Goal: Connect with others: Establish contact or relationships with other users

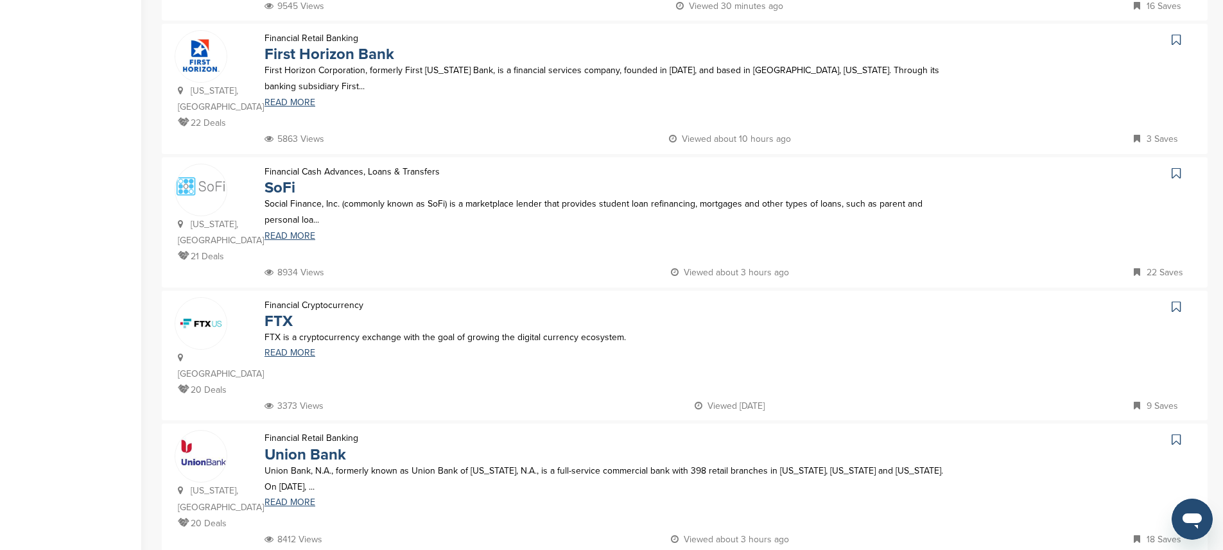
scroll to position [1063, 0]
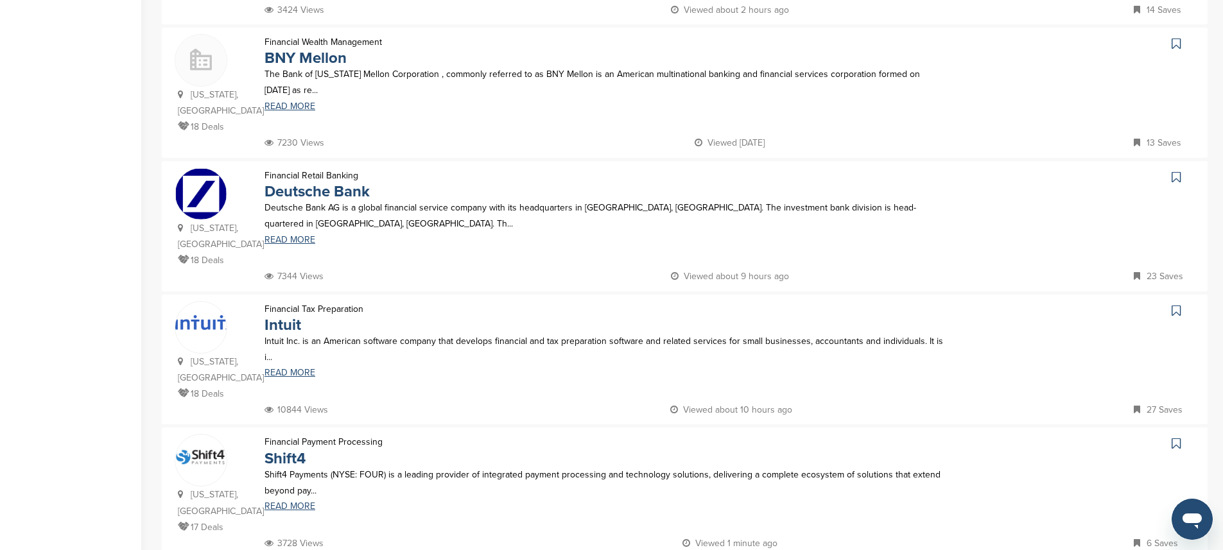
scroll to position [0, 0]
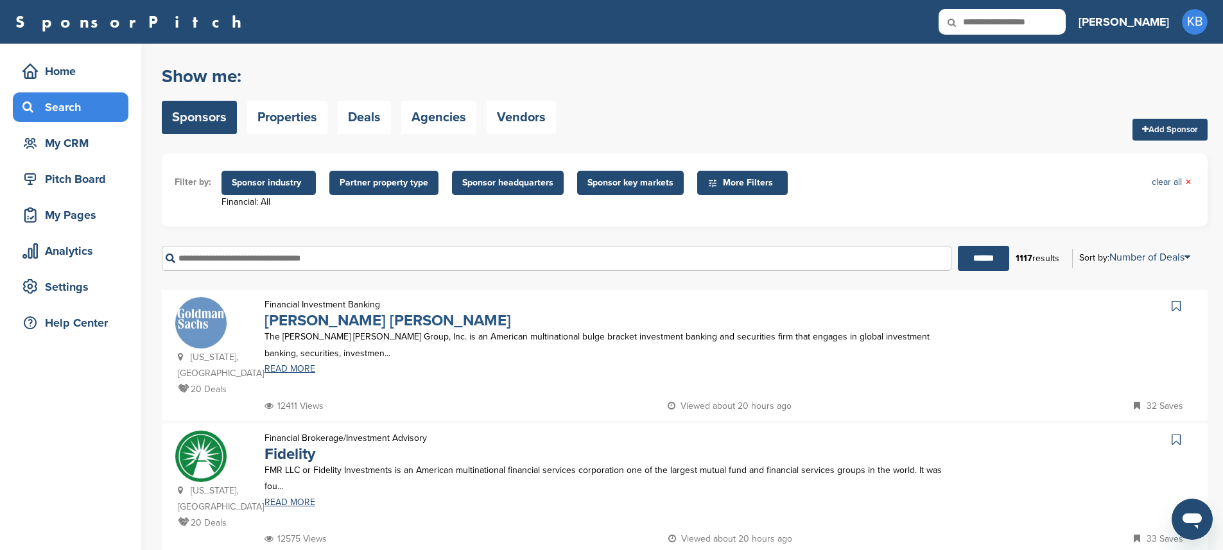
click at [349, 318] on link "Goldman Sachs" at bounding box center [388, 320] width 247 height 19
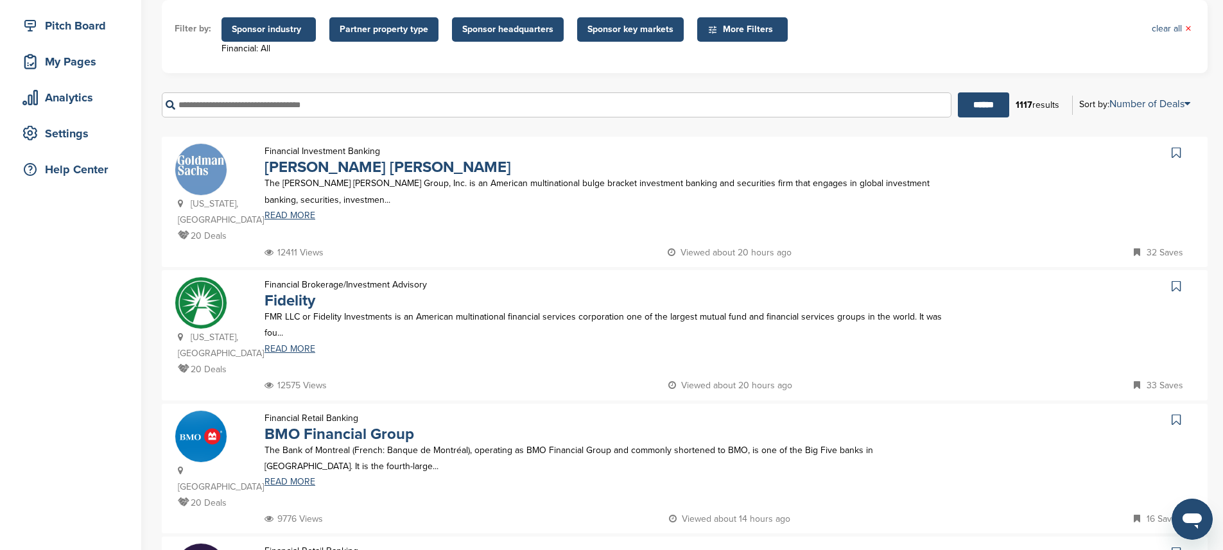
scroll to position [171, 0]
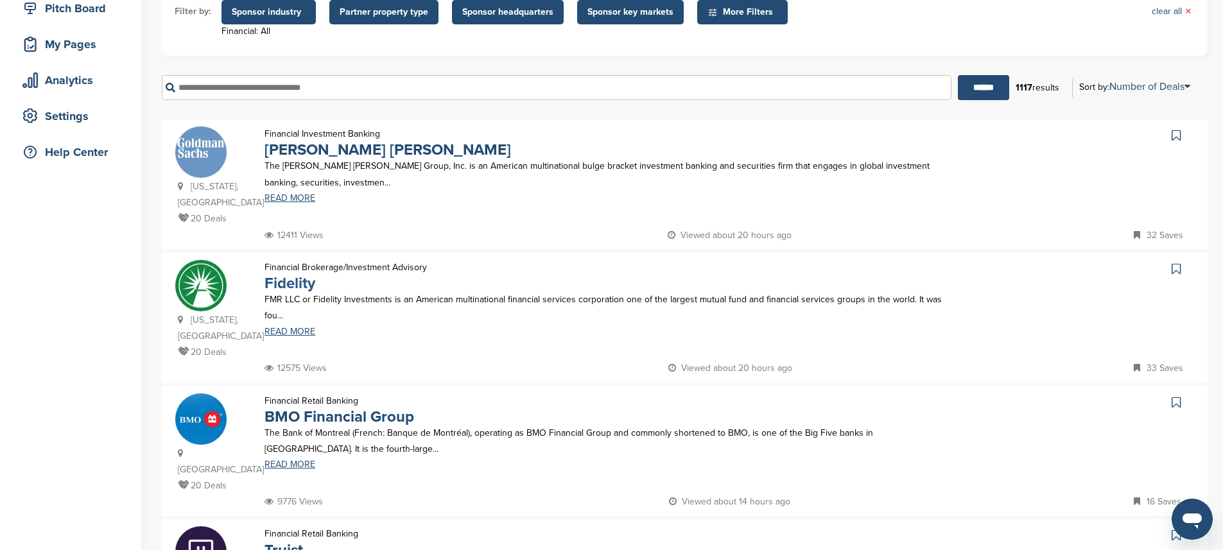
click at [292, 287] on link "Fidelity" at bounding box center [290, 283] width 51 height 19
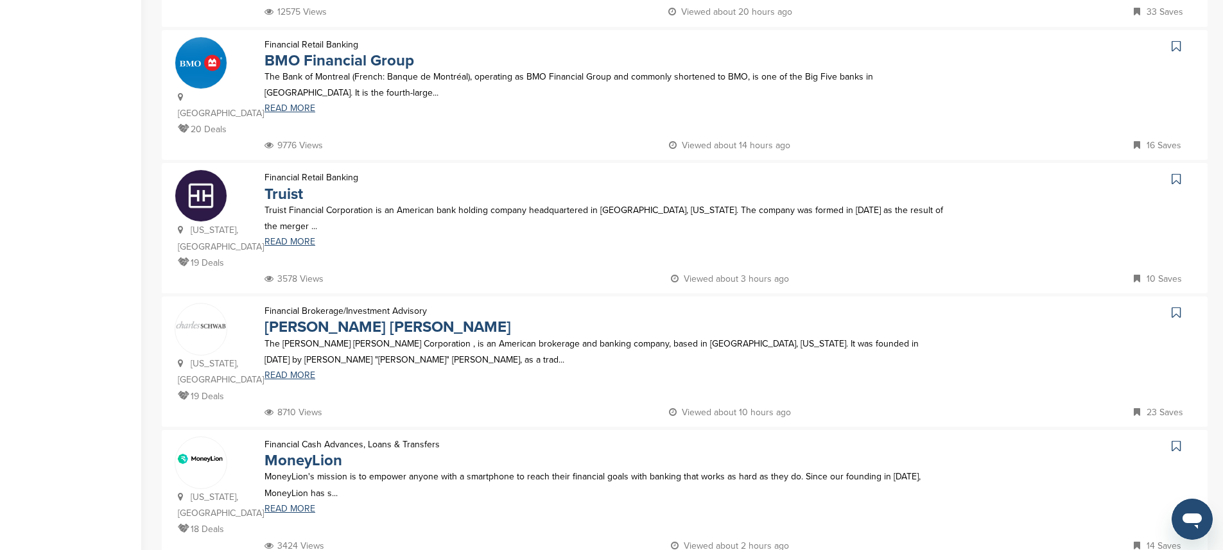
scroll to position [546, 0]
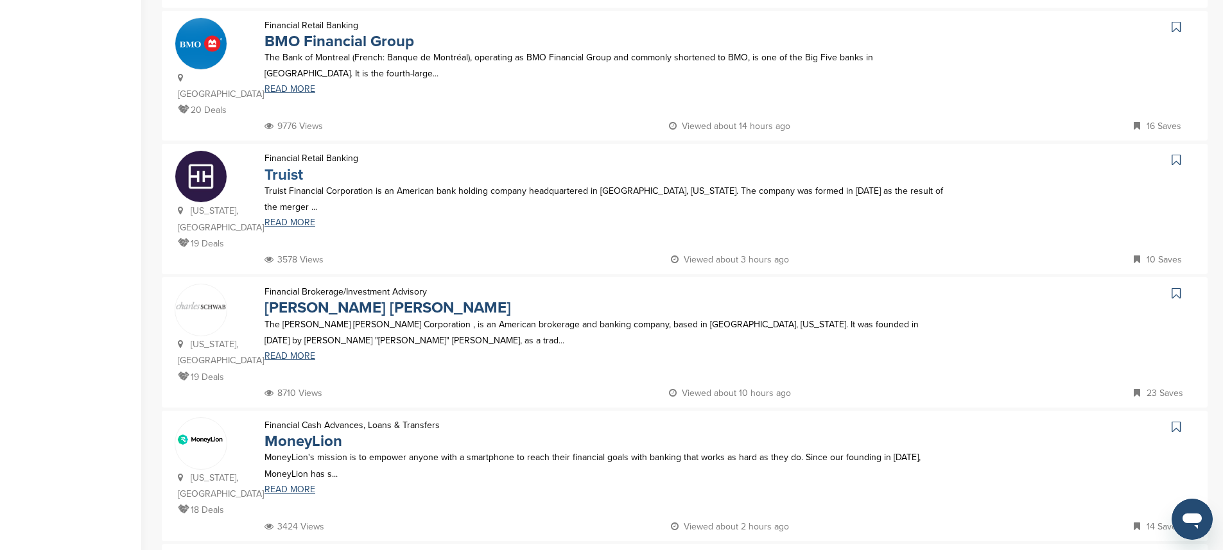
click at [283, 176] on link "Truist" at bounding box center [284, 175] width 39 height 19
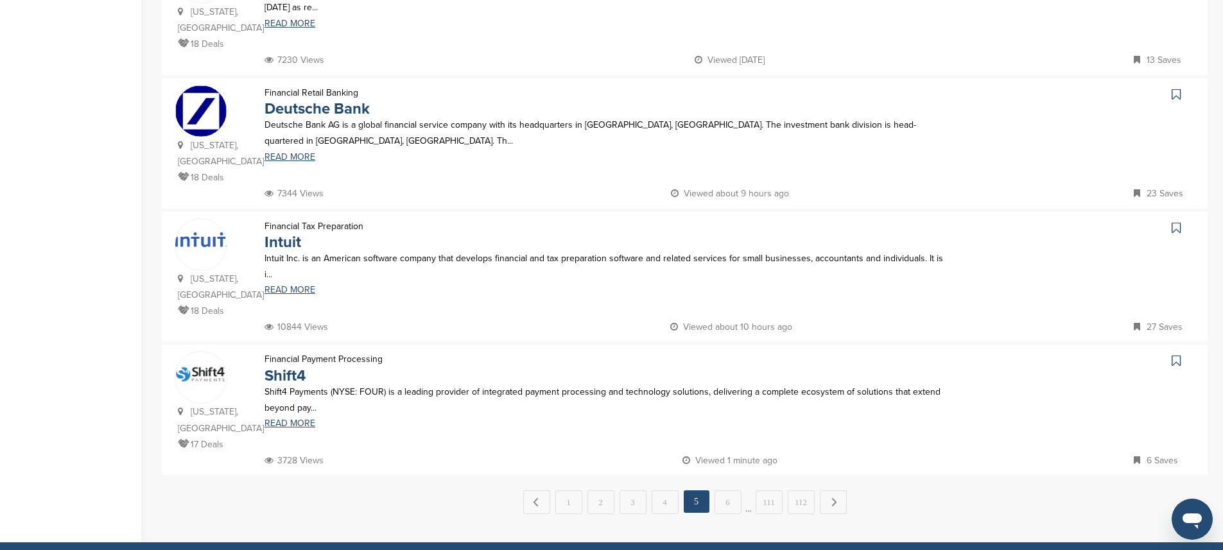
scroll to position [1179, 0]
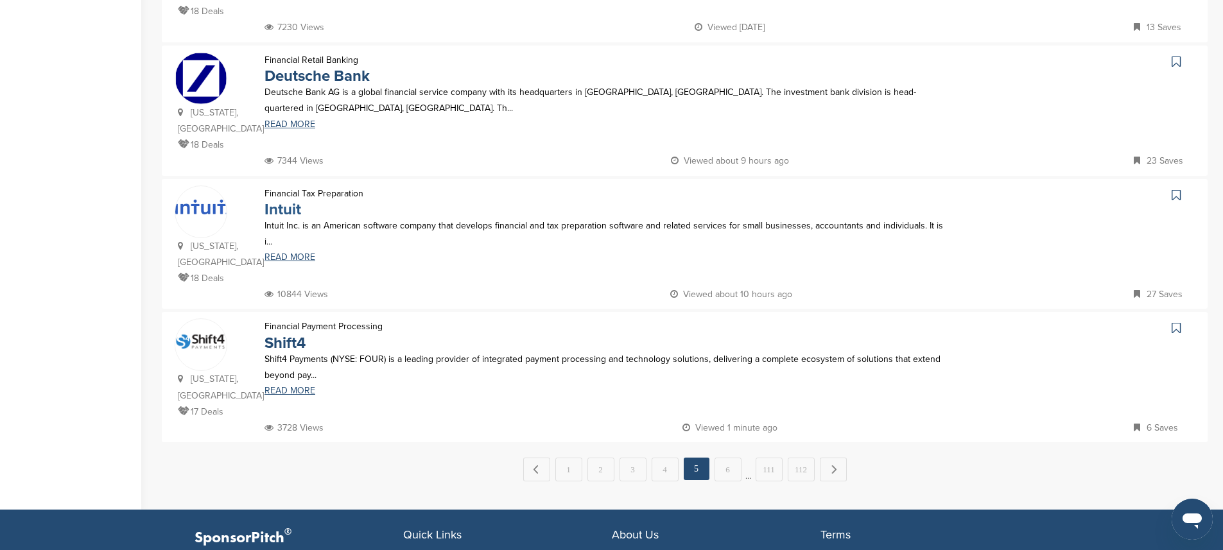
click at [290, 208] on link "Intuit" at bounding box center [283, 209] width 37 height 19
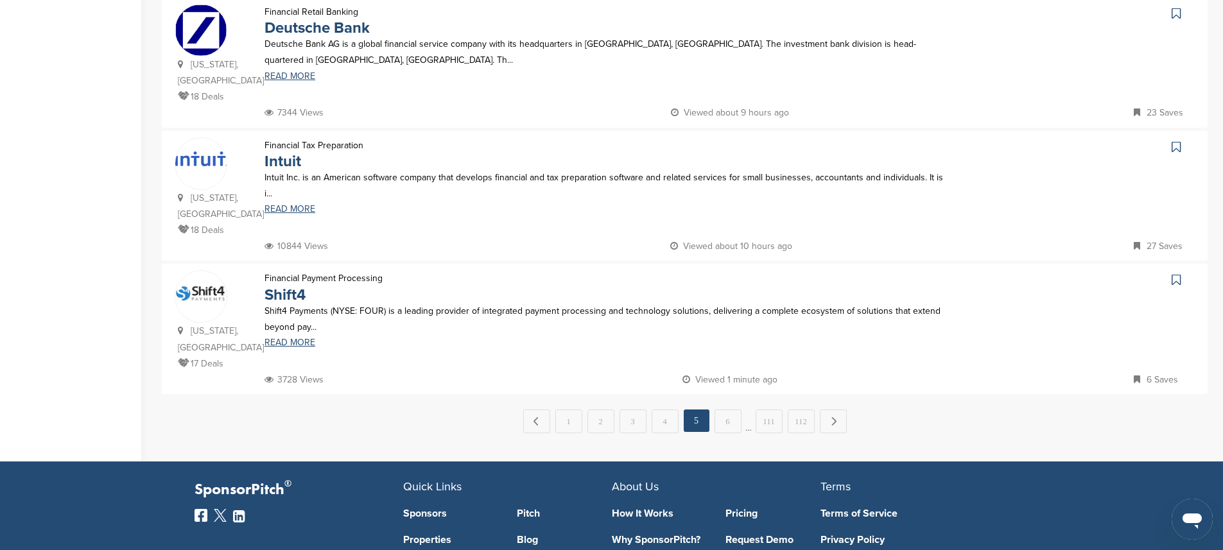
scroll to position [1228, 0]
click at [731, 409] on link "6" at bounding box center [728, 421] width 27 height 24
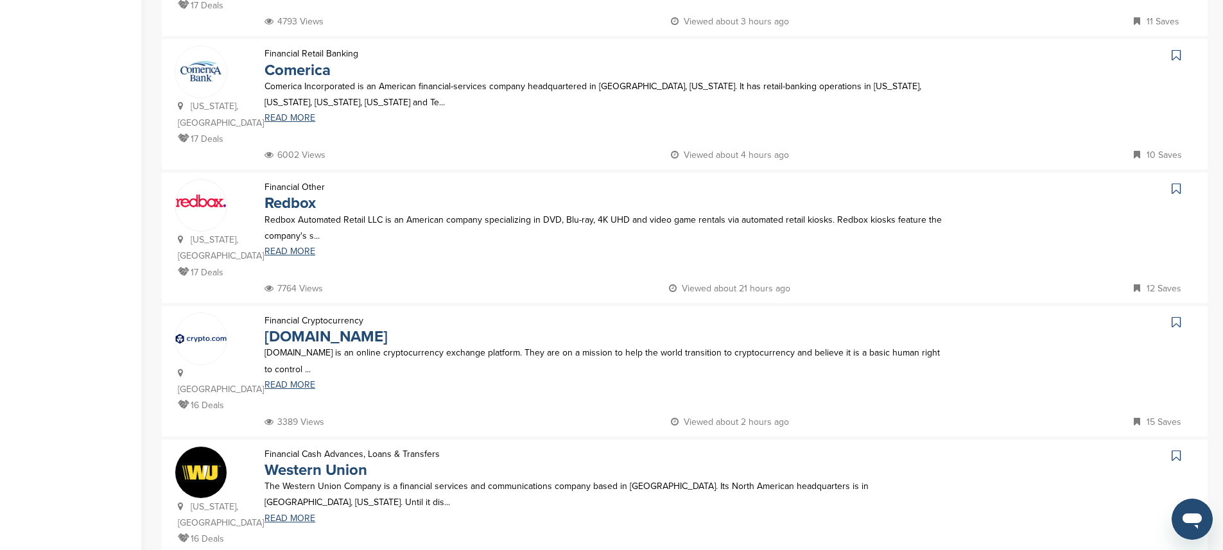
scroll to position [756, 0]
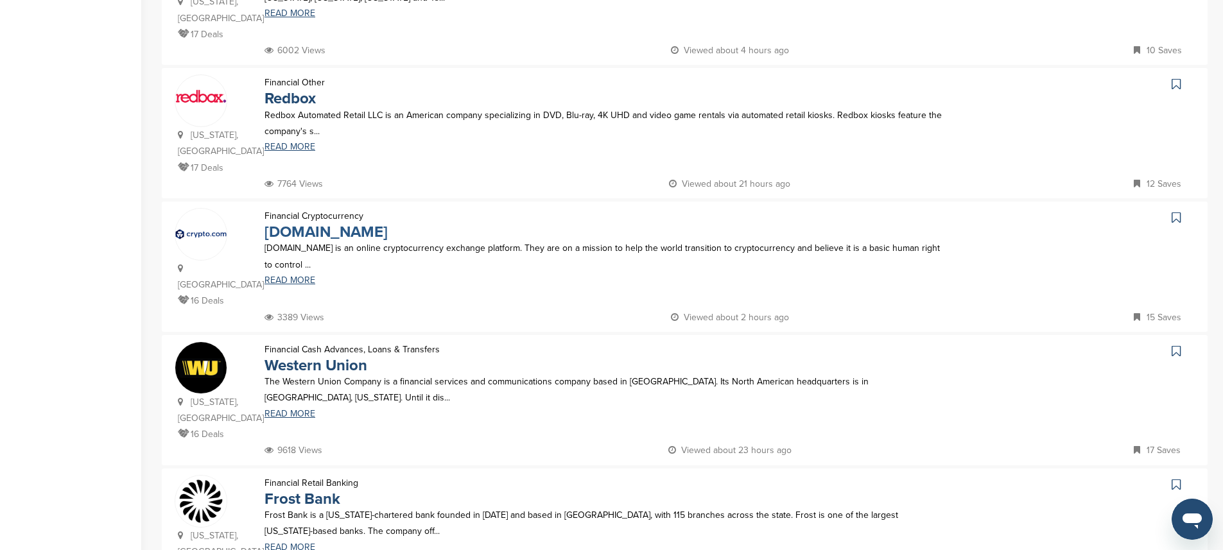
click at [316, 223] on link "Crypto.com" at bounding box center [326, 232] width 123 height 19
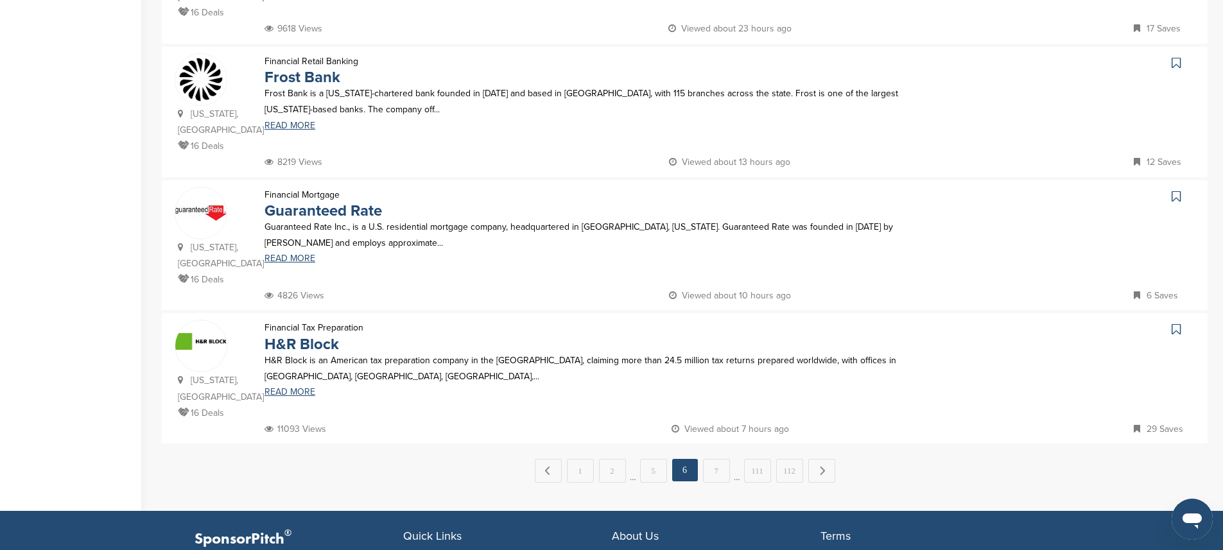
scroll to position [1183, 0]
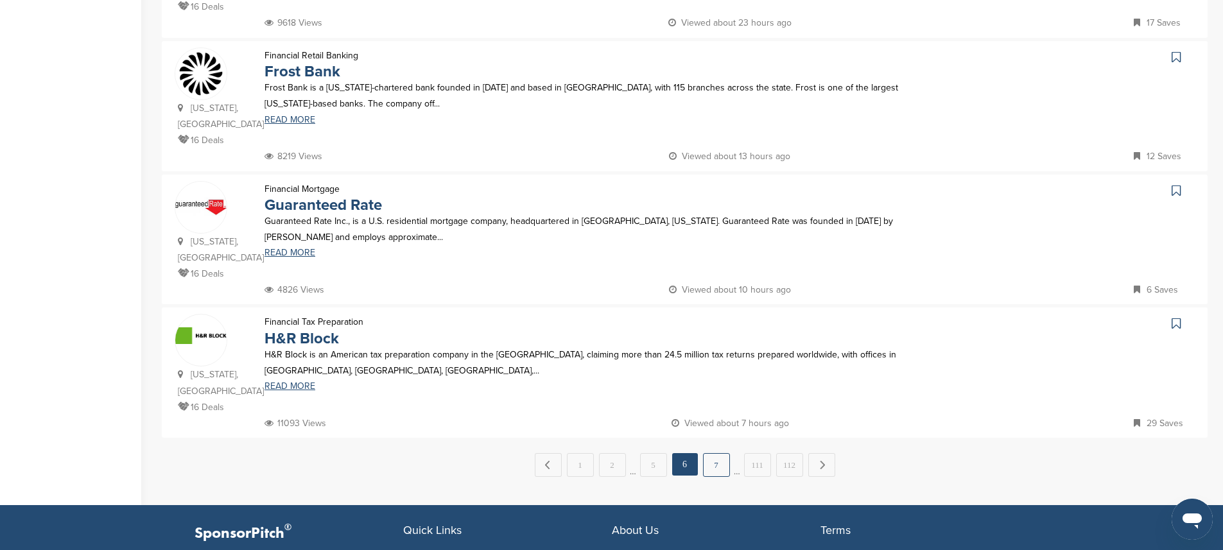
click at [713, 453] on link "7" at bounding box center [716, 465] width 27 height 24
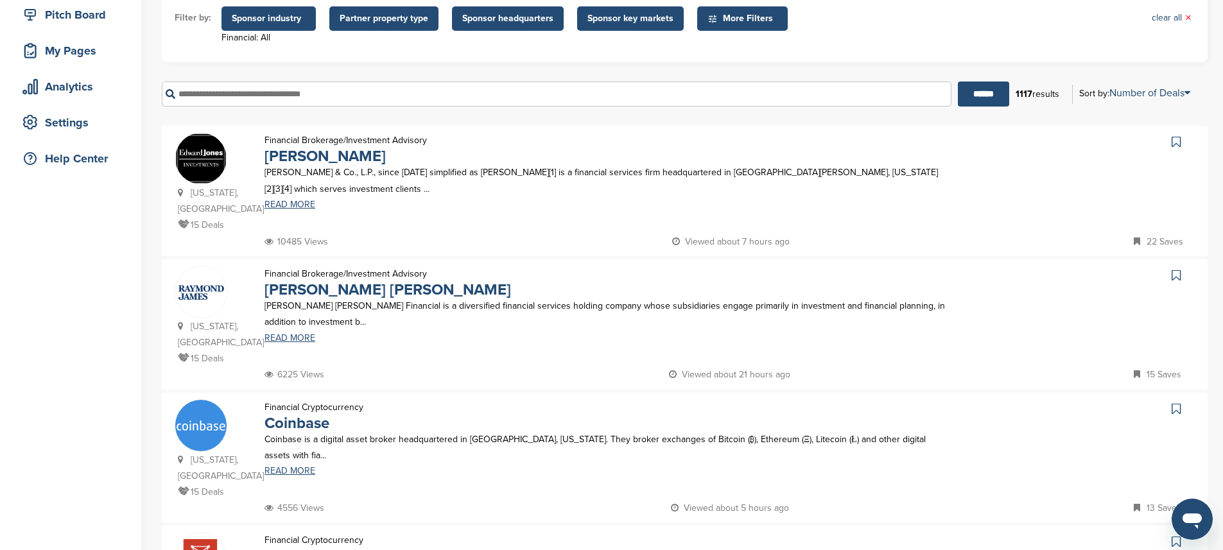
scroll to position [187, 0]
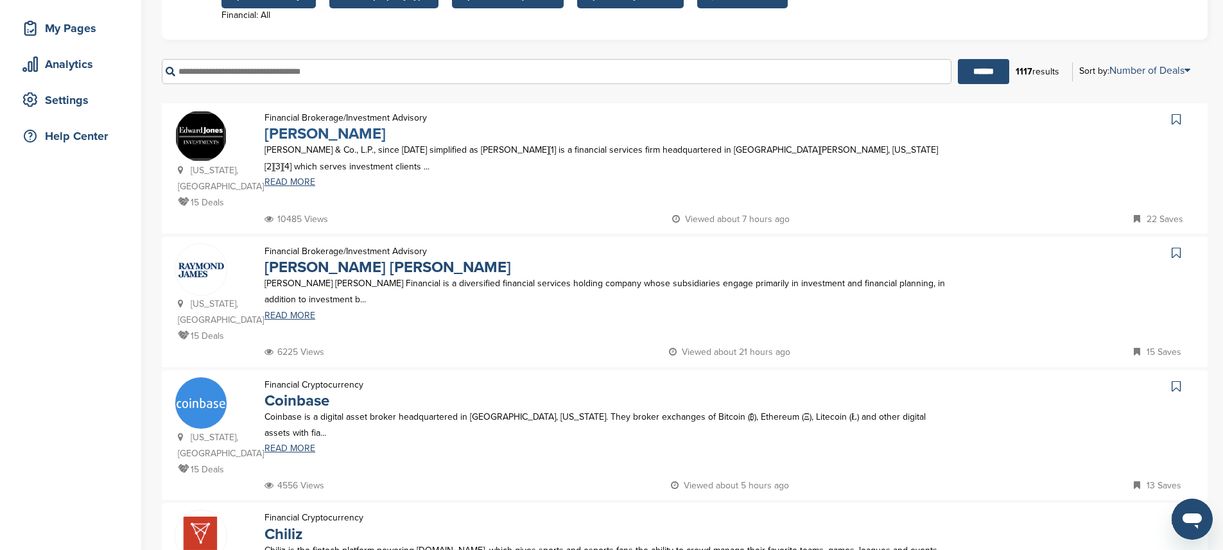
click at [327, 130] on link "Edward Jones" at bounding box center [325, 134] width 121 height 19
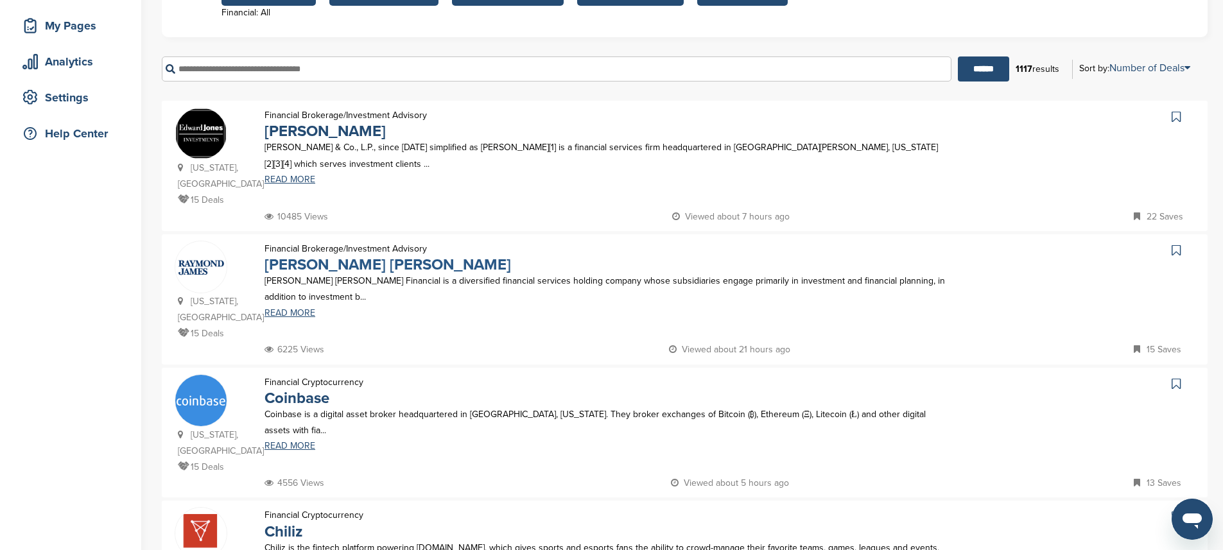
click at [330, 256] on link "Raymond James" at bounding box center [388, 265] width 247 height 19
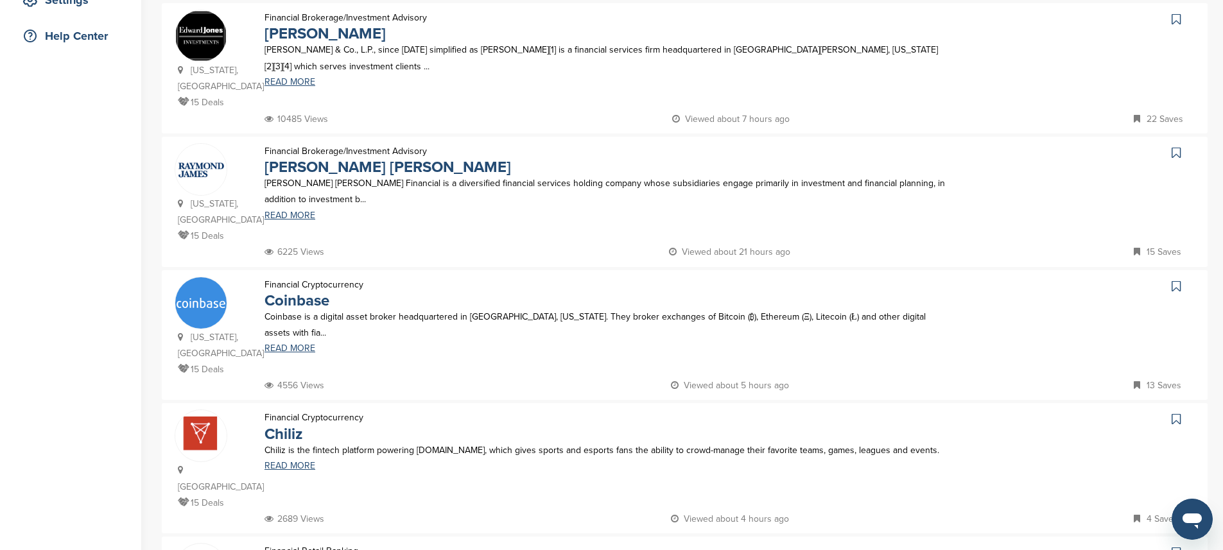
scroll to position [292, 0]
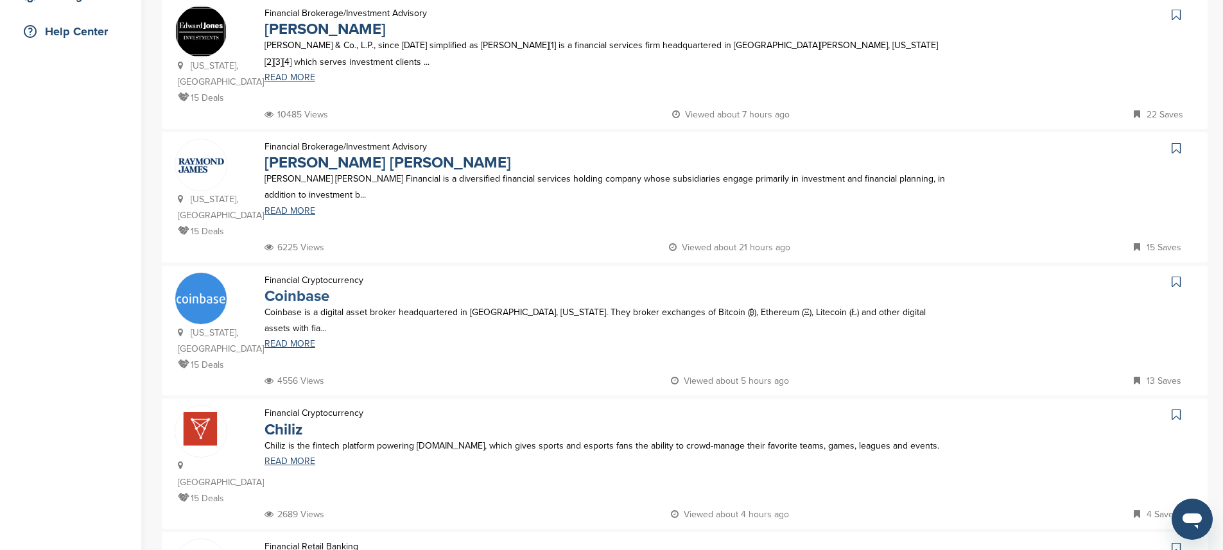
click at [309, 287] on link "Coinbase" at bounding box center [297, 296] width 65 height 19
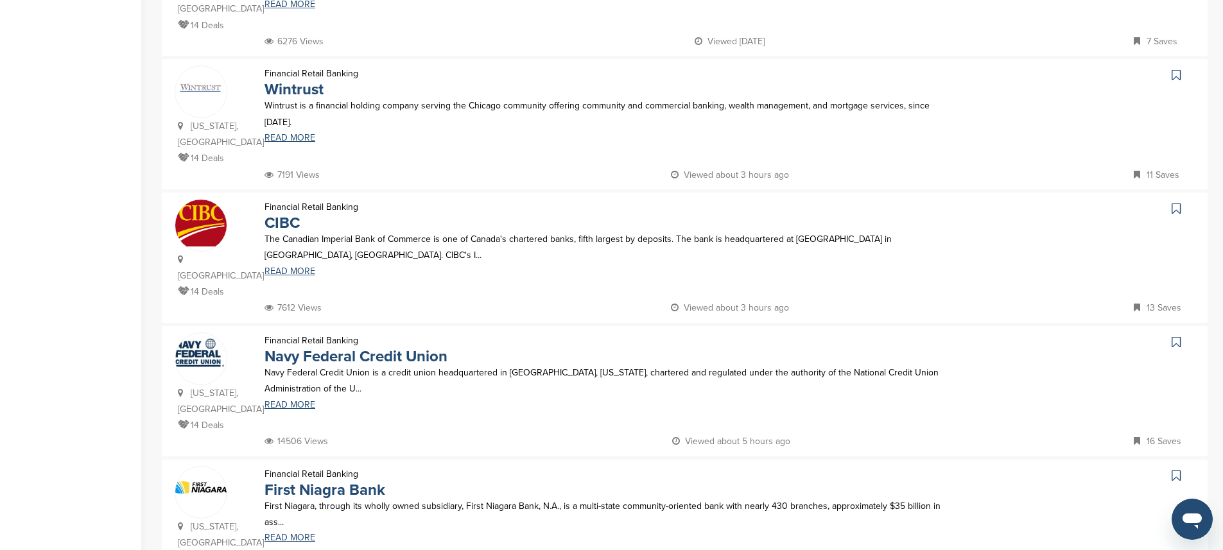
scroll to position [1002, 0]
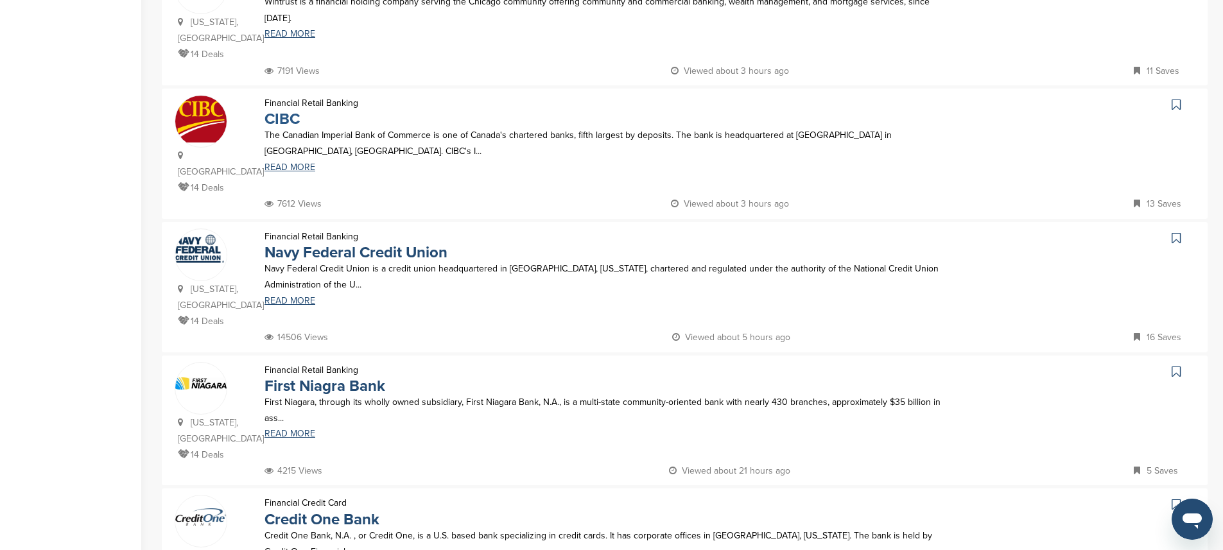
click at [285, 110] on link "CIBC" at bounding box center [282, 119] width 35 height 19
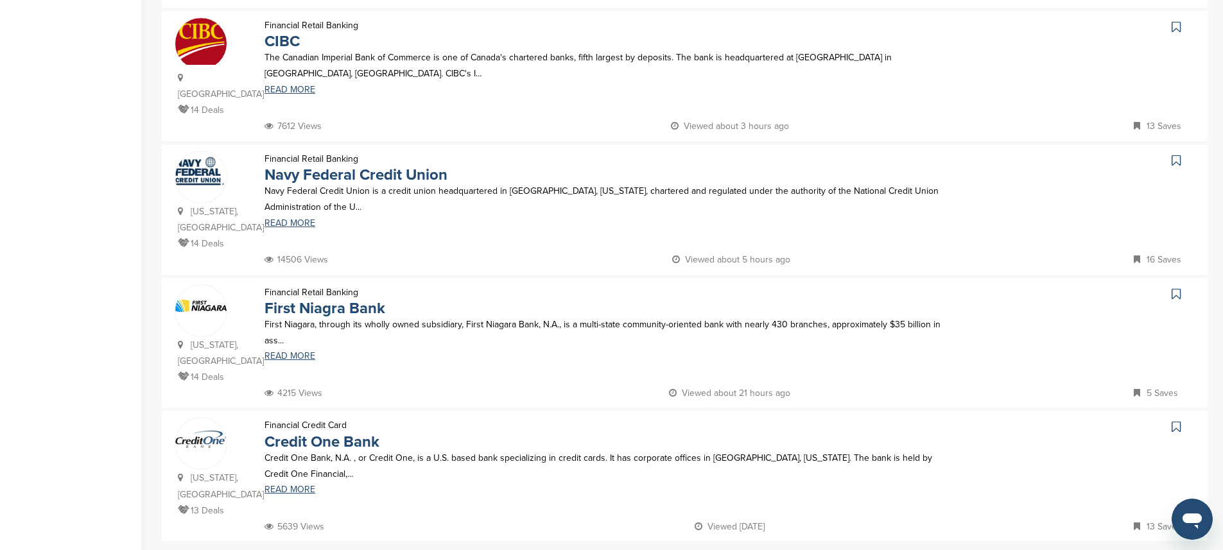
scroll to position [1083, 0]
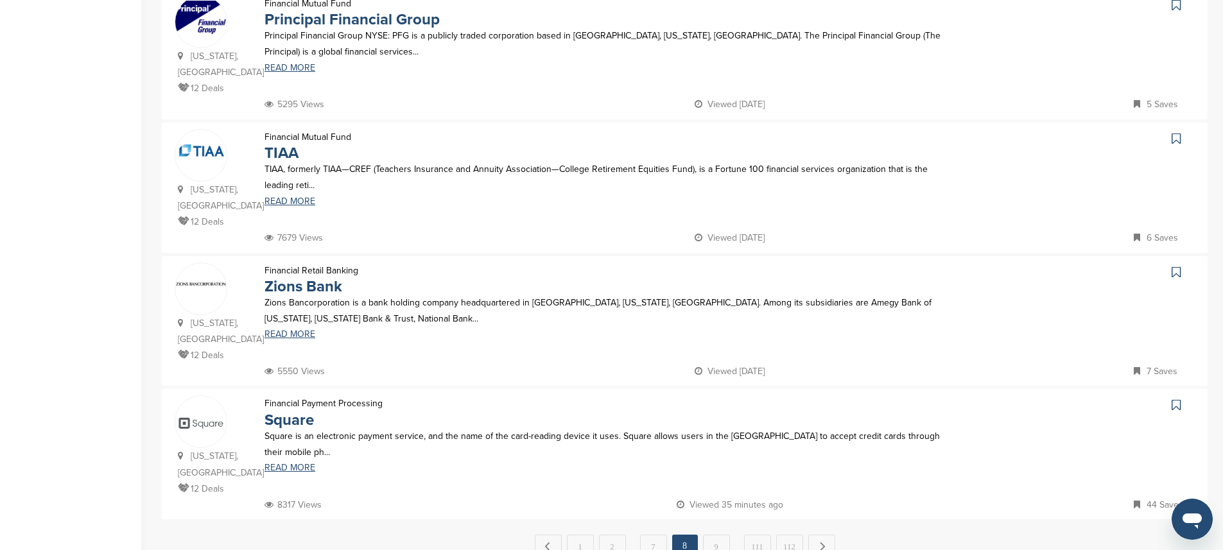
scroll to position [1116, 0]
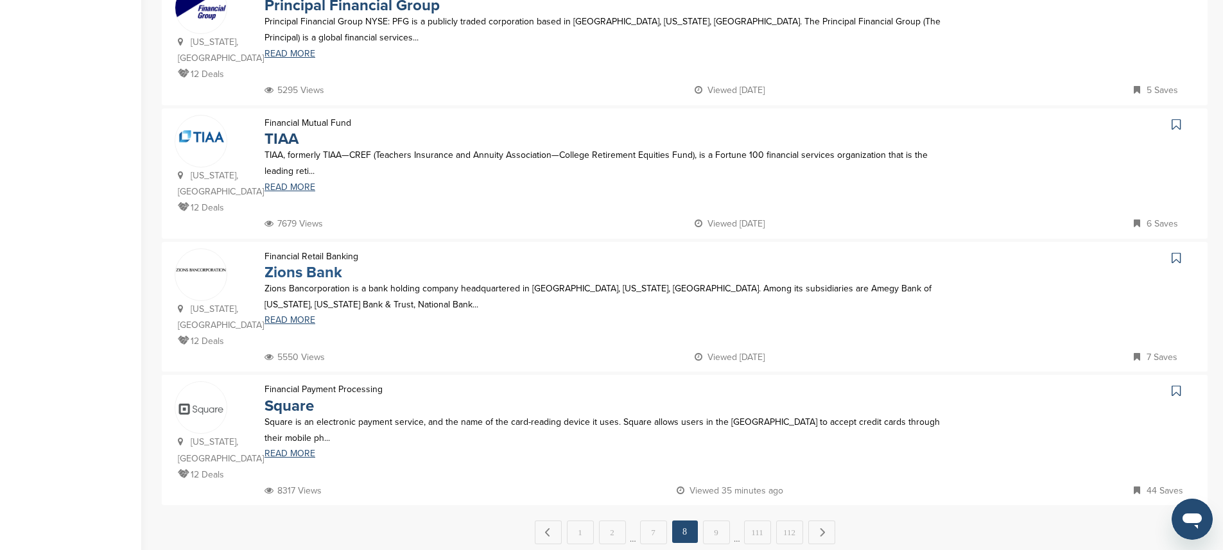
click at [324, 263] on link "Zions Bank" at bounding box center [304, 272] width 78 height 19
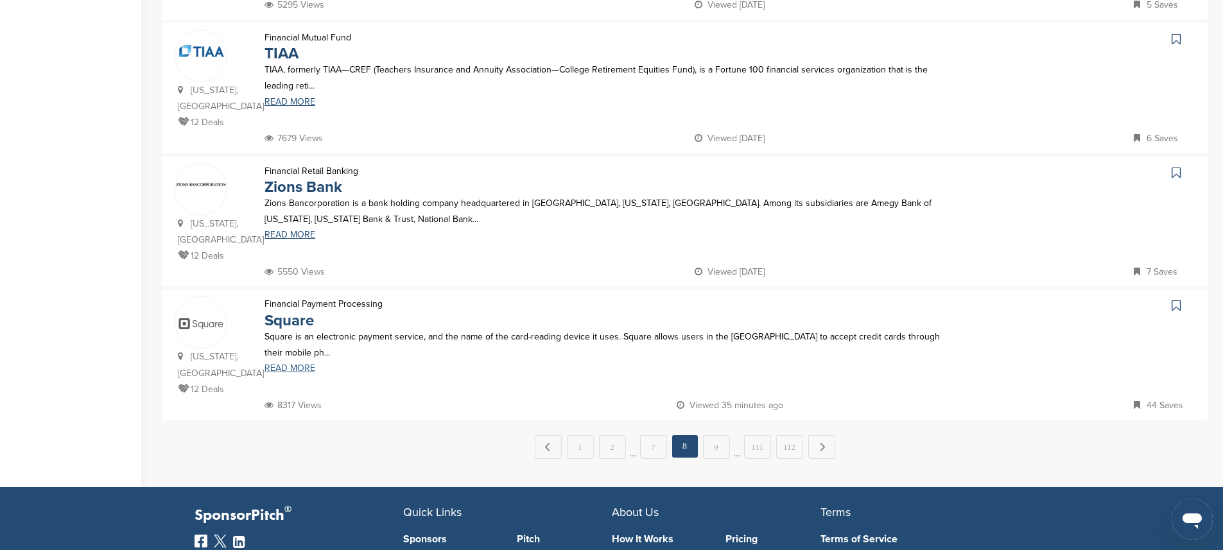
scroll to position [1208, 0]
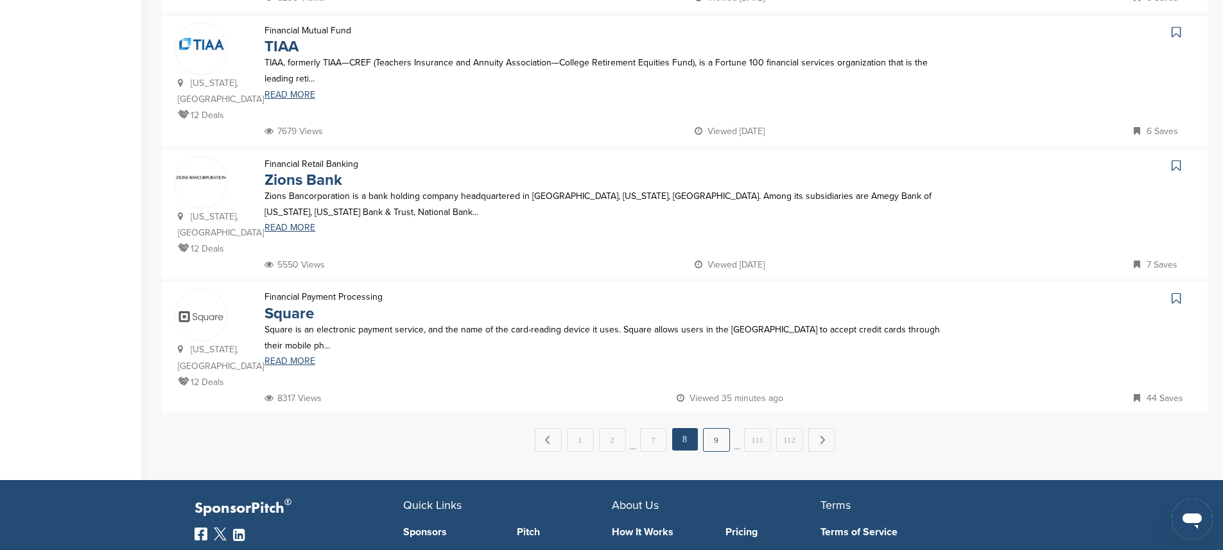
click at [713, 428] on link "9" at bounding box center [716, 440] width 27 height 24
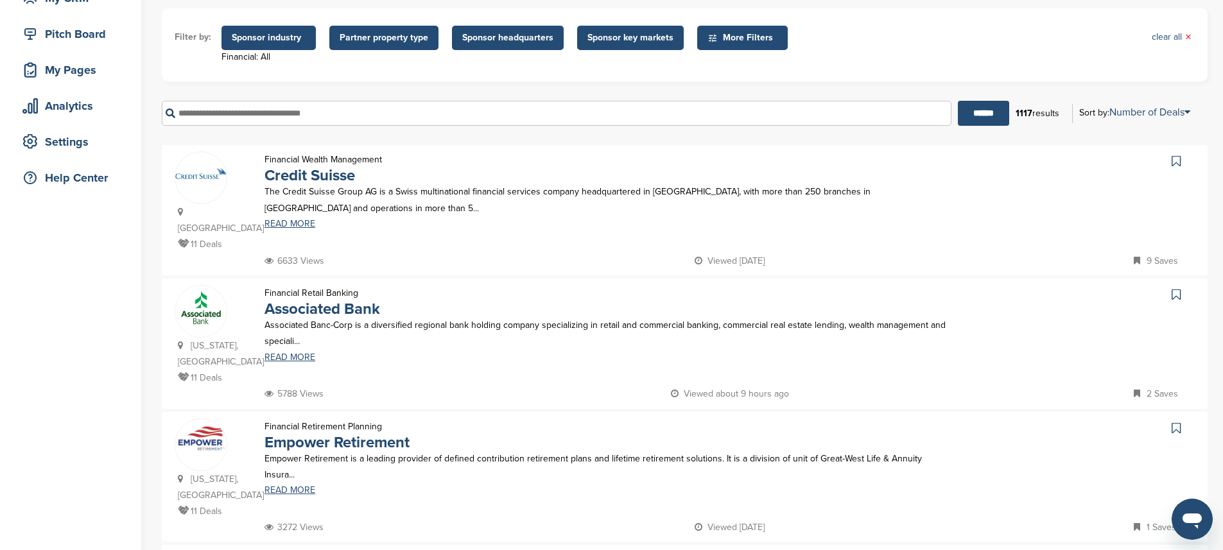
scroll to position [157, 0]
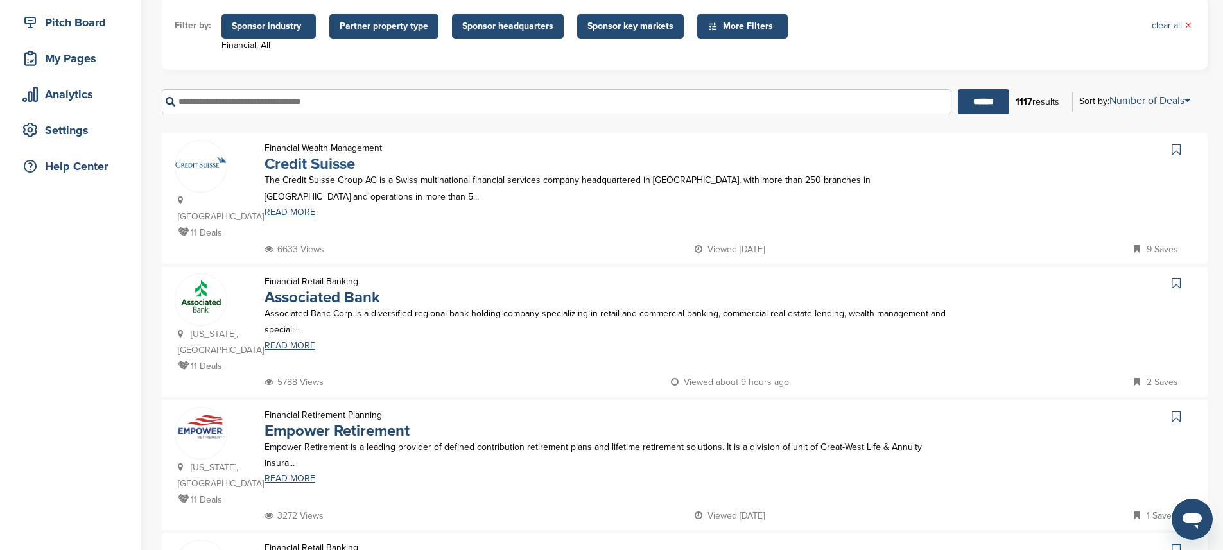
click at [323, 162] on link "Credit Suisse" at bounding box center [310, 164] width 91 height 19
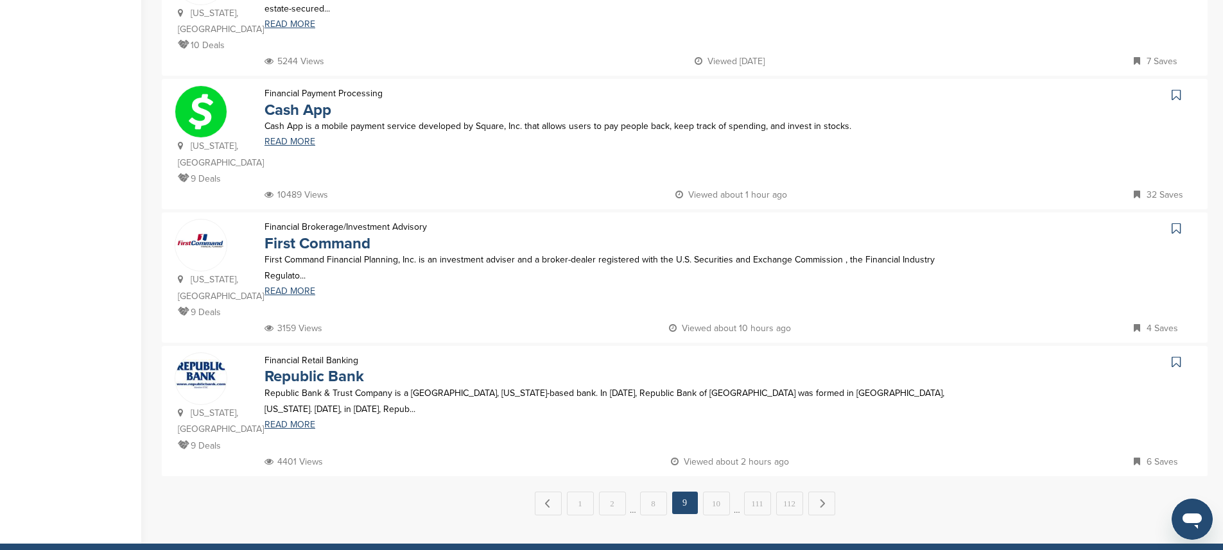
scroll to position [1130, 0]
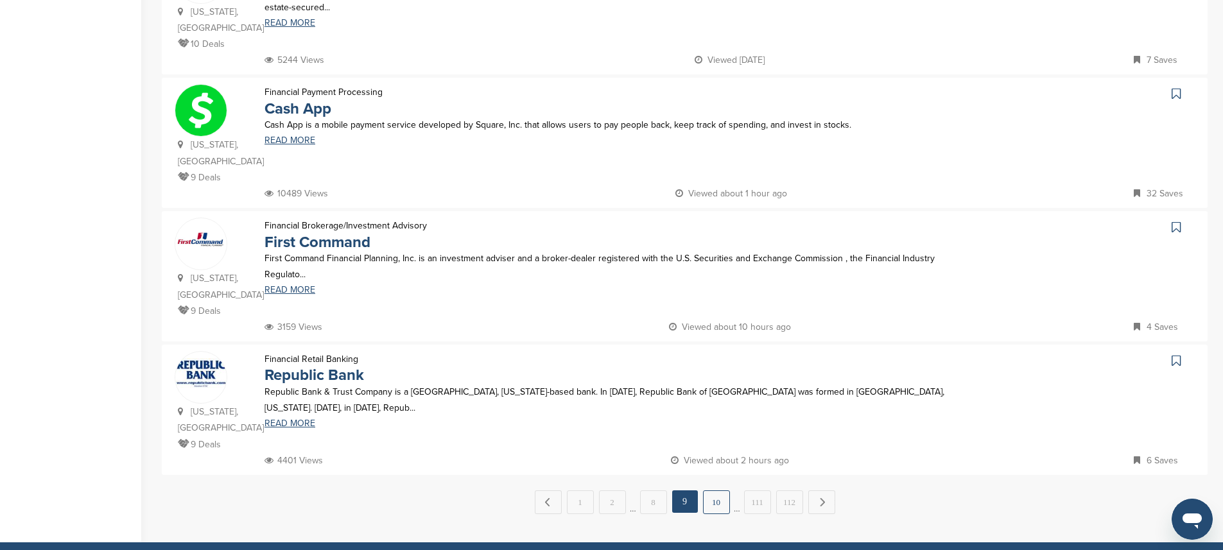
click at [711, 491] on link "10" at bounding box center [716, 503] width 27 height 24
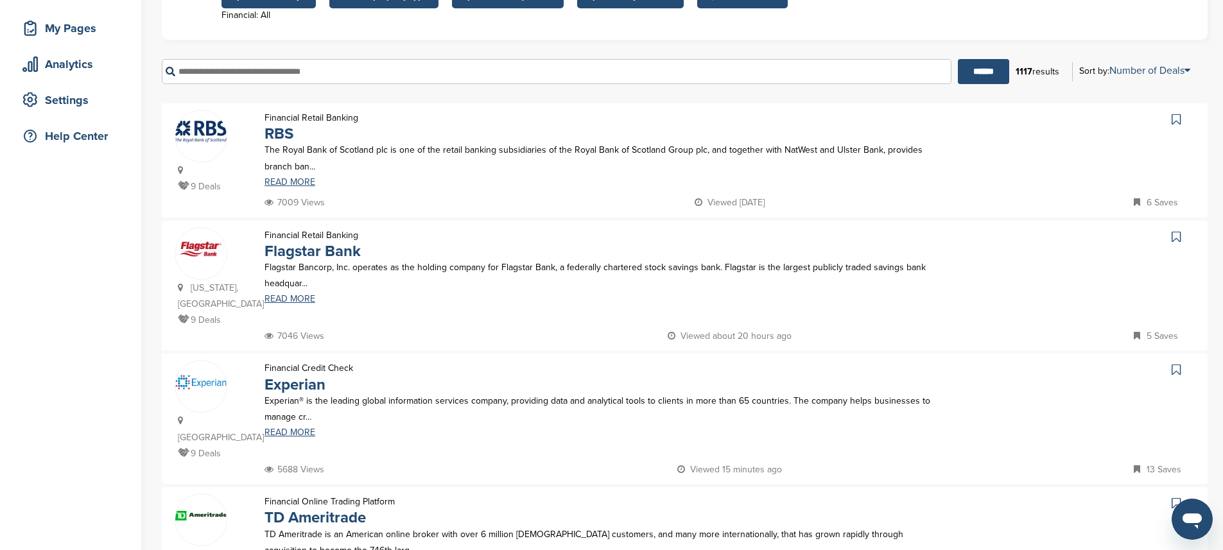
scroll to position [0, 0]
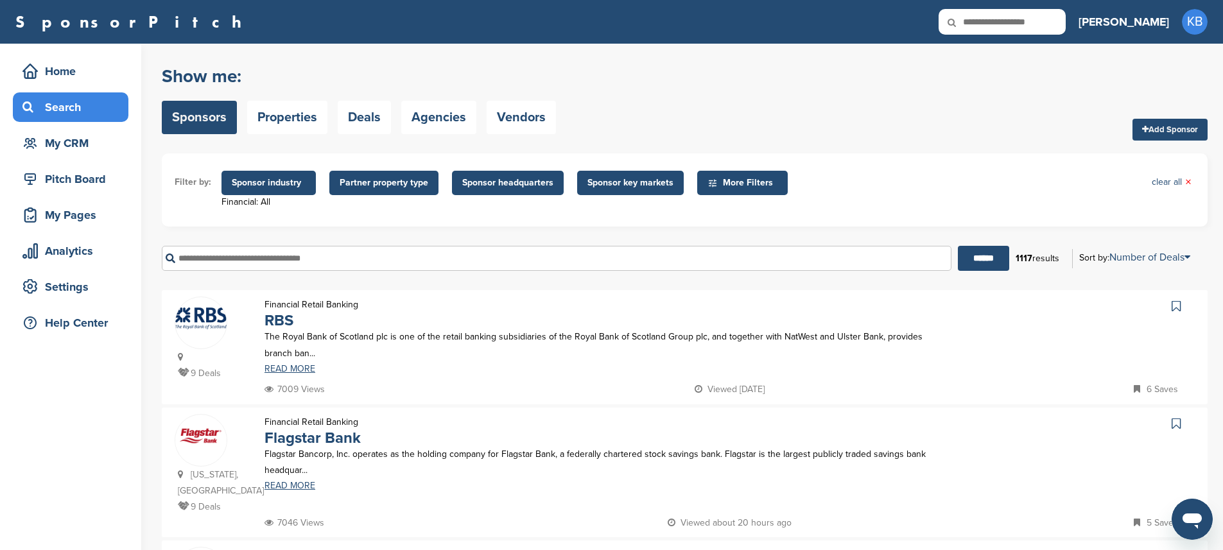
click at [360, 262] on input "text" at bounding box center [557, 258] width 790 height 25
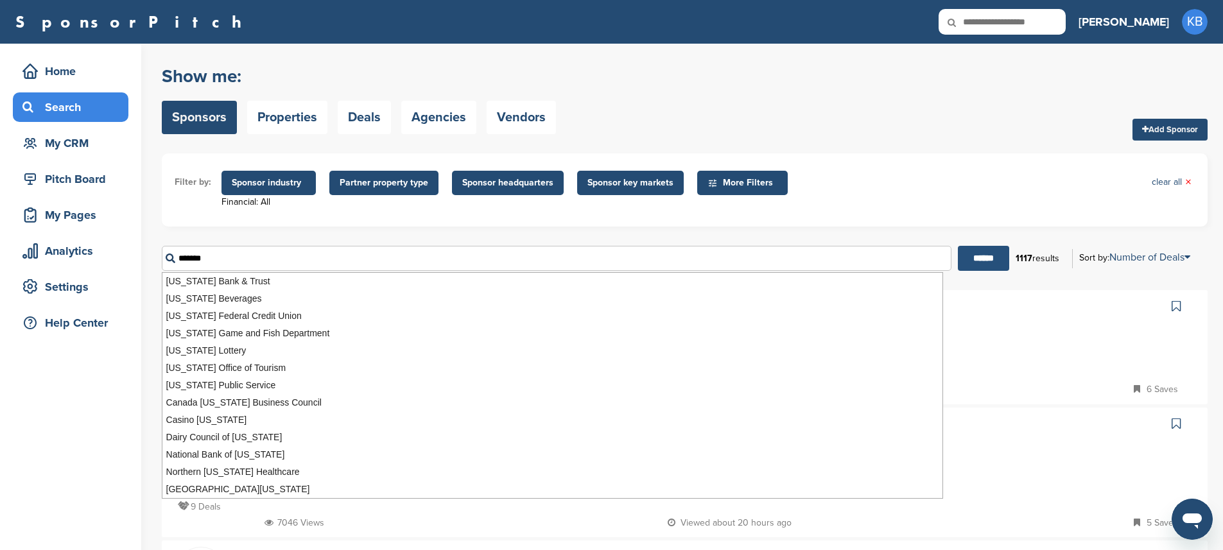
type input "*******"
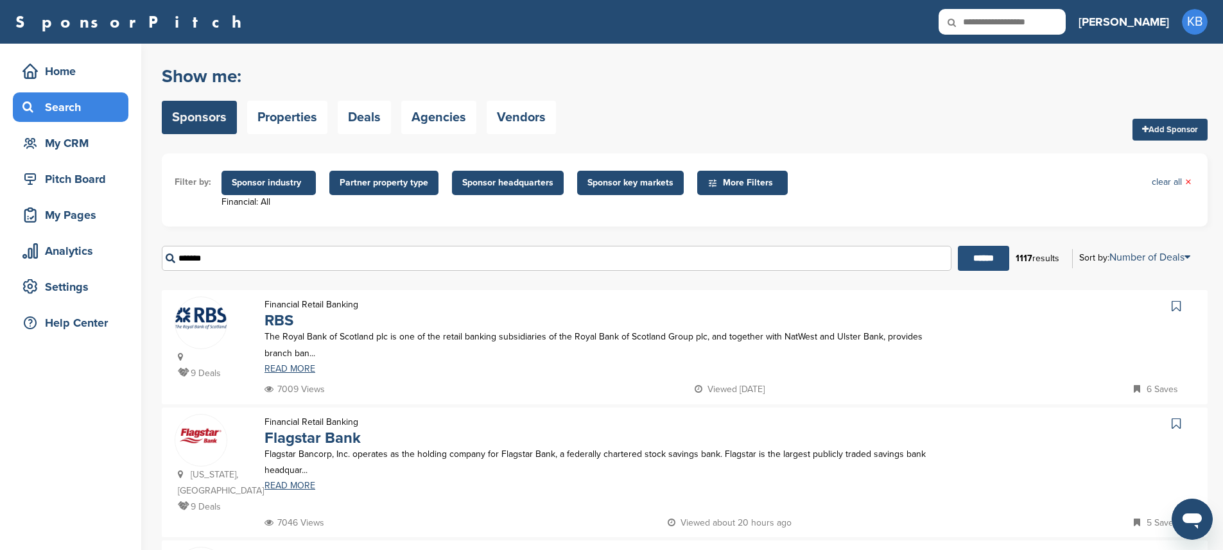
click at [979, 259] on input "******" at bounding box center [983, 258] width 51 height 25
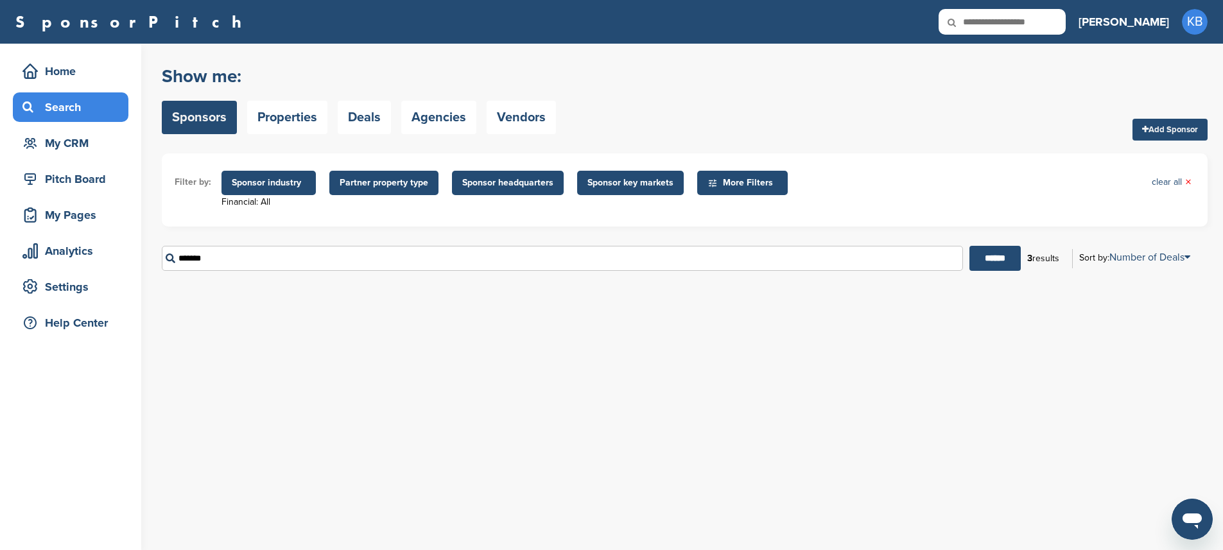
click at [535, 268] on input "*******" at bounding box center [562, 258] width 801 height 25
click at [998, 263] on input "******" at bounding box center [995, 258] width 51 height 25
click at [1176, 183] on link "clear all ×" at bounding box center [1172, 182] width 40 height 14
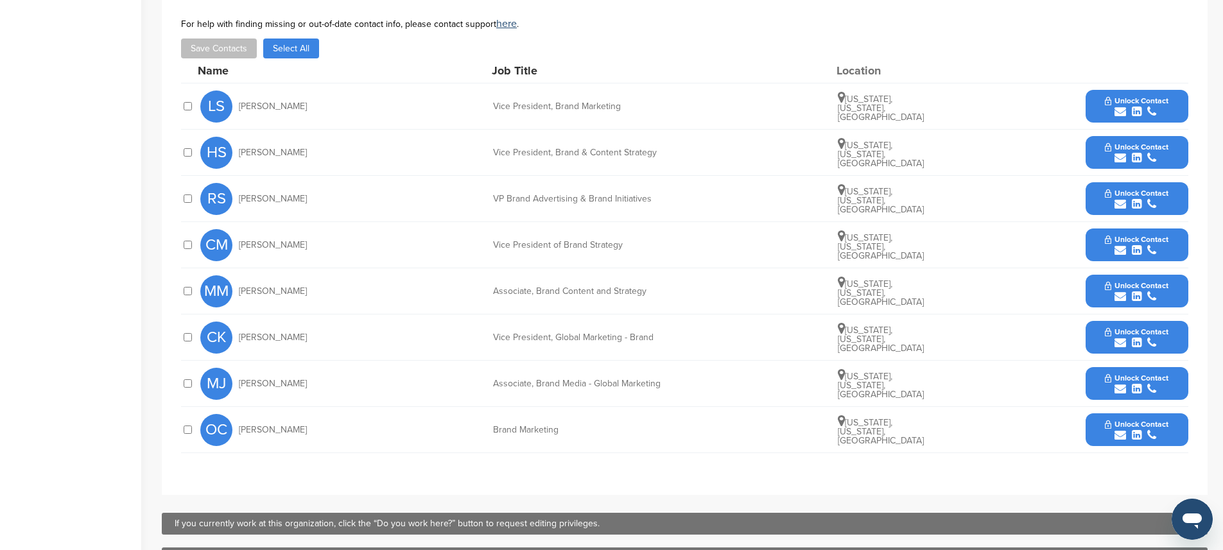
scroll to position [438, 0]
click at [181, 101] on div at bounding box center [187, 107] width 13 height 12
click at [220, 39] on button "Save Contacts" at bounding box center [219, 49] width 76 height 20
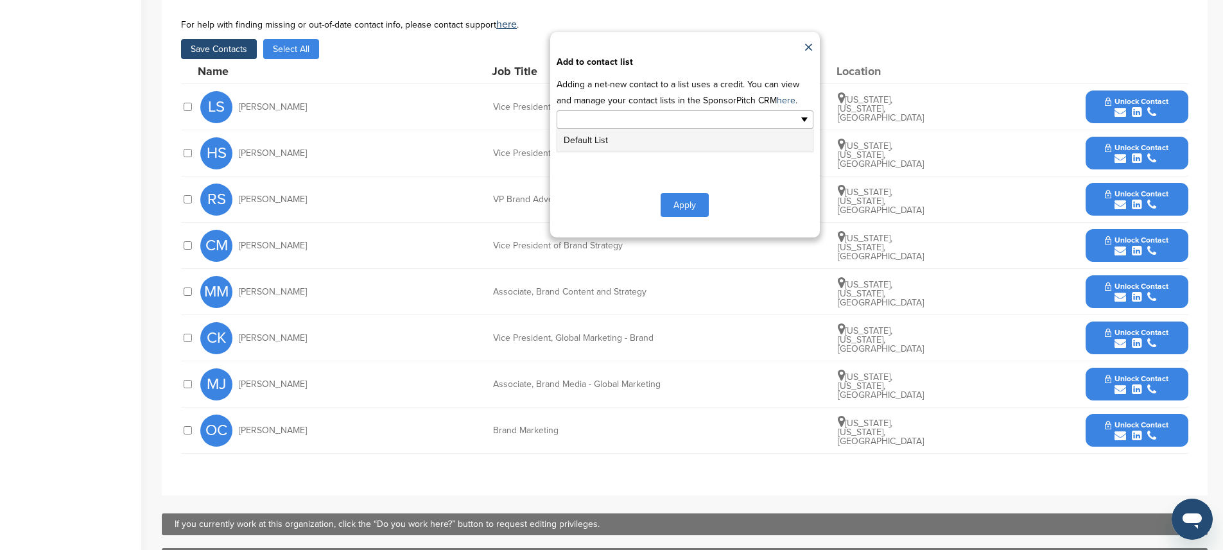
click at [638, 112] on input "text" at bounding box center [629, 119] width 135 height 15
click at [583, 129] on li "Default List" at bounding box center [685, 140] width 256 height 22
click at [685, 196] on button "Apply" at bounding box center [685, 208] width 48 height 24
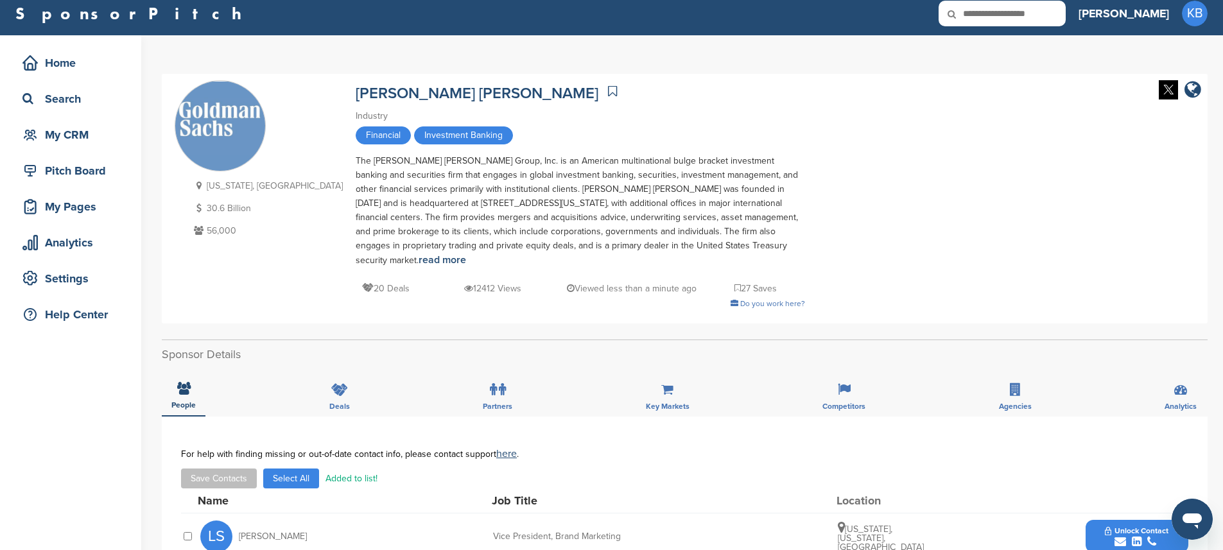
scroll to position [0, 0]
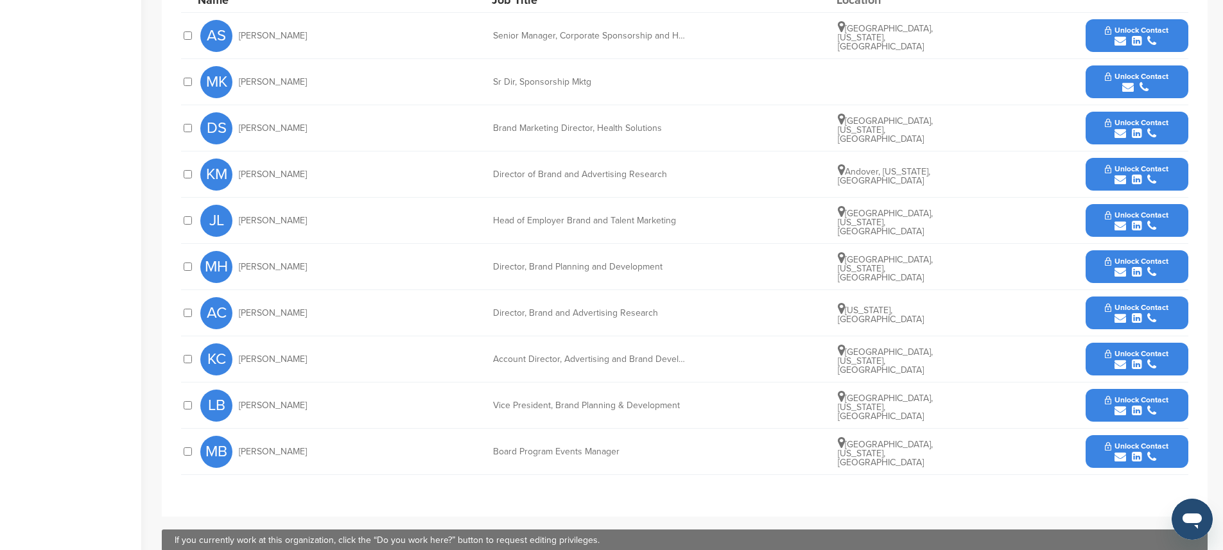
scroll to position [652, 0]
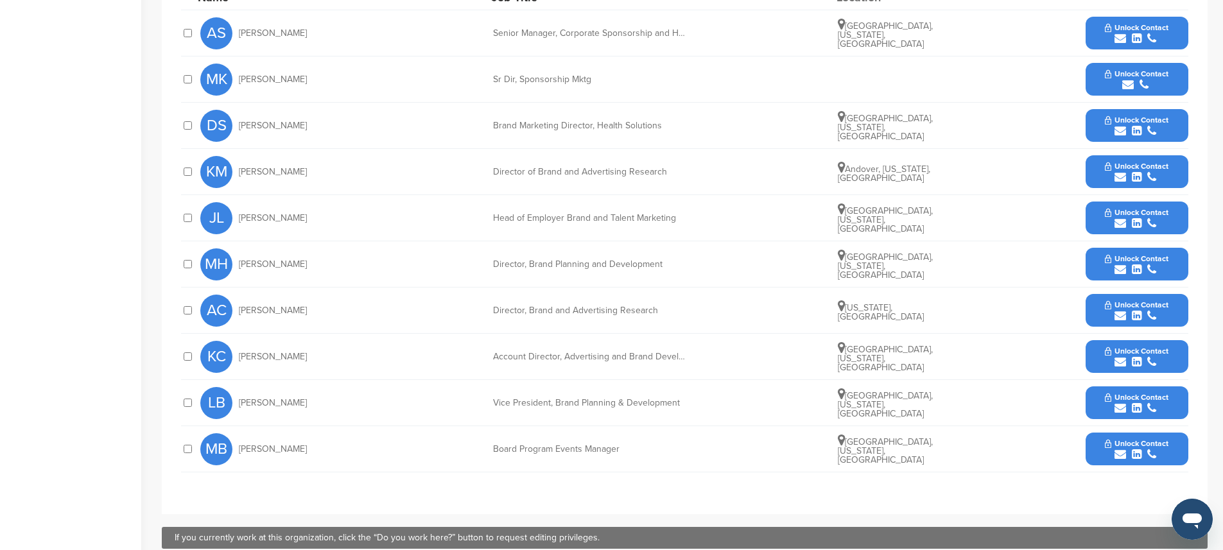
click at [192, 406] on div at bounding box center [187, 403] width 13 height 12
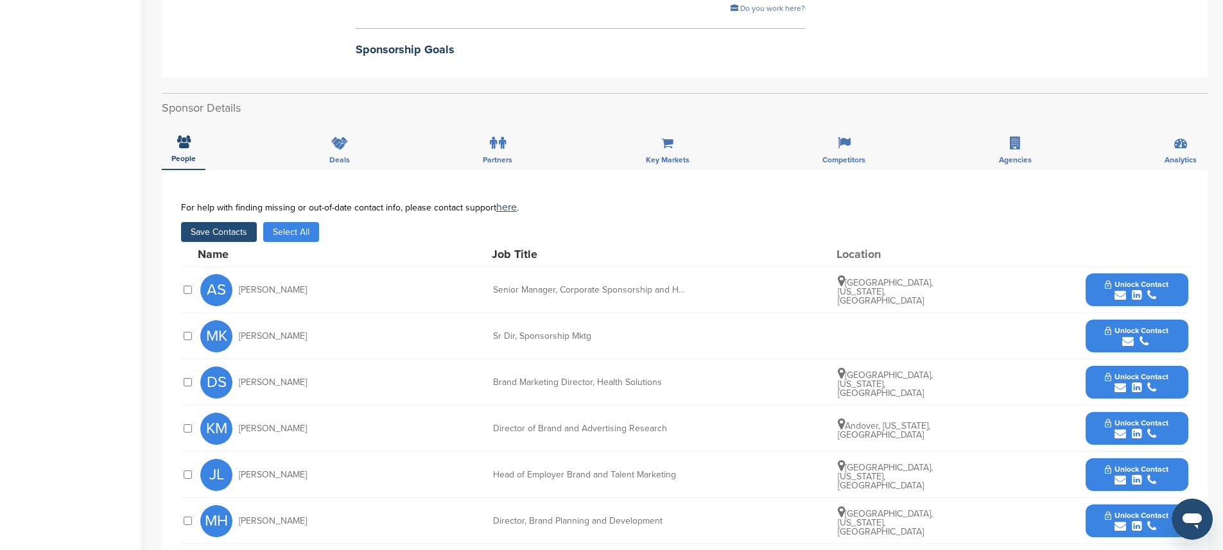
scroll to position [390, 0]
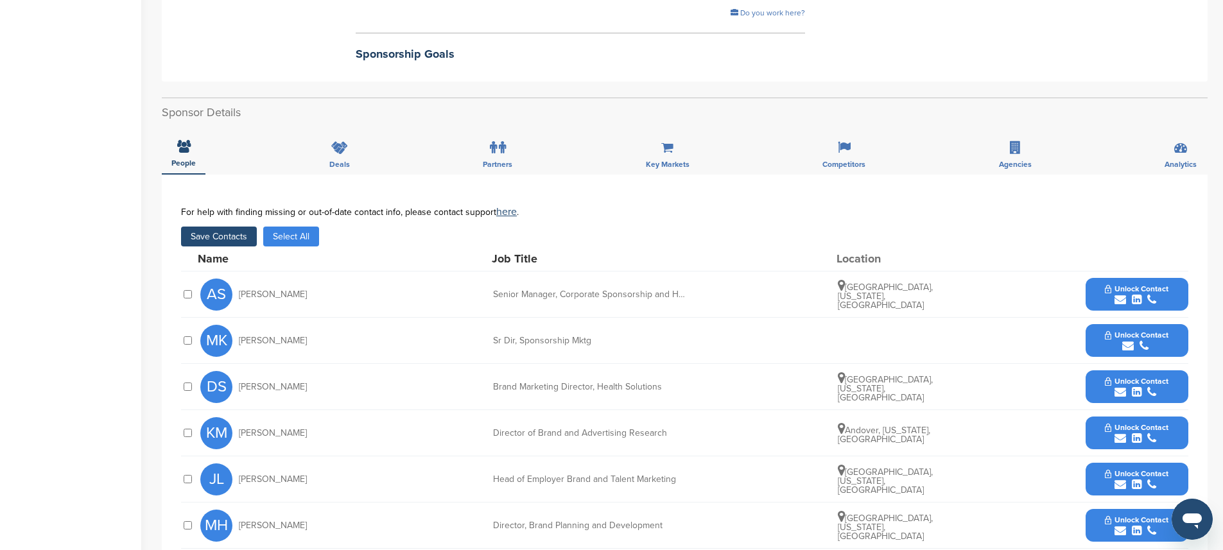
click at [227, 234] on button "Save Contacts" at bounding box center [219, 237] width 76 height 20
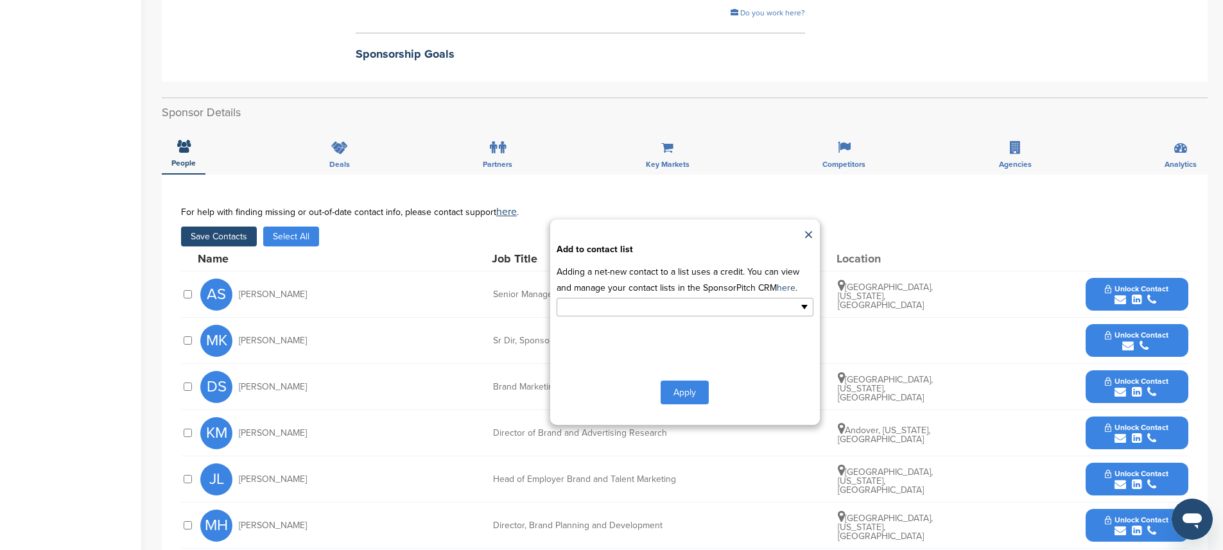
click at [667, 306] on input "text" at bounding box center [629, 307] width 135 height 15
click at [595, 333] on li "Default List" at bounding box center [685, 328] width 256 height 22
click at [682, 398] on button "Apply" at bounding box center [685, 395] width 48 height 24
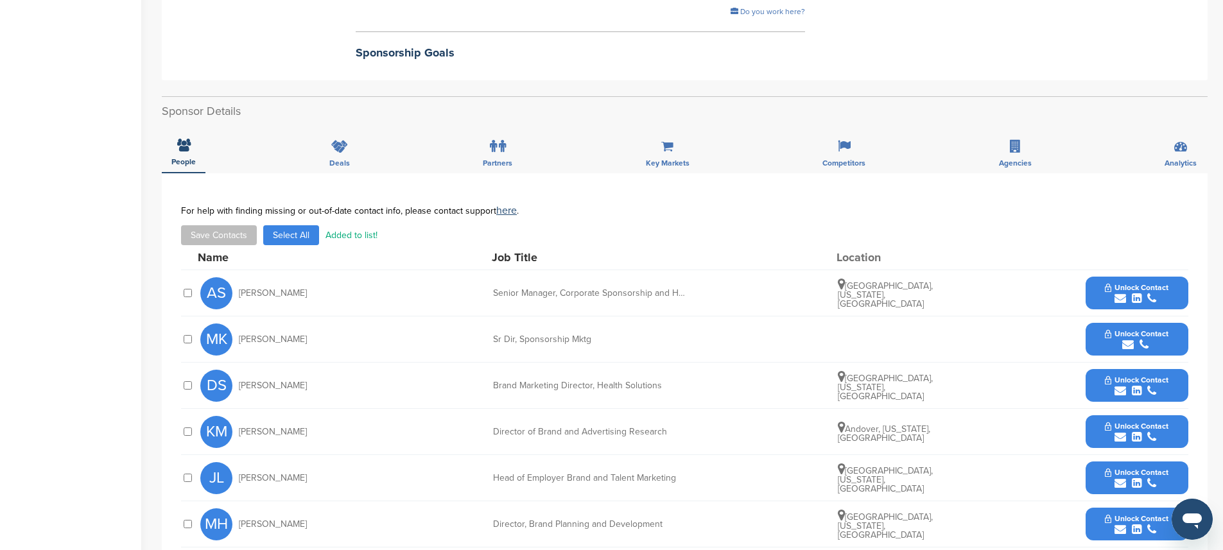
scroll to position [44, 0]
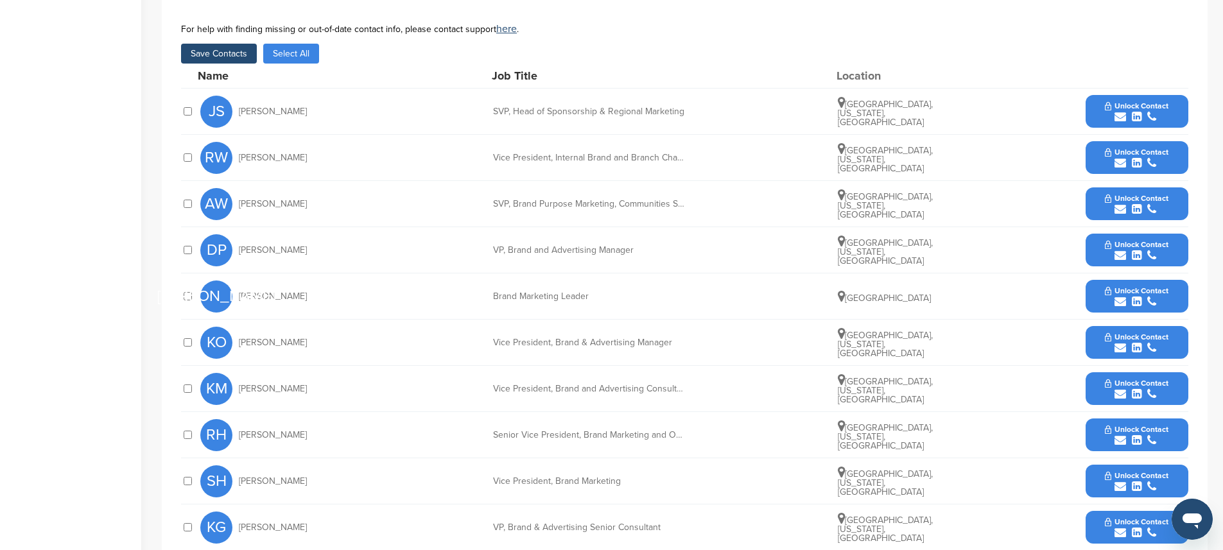
scroll to position [271, 0]
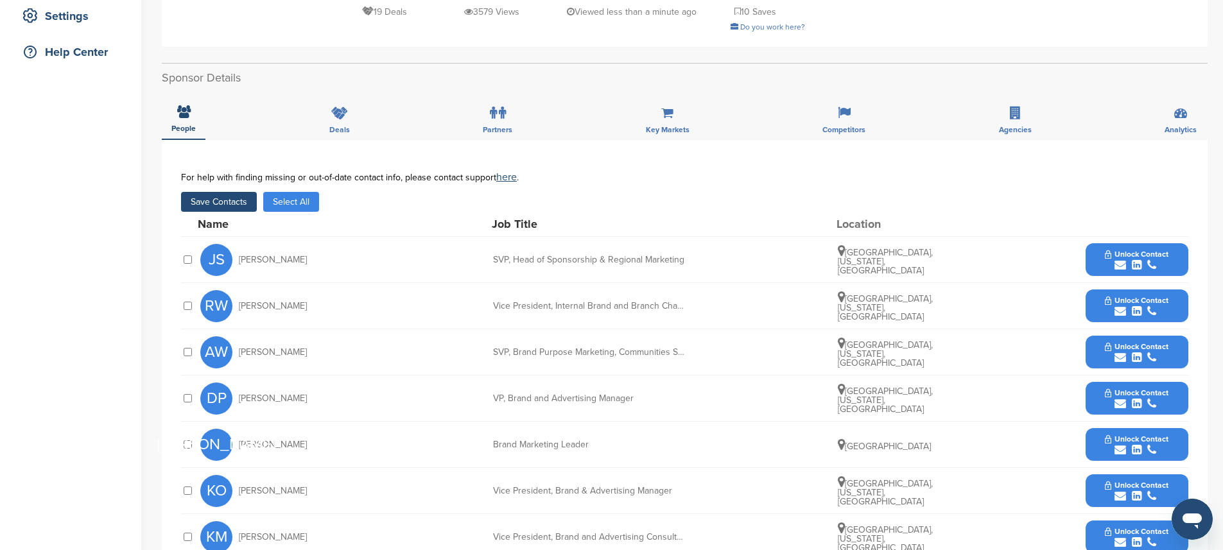
click at [220, 208] on button "Save Contacts" at bounding box center [219, 202] width 76 height 20
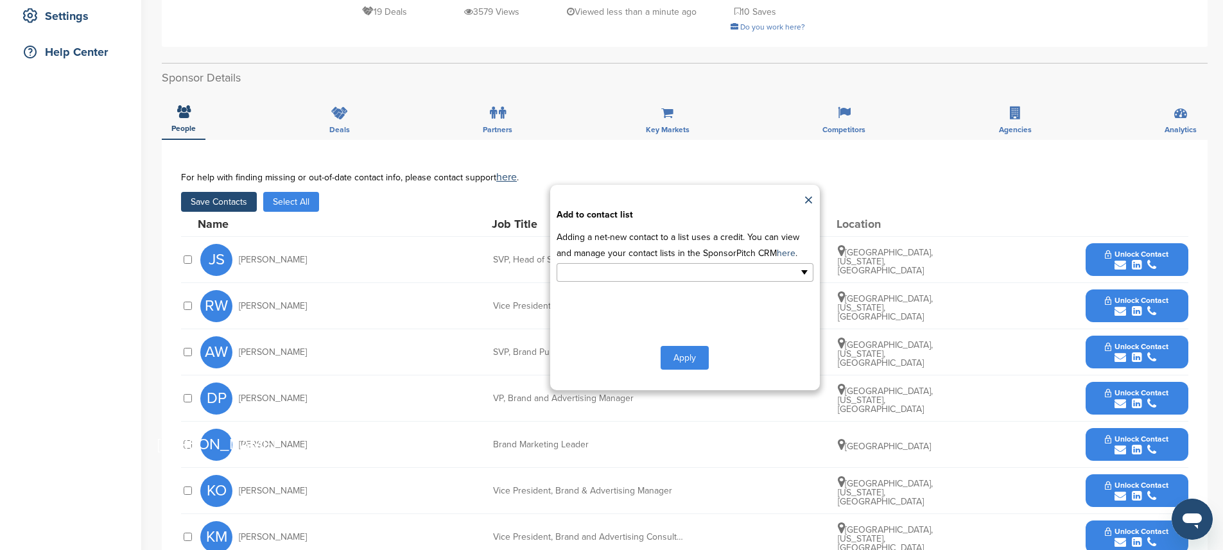
click at [598, 269] on input "text" at bounding box center [629, 272] width 135 height 15
click at [583, 291] on li "Default List" at bounding box center [685, 293] width 256 height 22
click at [696, 365] on button "Apply" at bounding box center [685, 361] width 48 height 24
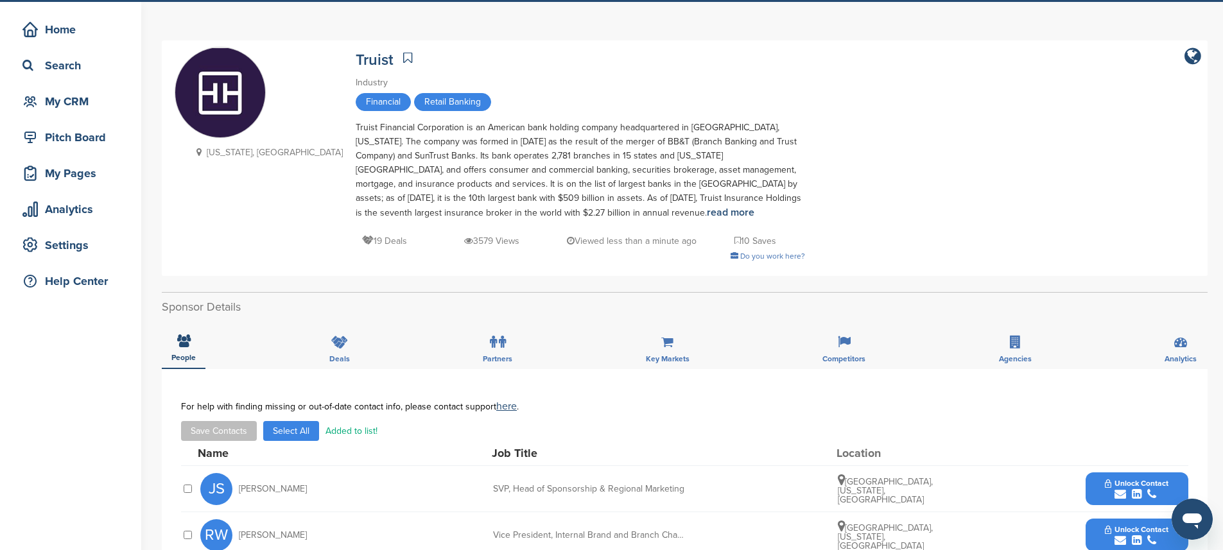
scroll to position [0, 0]
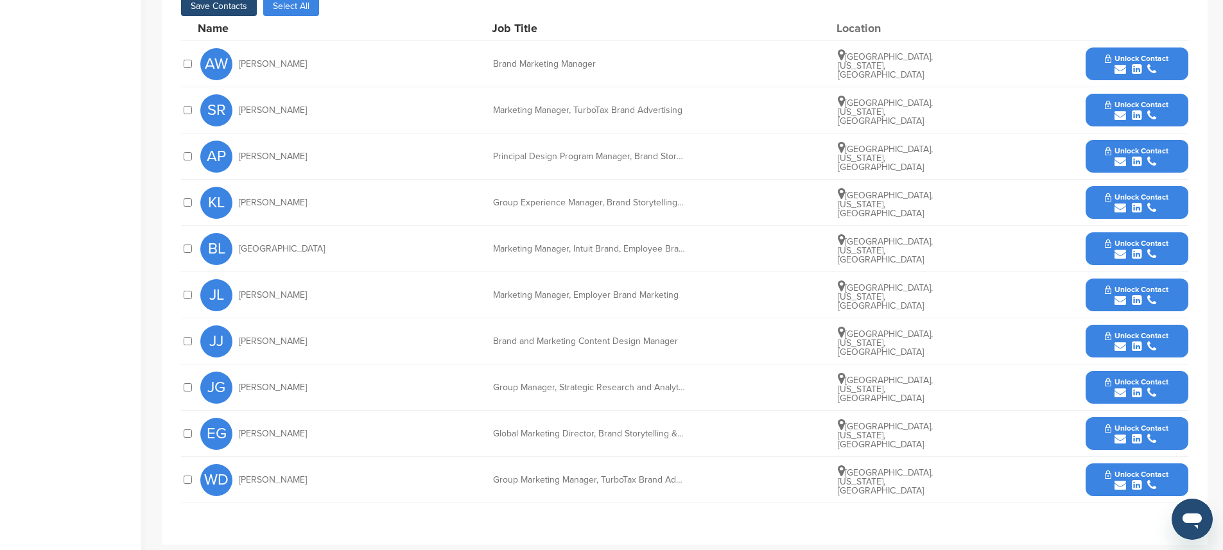
scroll to position [397, 0]
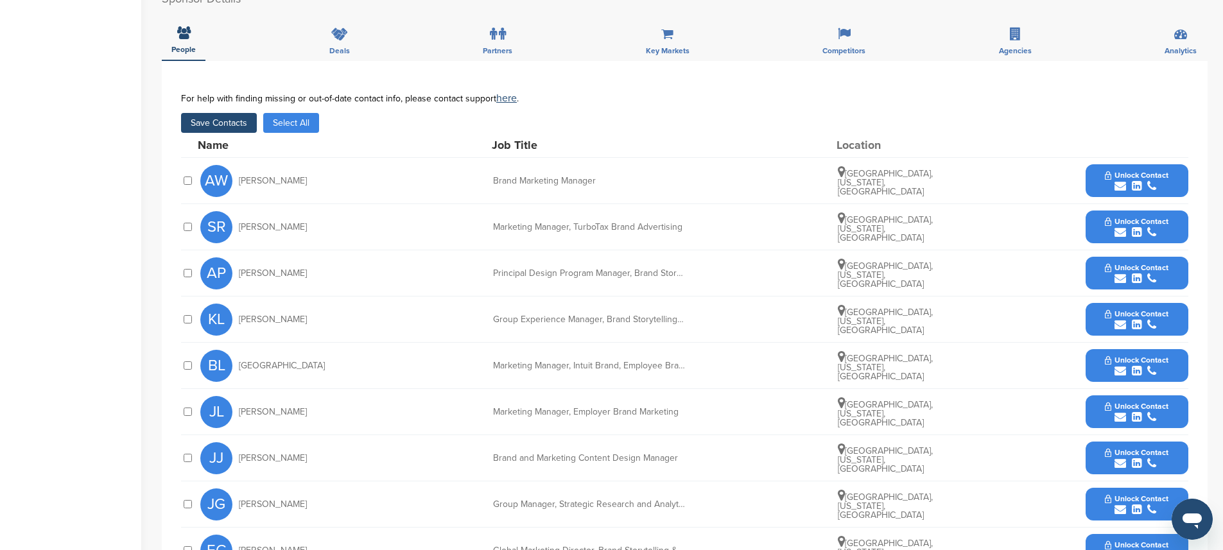
click at [226, 132] on button "Save Contacts" at bounding box center [219, 123] width 76 height 20
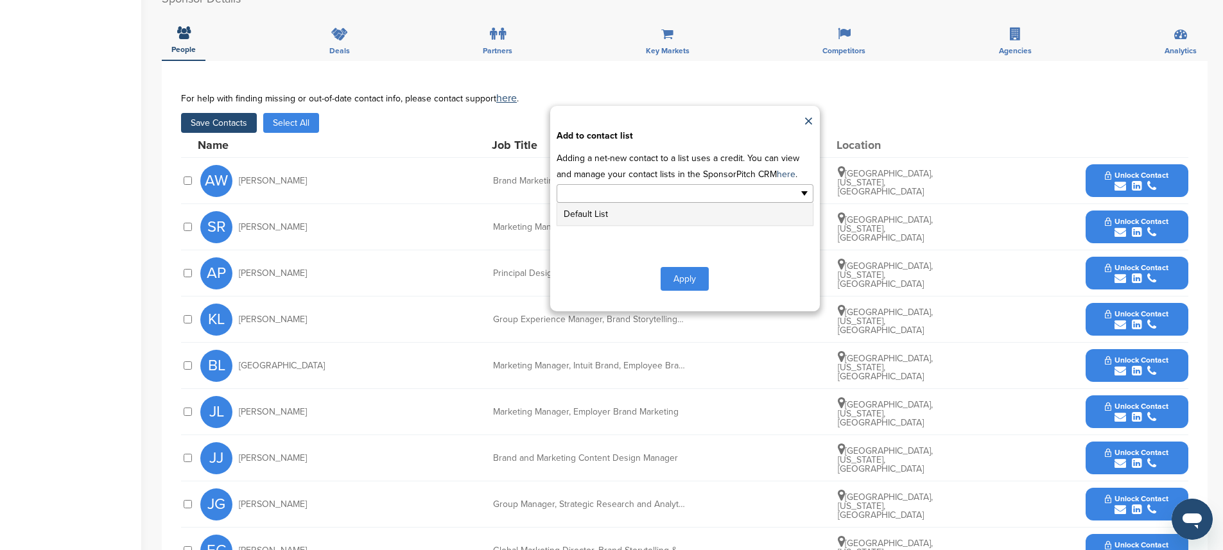
click at [607, 186] on input "text" at bounding box center [629, 193] width 135 height 15
click at [587, 210] on li "Default List" at bounding box center [685, 214] width 256 height 22
click at [695, 286] on button "Apply" at bounding box center [685, 282] width 48 height 24
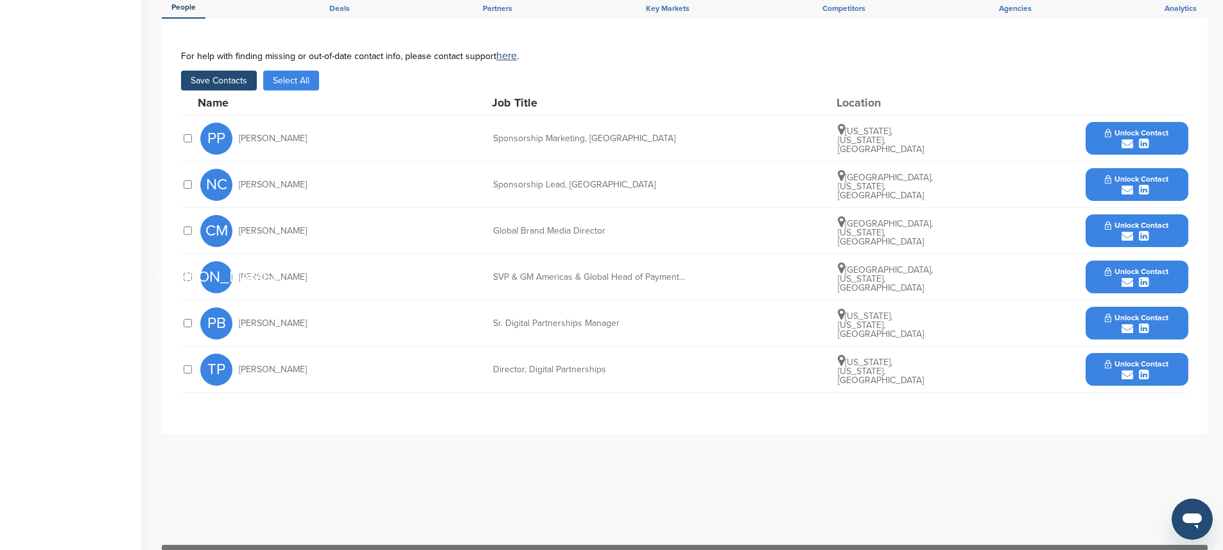
scroll to position [369, 0]
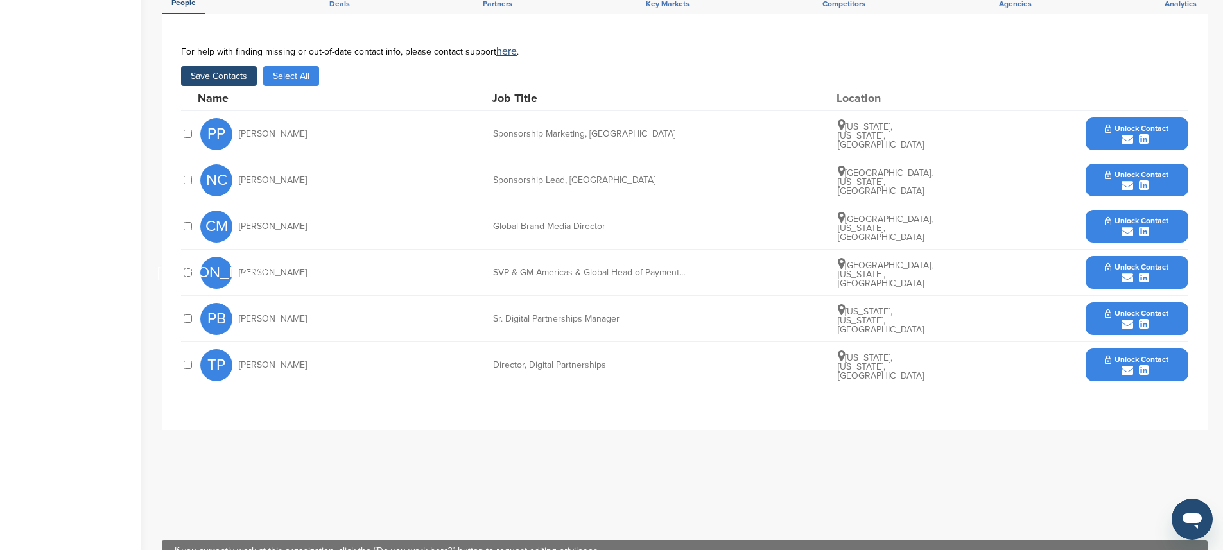
click at [231, 71] on button "Save Contacts" at bounding box center [219, 76] width 76 height 20
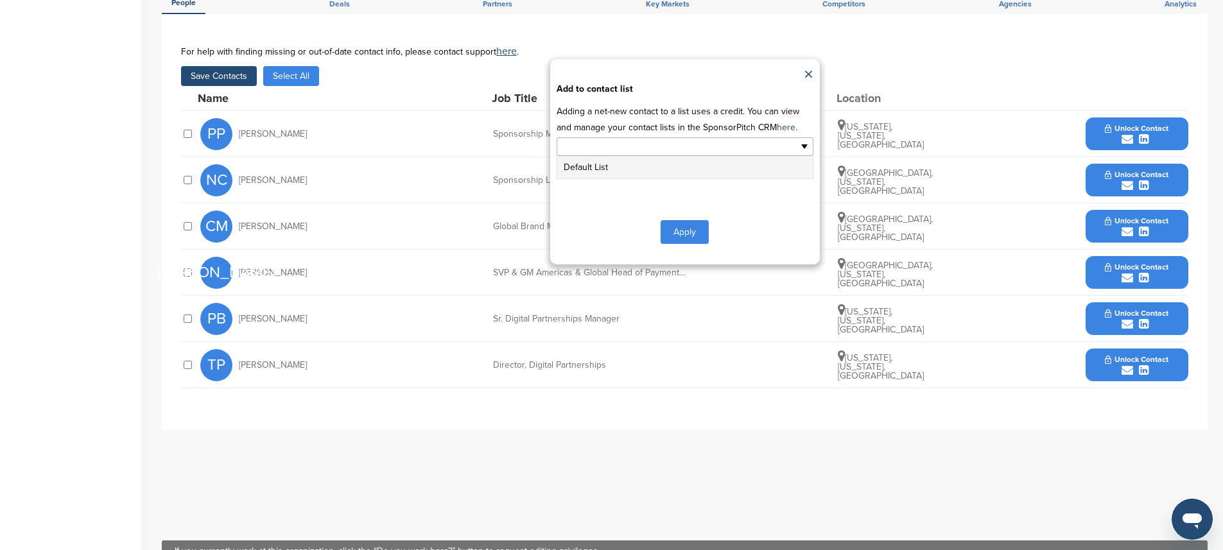
click at [664, 156] on div "Default List" at bounding box center [685, 146] width 257 height 20
click at [701, 249] on div "**********" at bounding box center [685, 161] width 270 height 205
click at [695, 234] on button "Apply" at bounding box center [685, 235] width 48 height 24
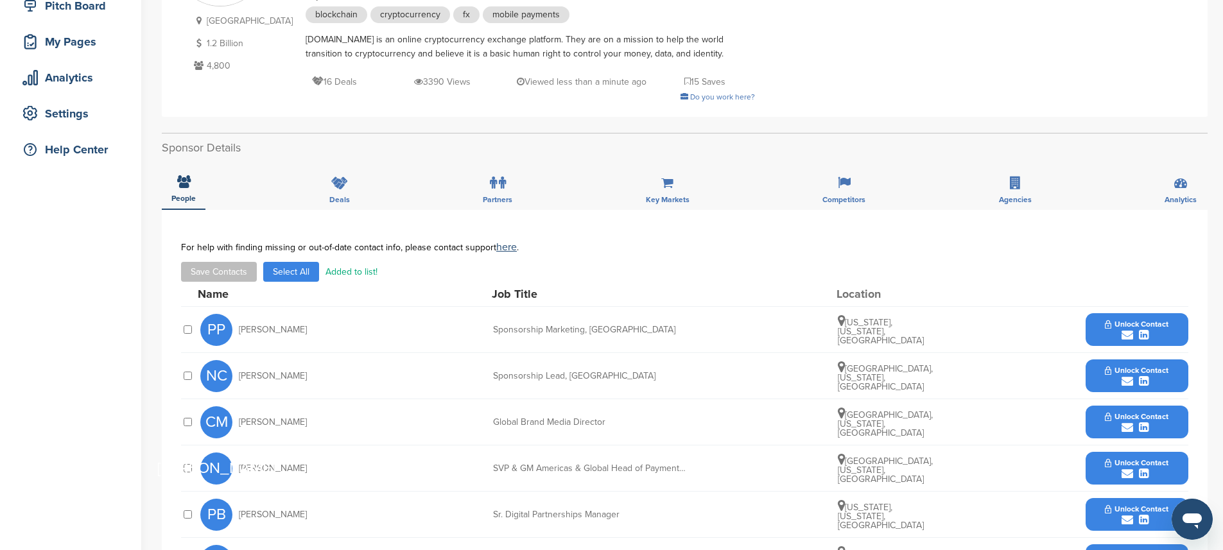
scroll to position [173, 0]
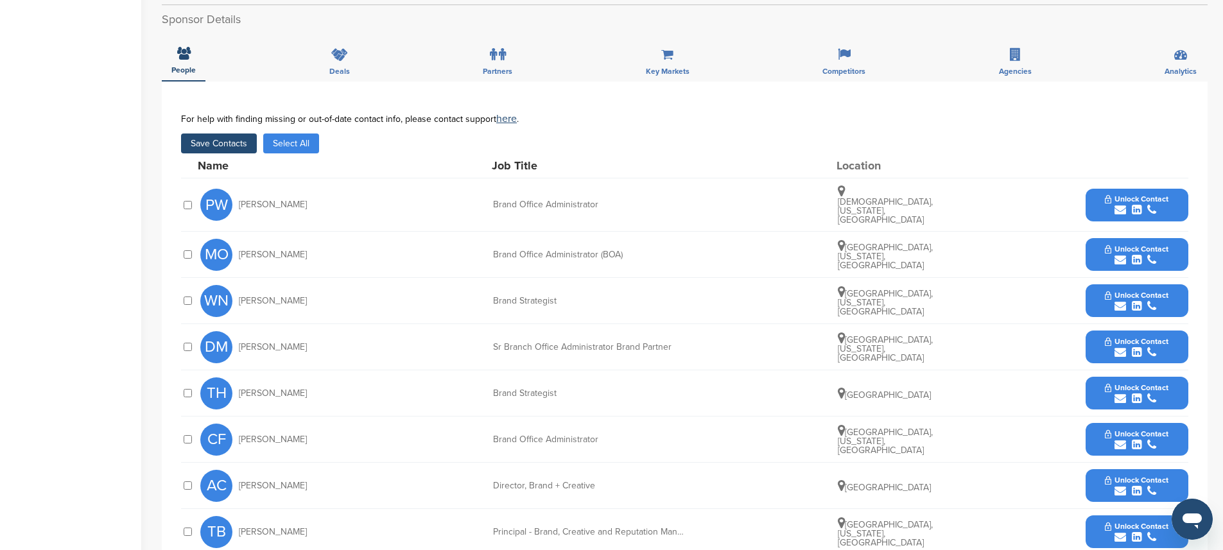
scroll to position [311, 0]
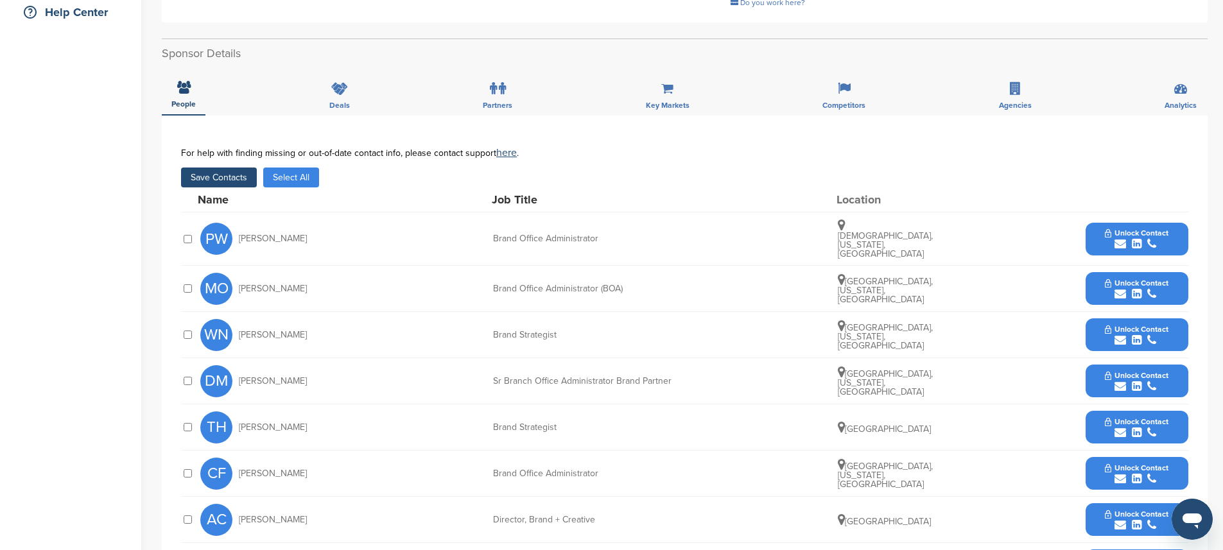
click at [222, 178] on button "Save Contacts" at bounding box center [219, 178] width 76 height 20
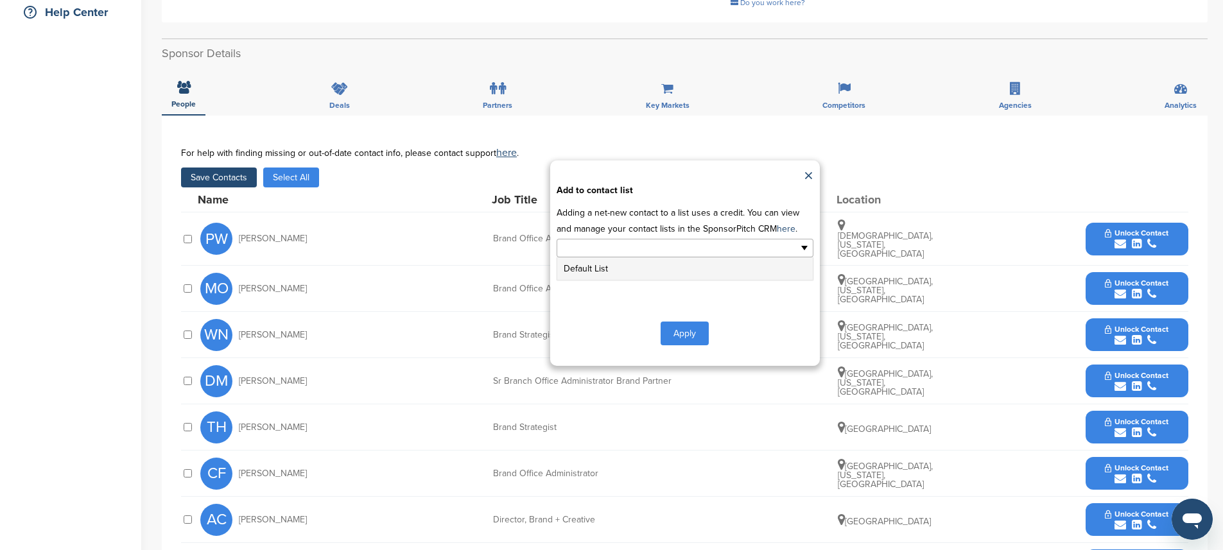
click at [584, 249] on input "text" at bounding box center [629, 248] width 135 height 15
click at [580, 272] on li "Default List" at bounding box center [685, 268] width 256 height 22
click at [703, 338] on button "Apply" at bounding box center [685, 336] width 48 height 24
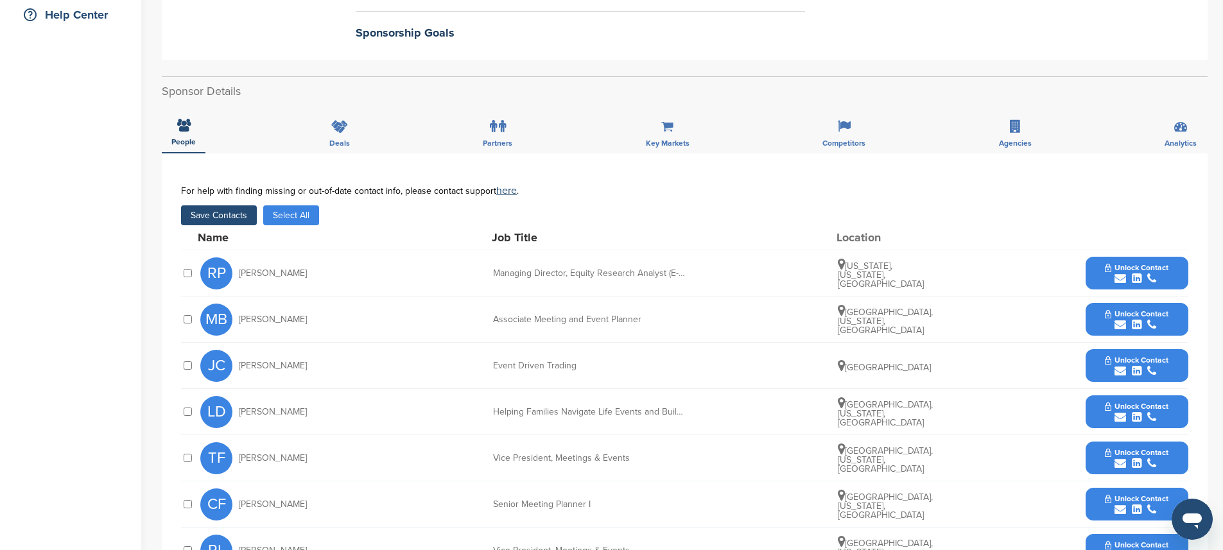
scroll to position [305, 0]
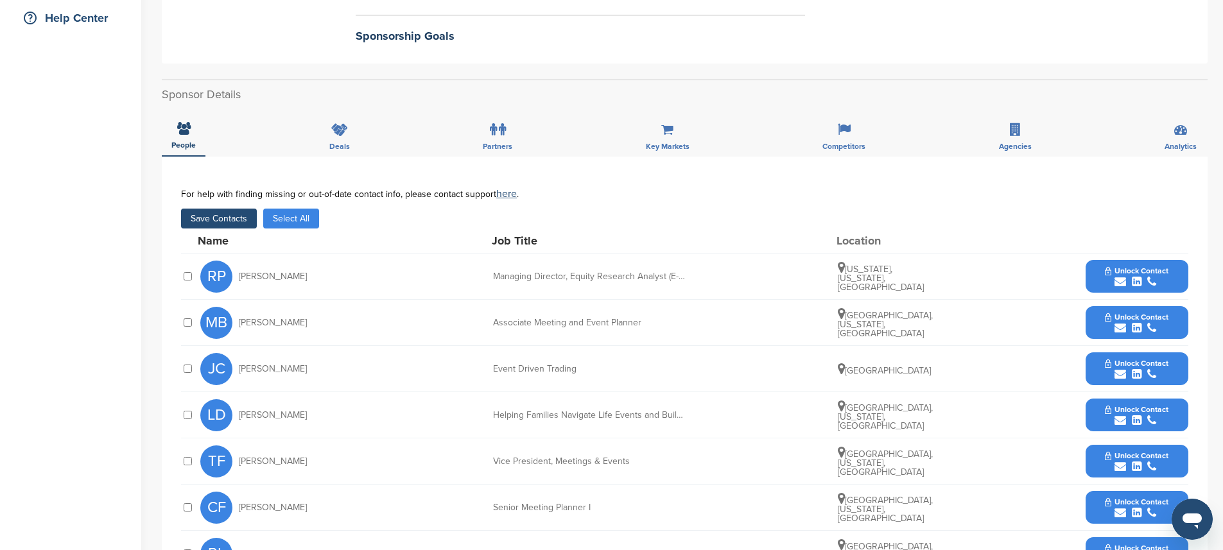
click at [219, 209] on button "Save Contacts" at bounding box center [219, 219] width 76 height 20
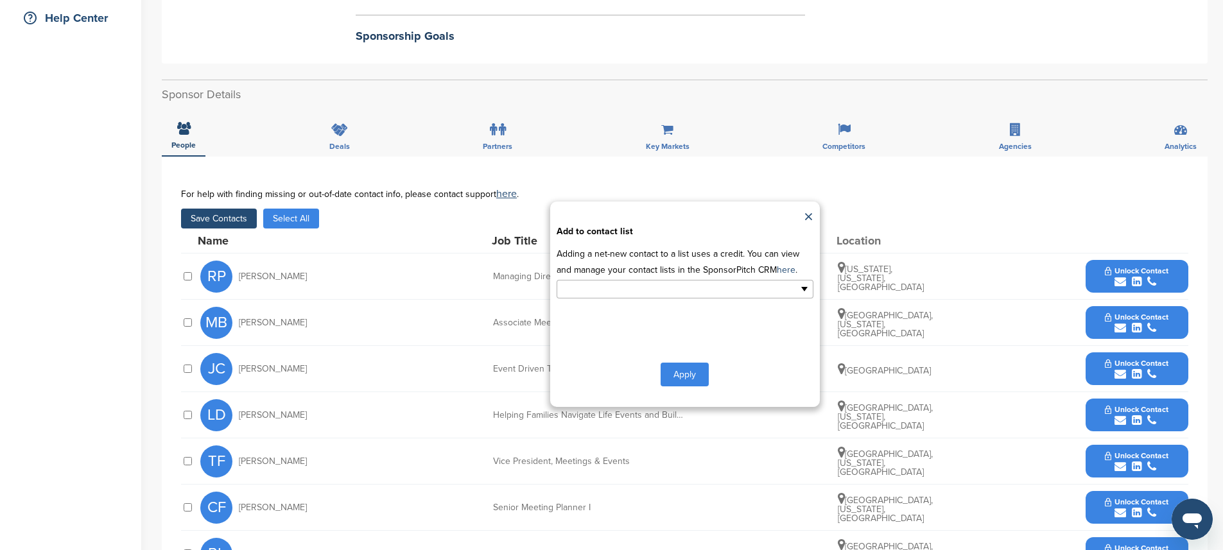
click at [569, 282] on input "text" at bounding box center [629, 289] width 135 height 15
click at [578, 299] on li "Default List" at bounding box center [685, 310] width 256 height 22
click at [686, 366] on button "Apply" at bounding box center [685, 377] width 48 height 24
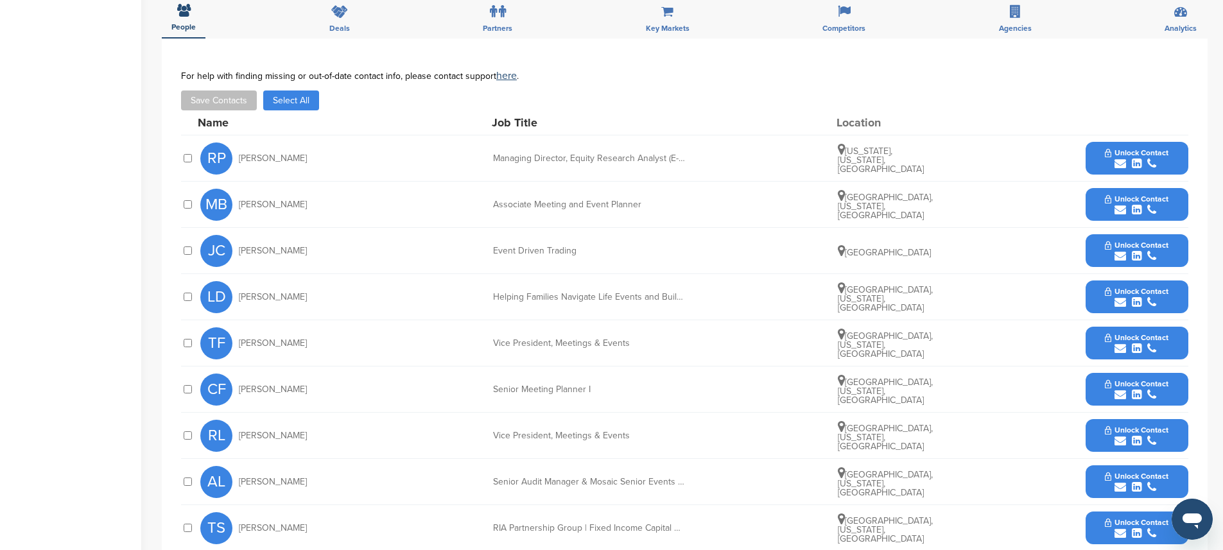
scroll to position [0, 0]
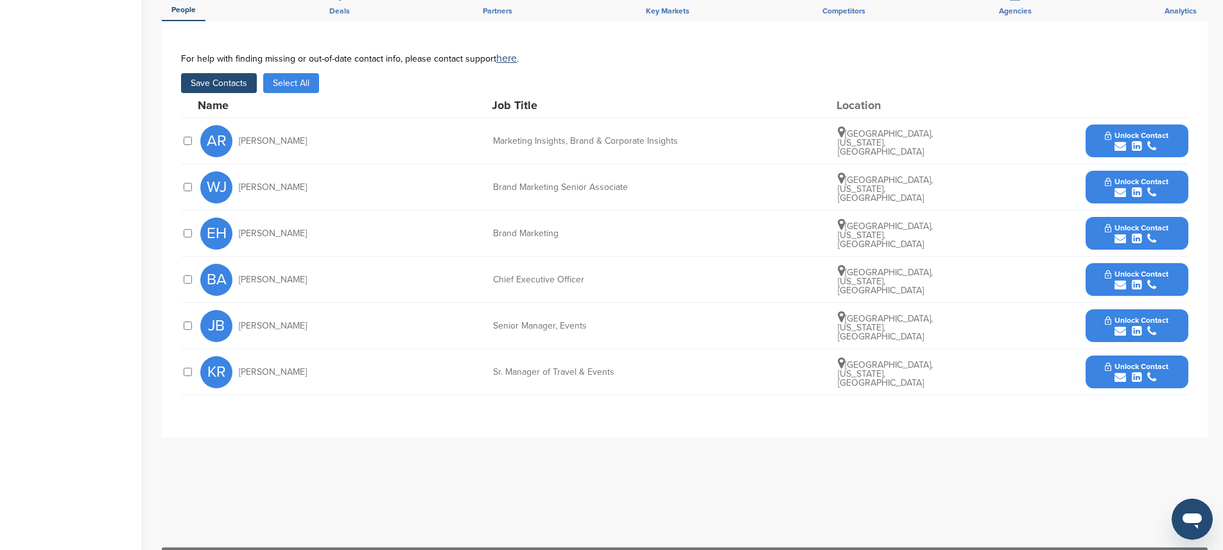
scroll to position [345, 0]
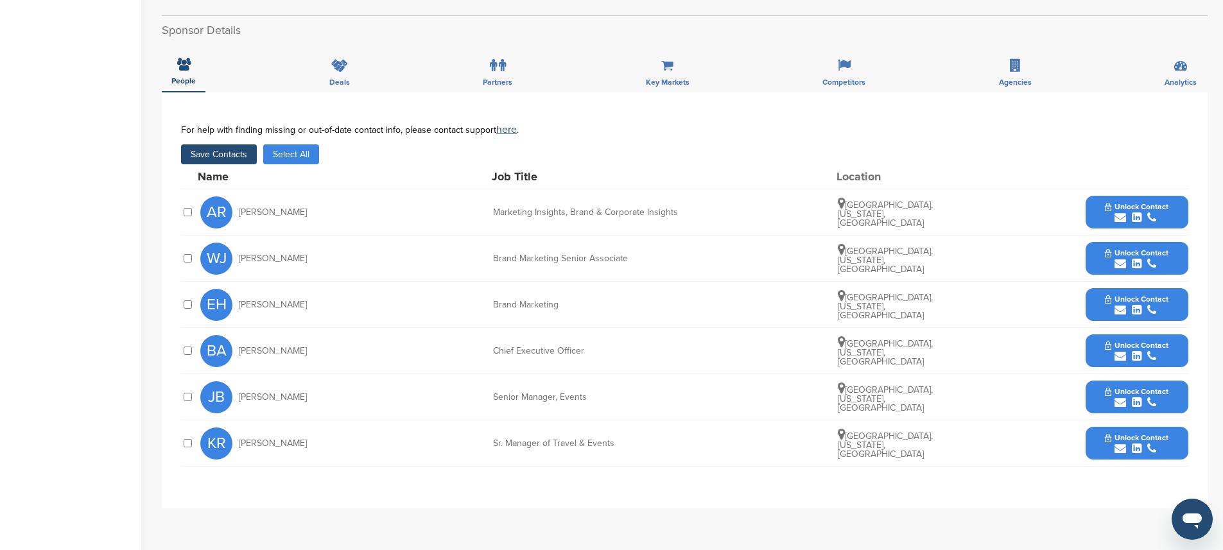
click at [224, 153] on button "Save Contacts" at bounding box center [219, 154] width 76 height 20
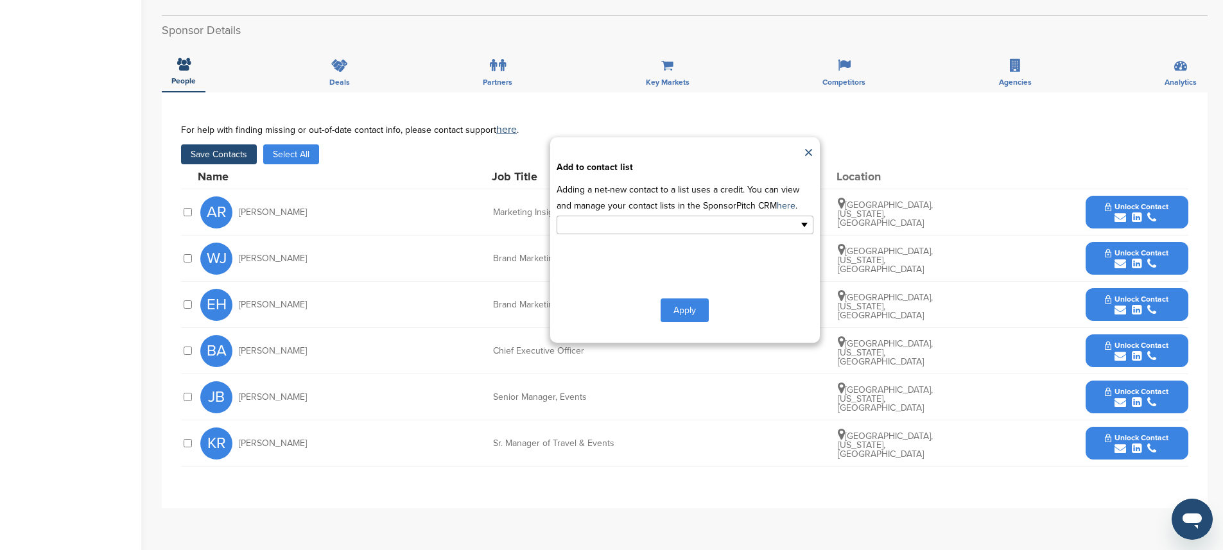
click at [655, 225] on input "text" at bounding box center [629, 225] width 135 height 15
click at [593, 249] on li "Default List" at bounding box center [685, 245] width 256 height 22
click at [685, 311] on button "Apply" at bounding box center [685, 313] width 48 height 24
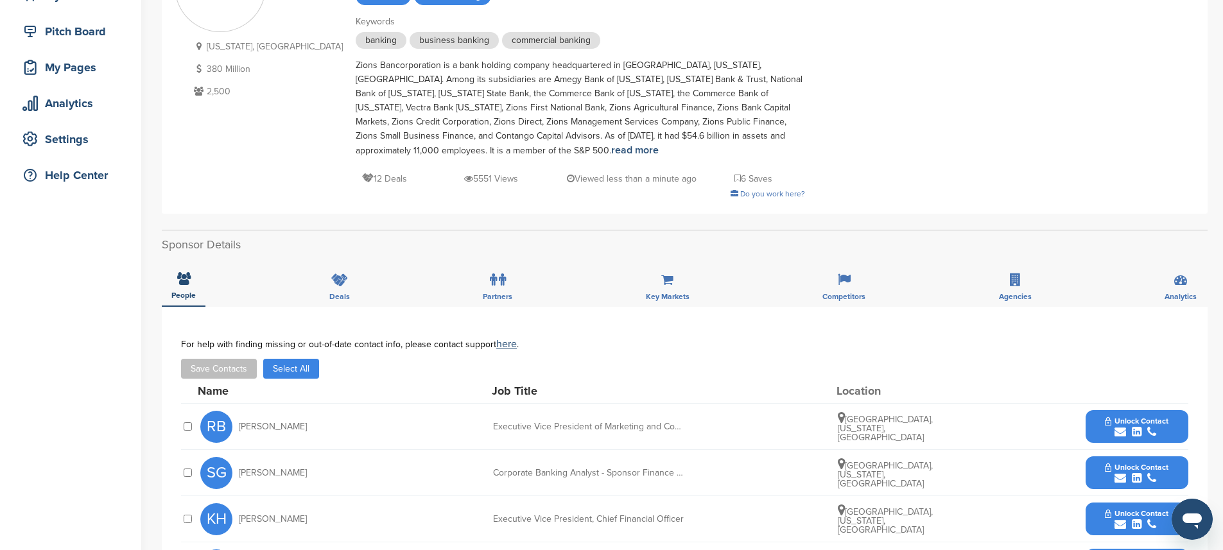
scroll to position [329, 0]
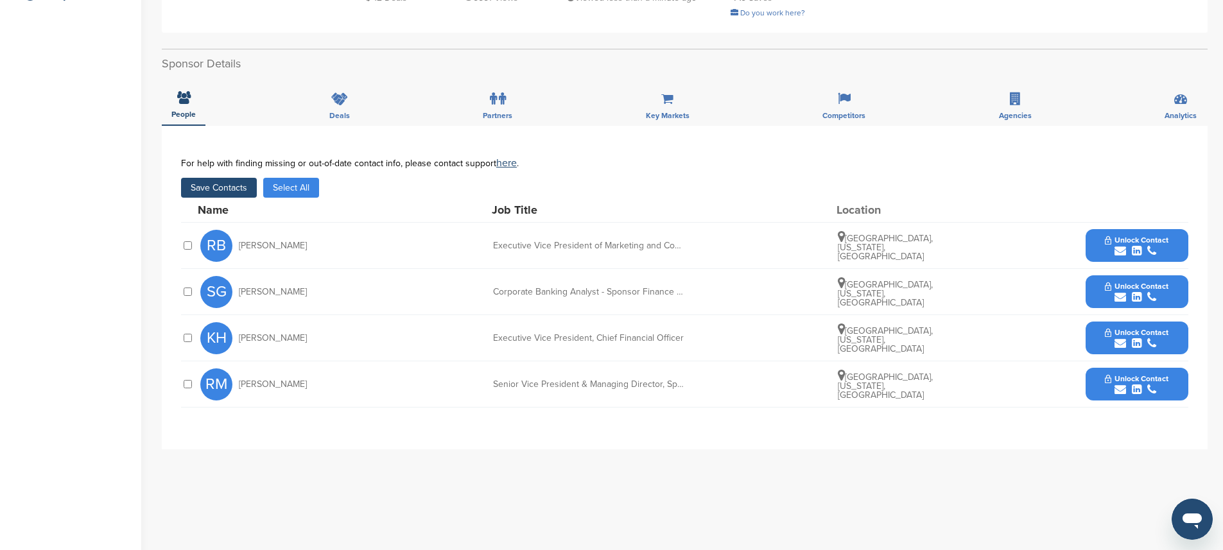
click at [234, 184] on button "Save Contacts" at bounding box center [219, 188] width 76 height 20
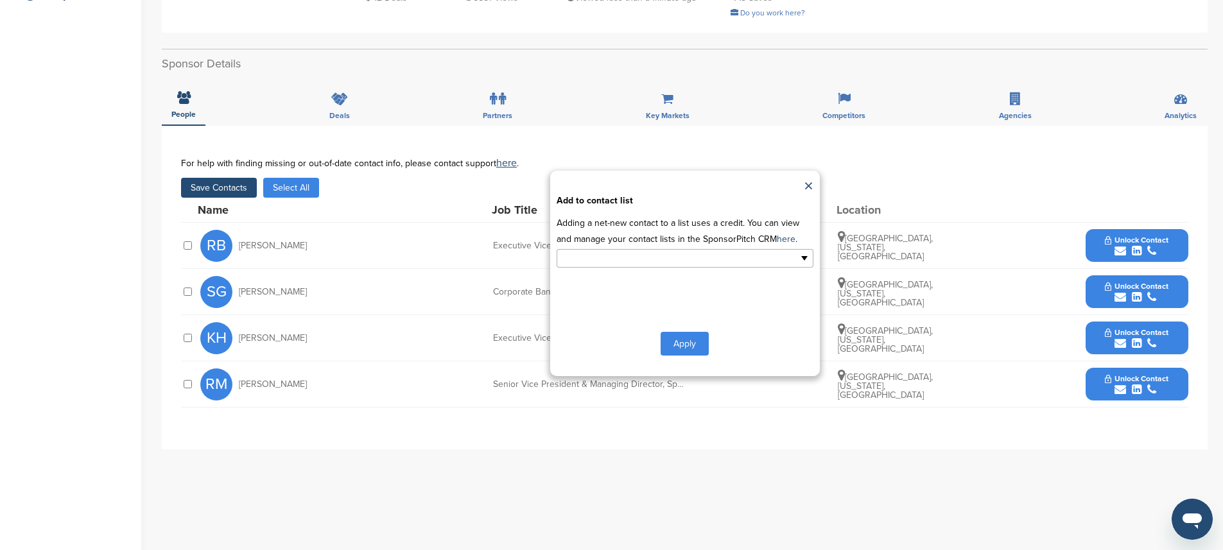
click at [629, 256] on input "text" at bounding box center [629, 258] width 135 height 15
click at [582, 283] on li "Default List" at bounding box center [685, 279] width 256 height 22
click at [683, 347] on button "Apply" at bounding box center [685, 347] width 48 height 24
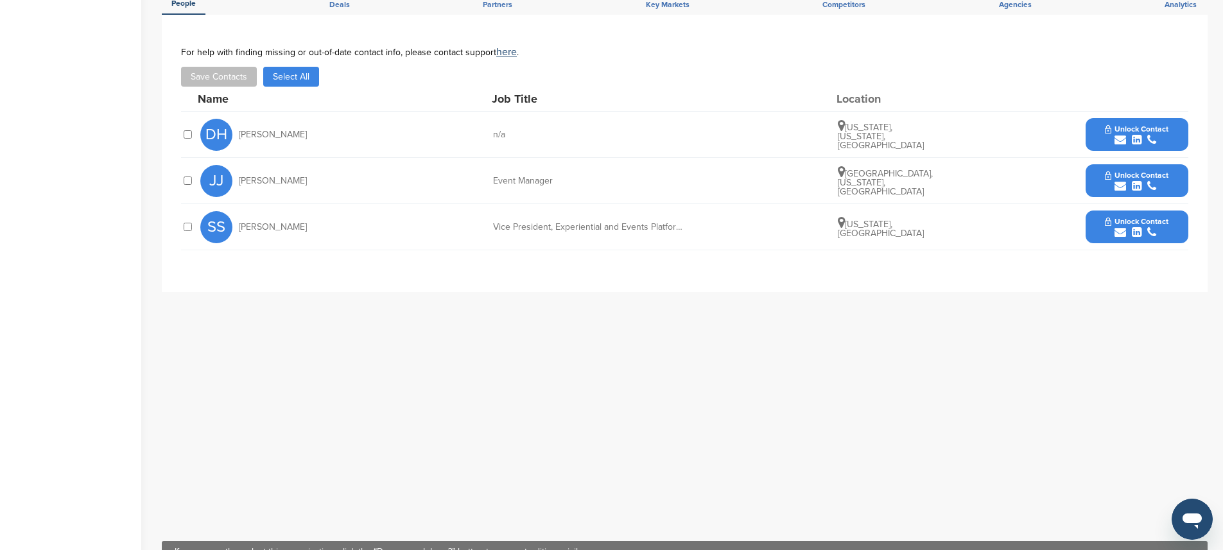
scroll to position [383, 0]
click at [225, 67] on button "Save Contacts" at bounding box center [219, 77] width 76 height 20
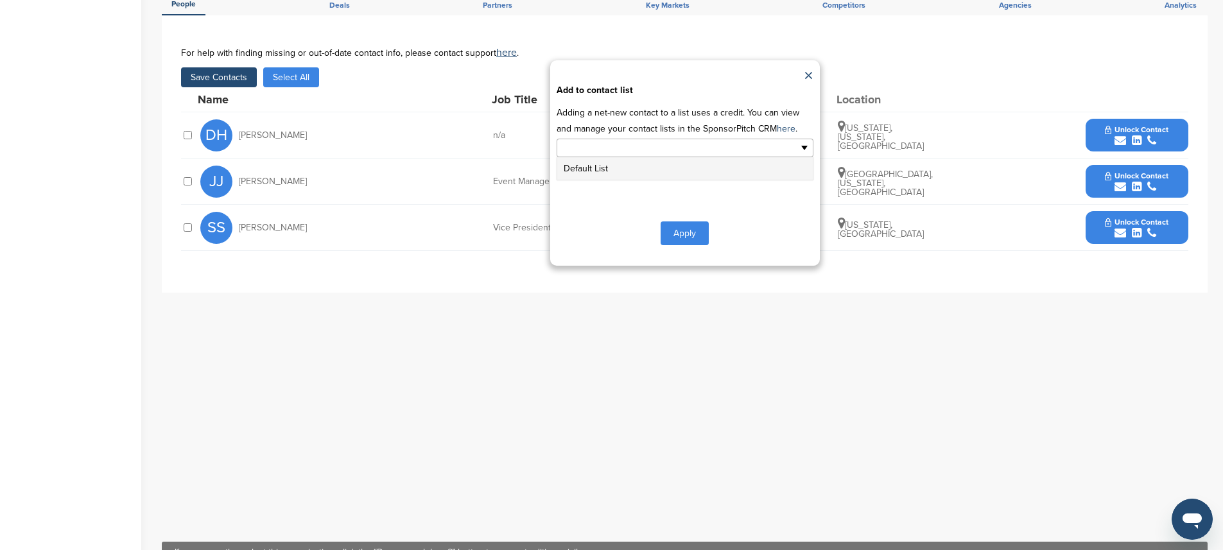
click at [620, 141] on input "text" at bounding box center [629, 148] width 135 height 15
click at [598, 167] on div "**********" at bounding box center [685, 162] width 270 height 205
type input "**********"
click at [600, 141] on input "text" at bounding box center [629, 148] width 135 height 15
click at [580, 159] on li "Default List" at bounding box center [685, 168] width 256 height 22
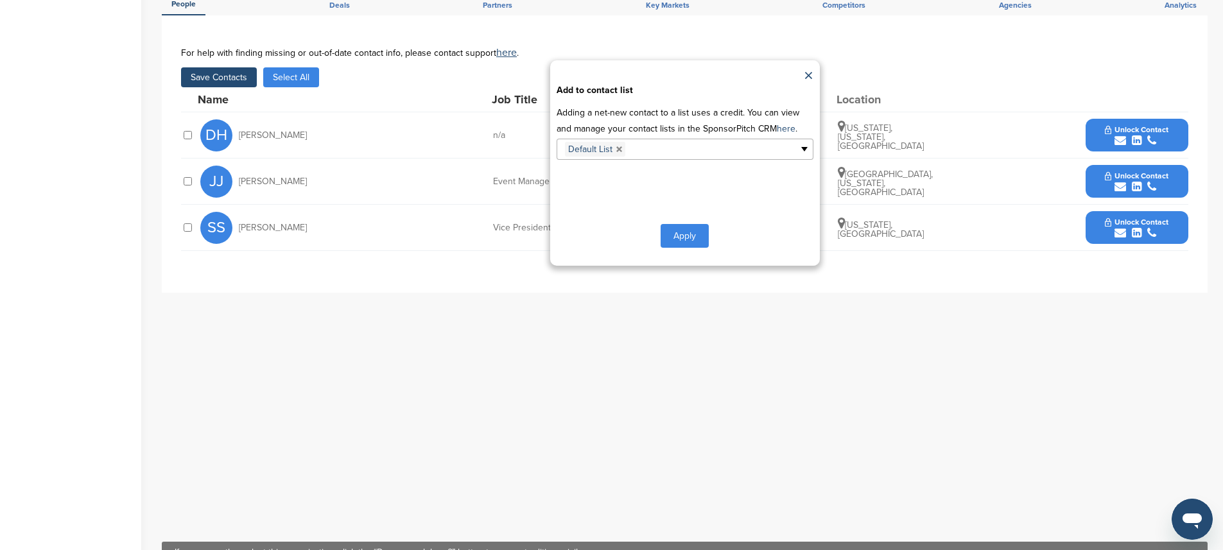
click at [691, 228] on button "Apply" at bounding box center [685, 236] width 48 height 24
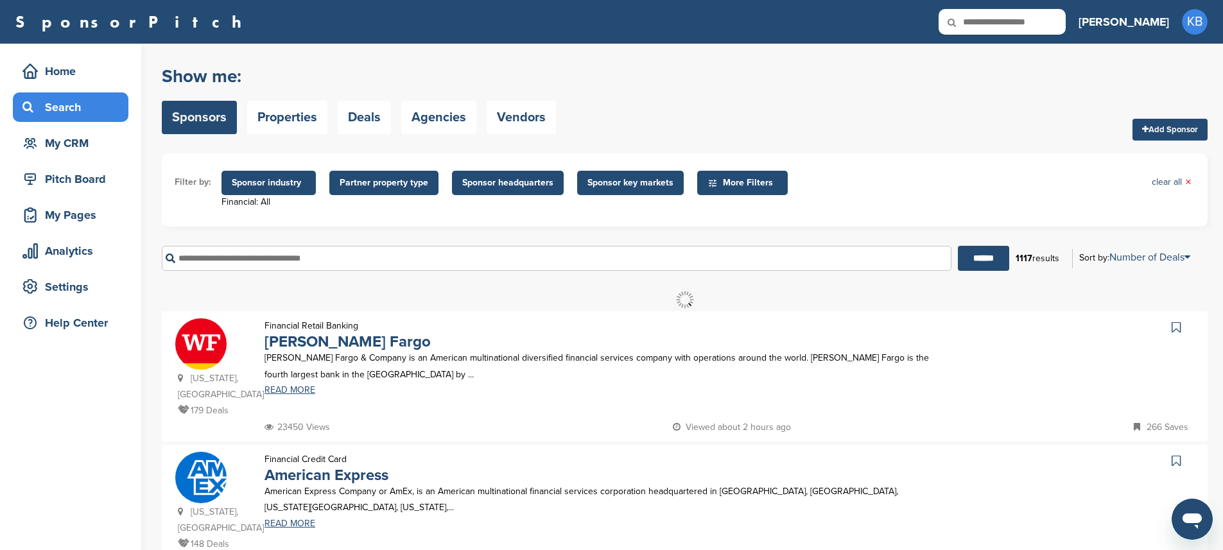
click at [297, 264] on input "text" at bounding box center [557, 258] width 790 height 25
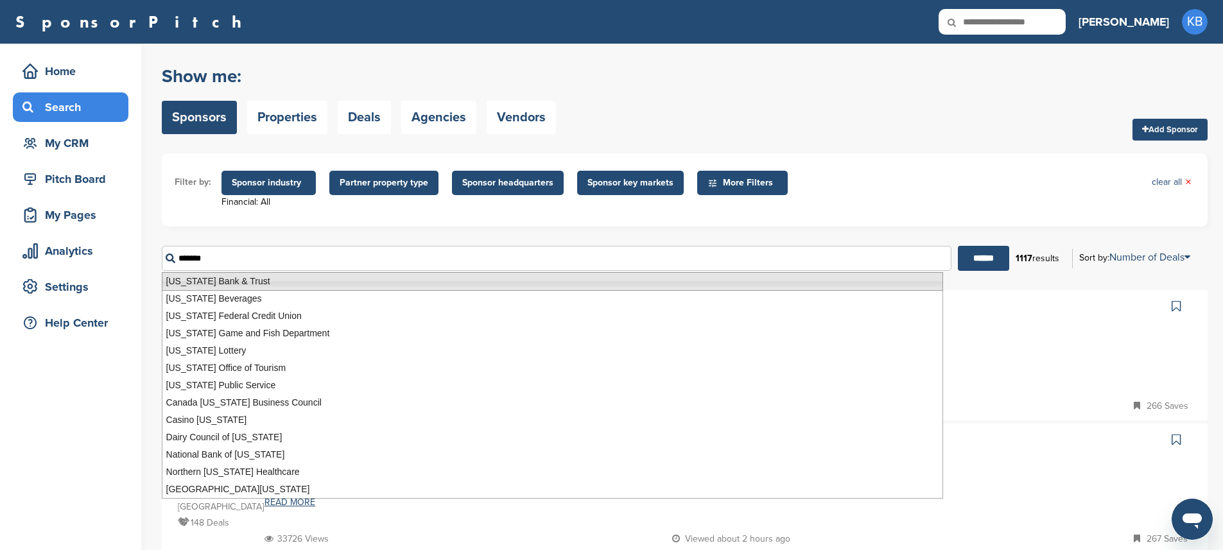
click at [390, 283] on li "[US_STATE] Bank & Trust" at bounding box center [552, 281] width 781 height 19
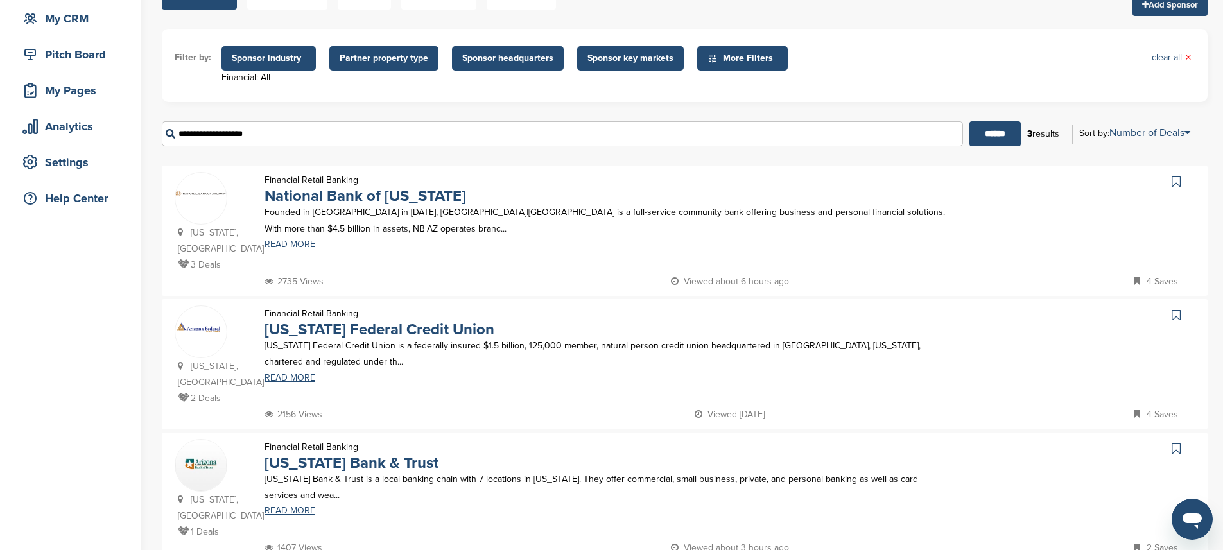
scroll to position [127, 0]
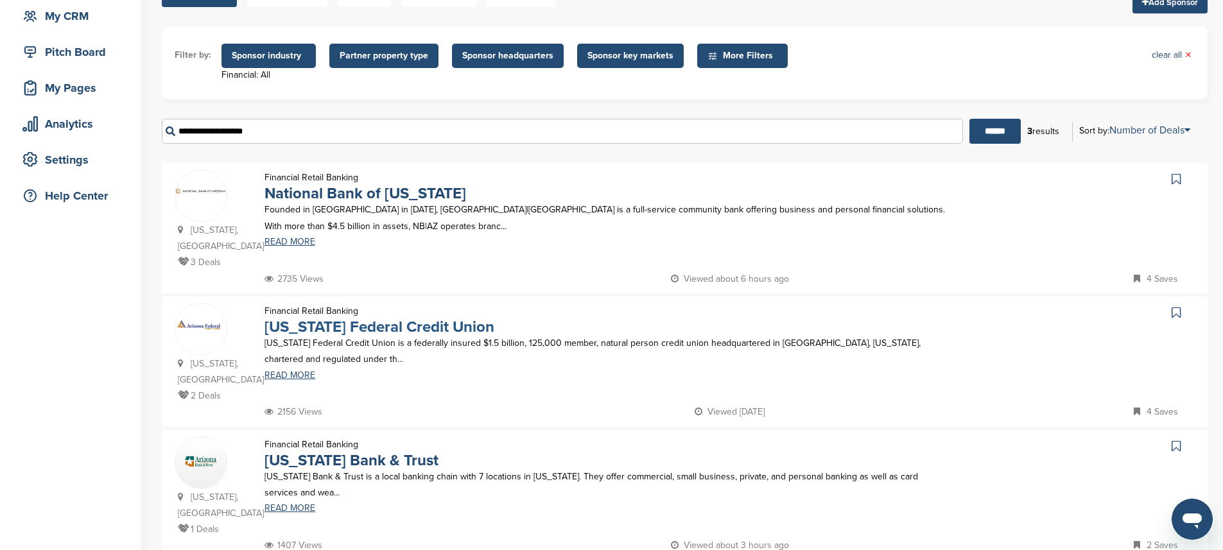
type input "**********"
click at [374, 318] on link "Arizona Federal Credit Union" at bounding box center [380, 327] width 230 height 19
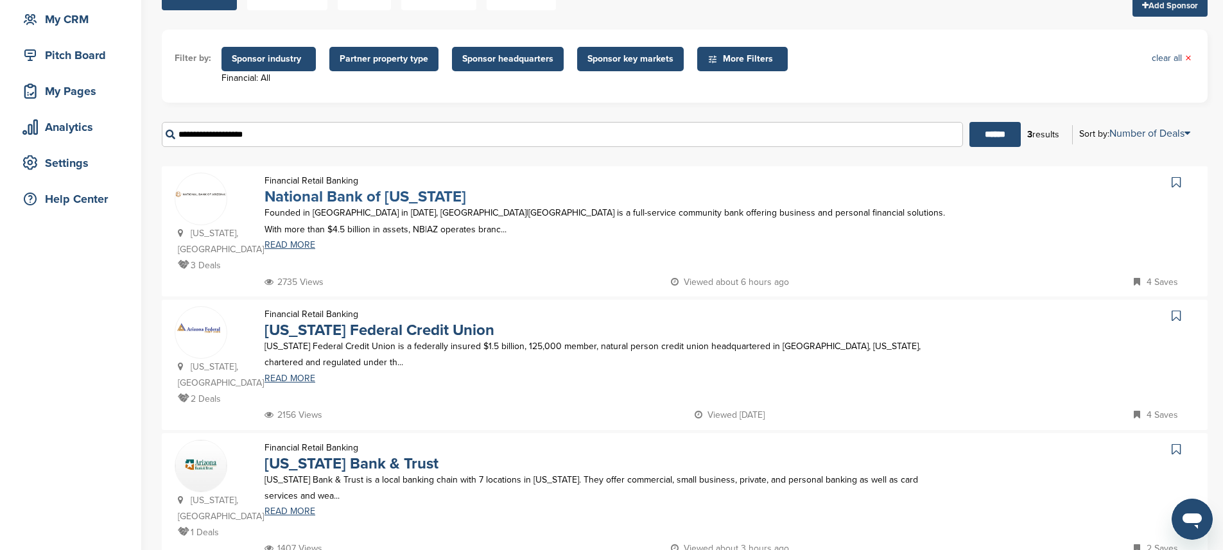
scroll to position [0, 0]
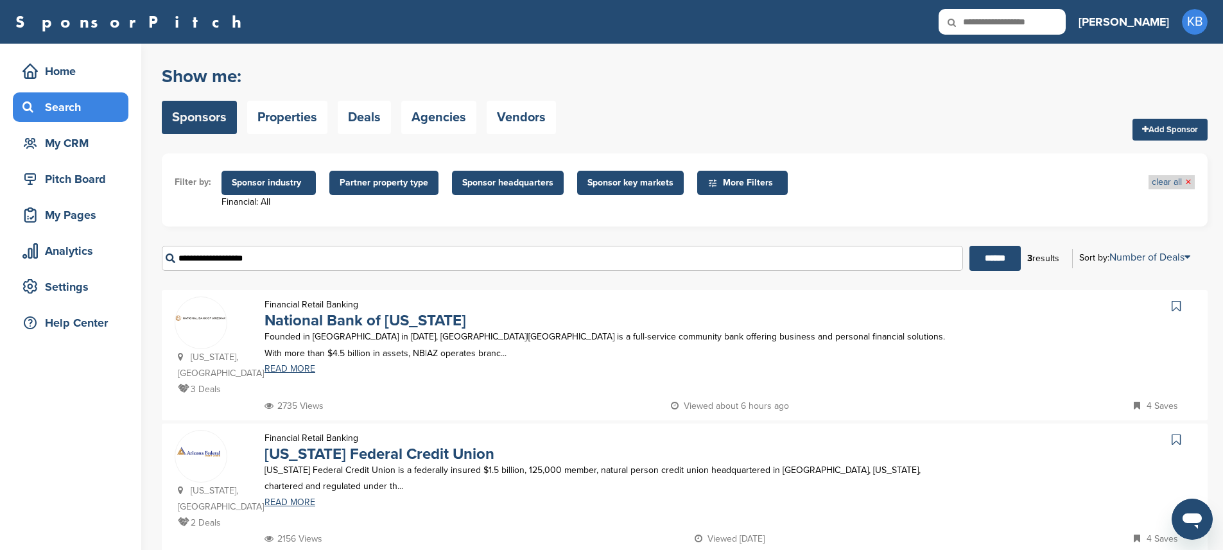
click at [1176, 183] on link "clear all ×" at bounding box center [1172, 182] width 40 height 14
click at [1188, 184] on span "×" at bounding box center [1188, 182] width 6 height 14
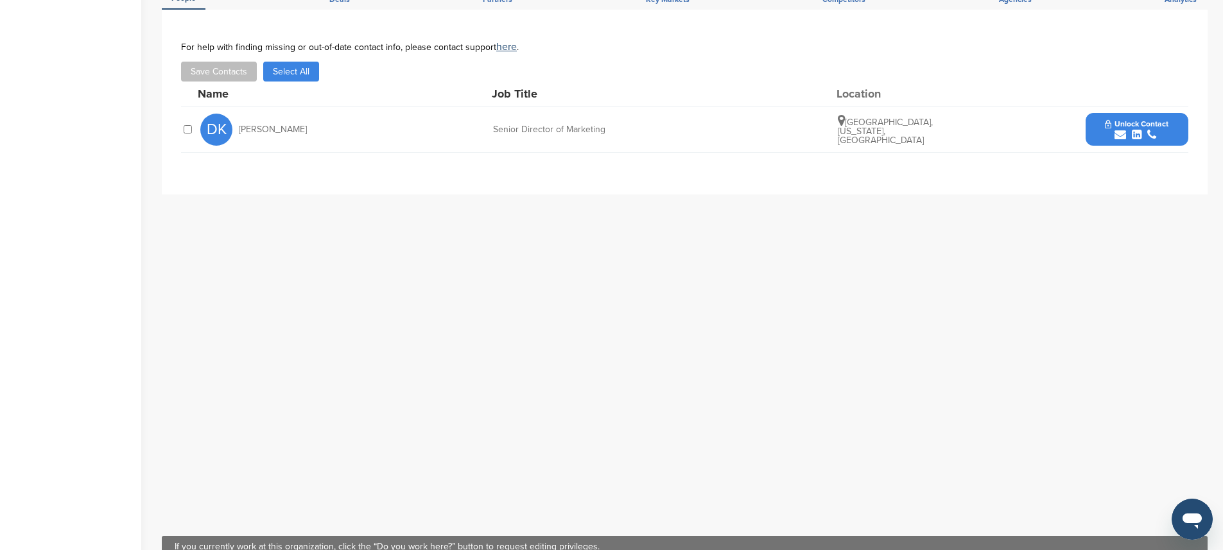
scroll to position [369, 0]
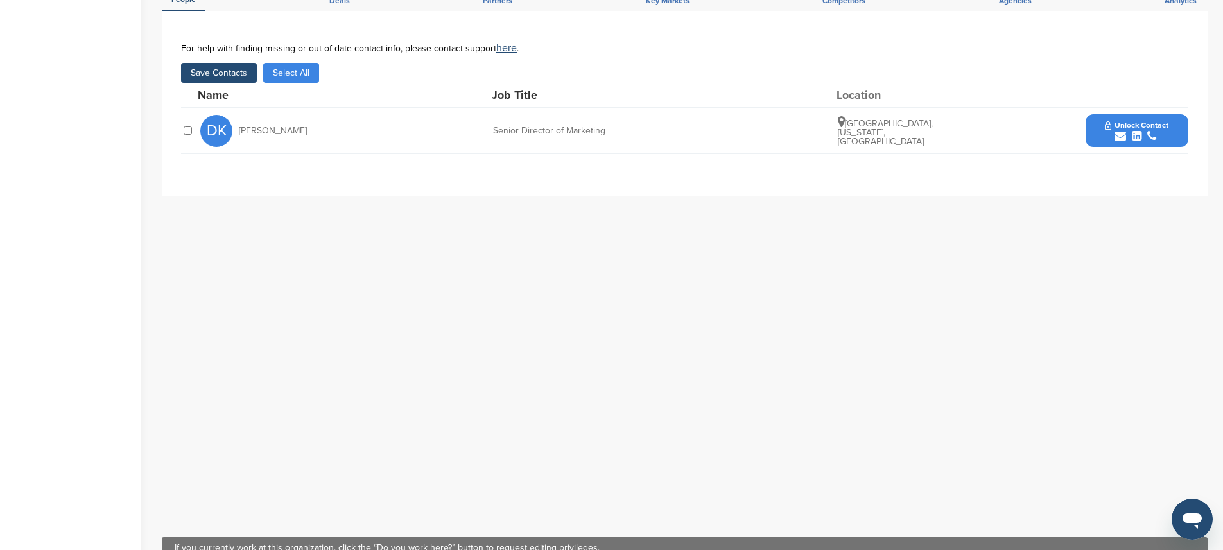
click at [239, 73] on button "Save Contacts" at bounding box center [219, 73] width 76 height 20
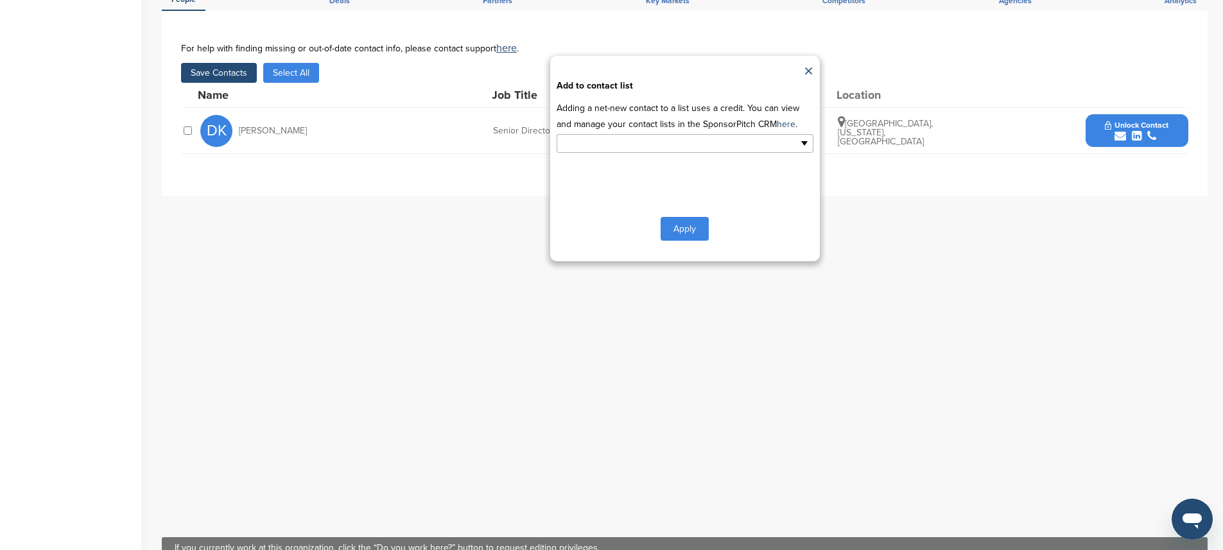
click at [733, 150] on ul at bounding box center [685, 143] width 257 height 19
click at [620, 164] on li "Default List" at bounding box center [685, 164] width 256 height 22
click at [686, 231] on button "Apply" at bounding box center [685, 232] width 48 height 24
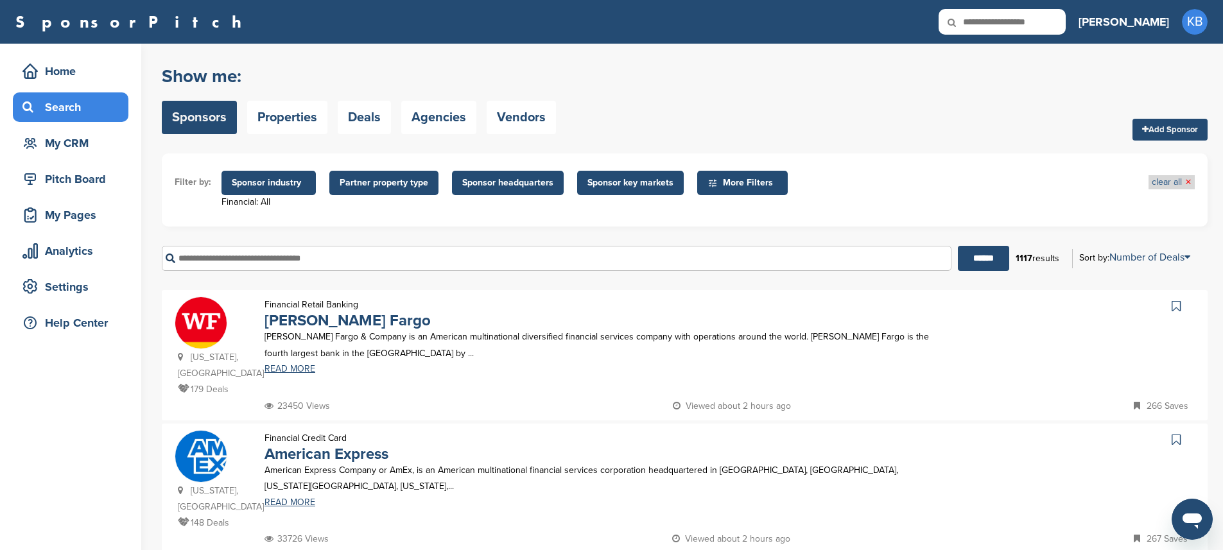
click at [1172, 182] on link "clear all ×" at bounding box center [1172, 182] width 40 height 14
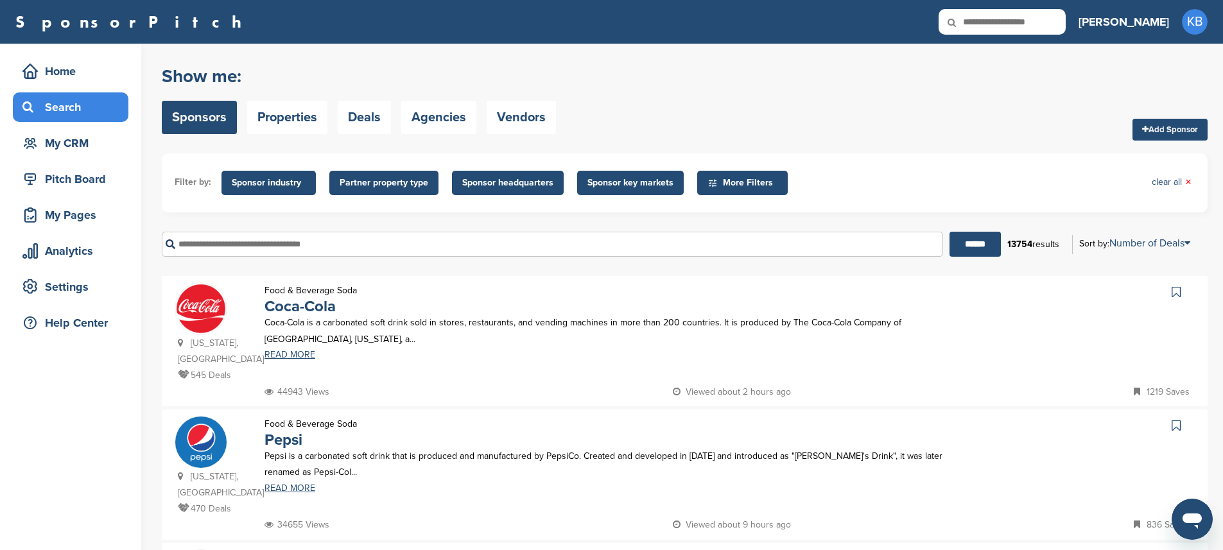
click at [1172, 183] on link "clear all ×" at bounding box center [1172, 182] width 40 height 14
click at [1187, 180] on span "×" at bounding box center [1188, 182] width 6 height 14
click at [58, 68] on div "Home" at bounding box center [73, 71] width 109 height 23
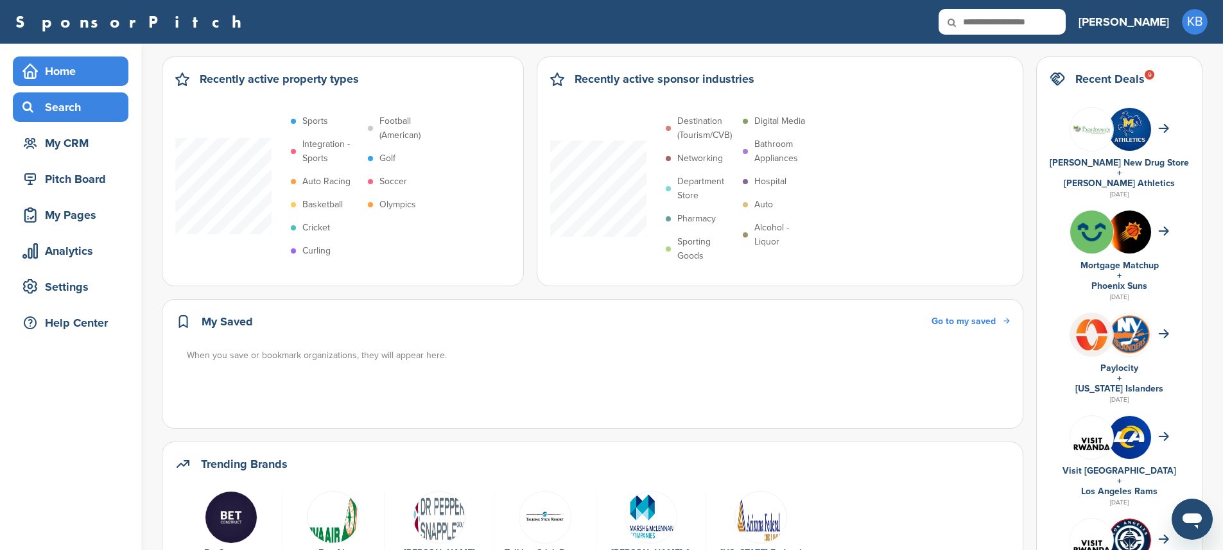
click at [60, 101] on div "Search" at bounding box center [73, 107] width 109 height 23
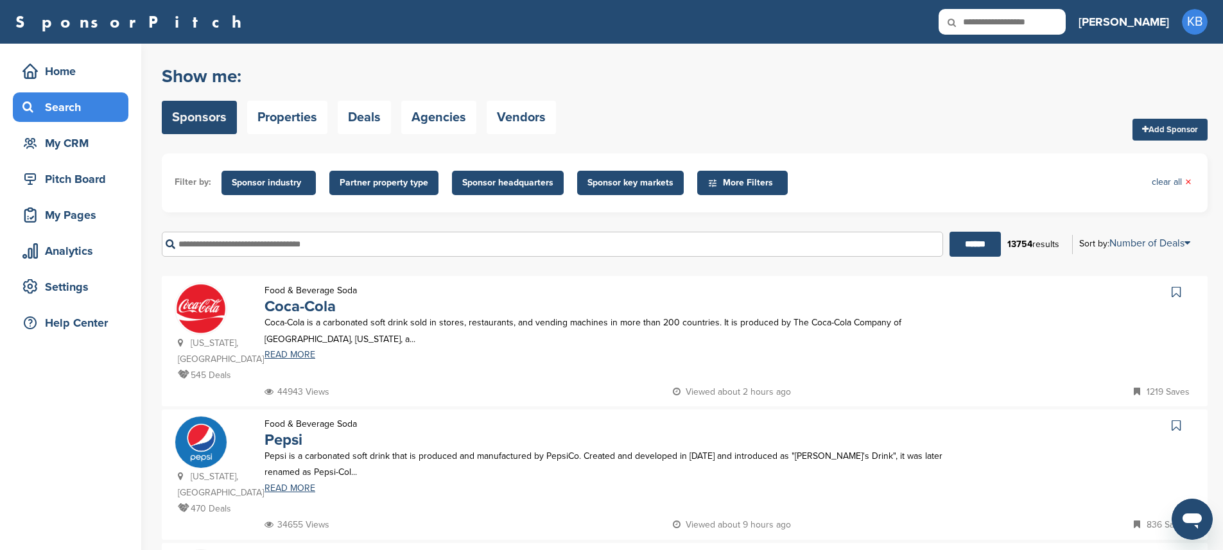
click at [239, 245] on input "text" at bounding box center [552, 244] width 781 height 25
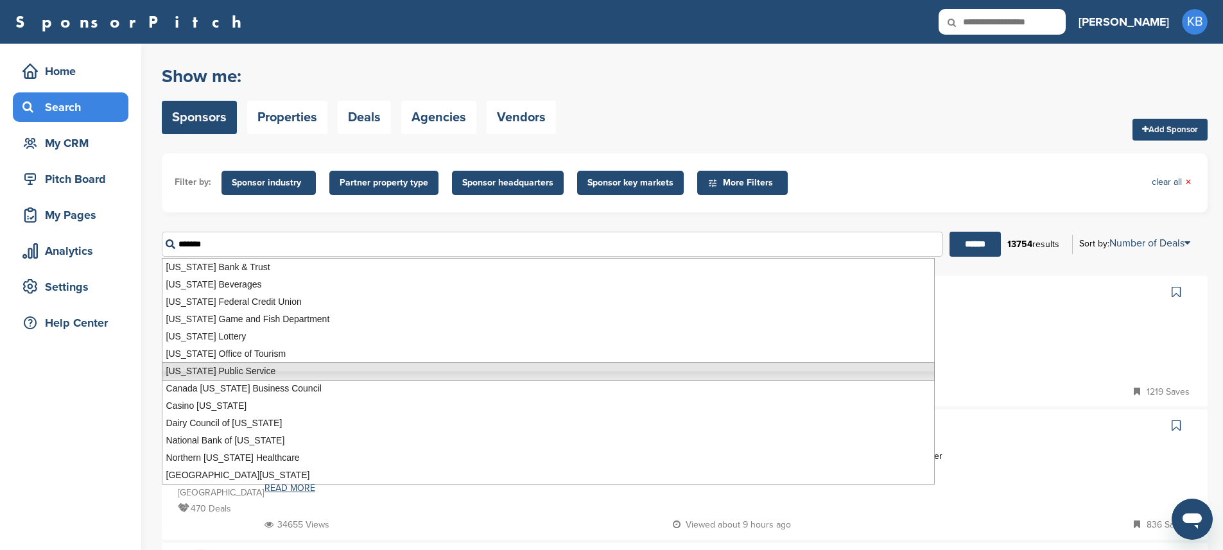
click at [221, 372] on li "Arizona Public Service" at bounding box center [548, 371] width 773 height 19
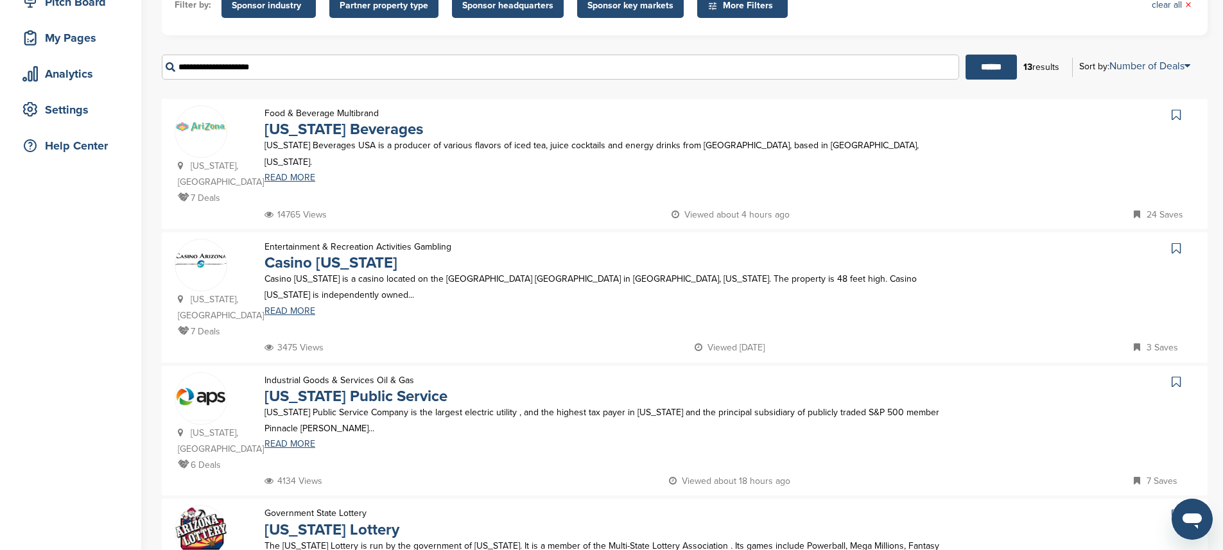
scroll to position [202, 0]
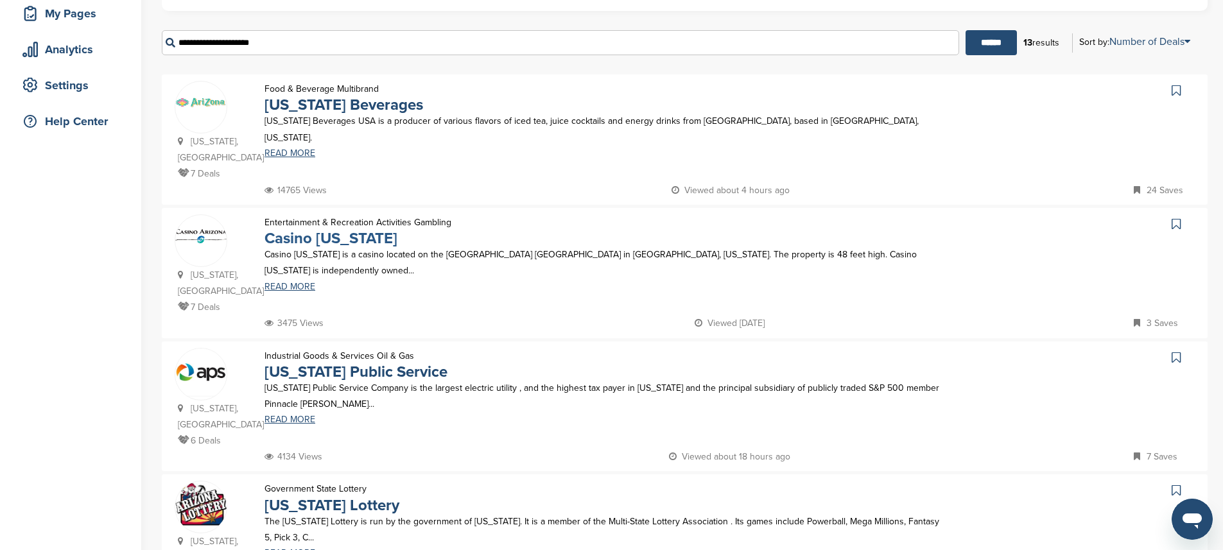
click at [318, 231] on link "Casino Arizona" at bounding box center [331, 238] width 133 height 19
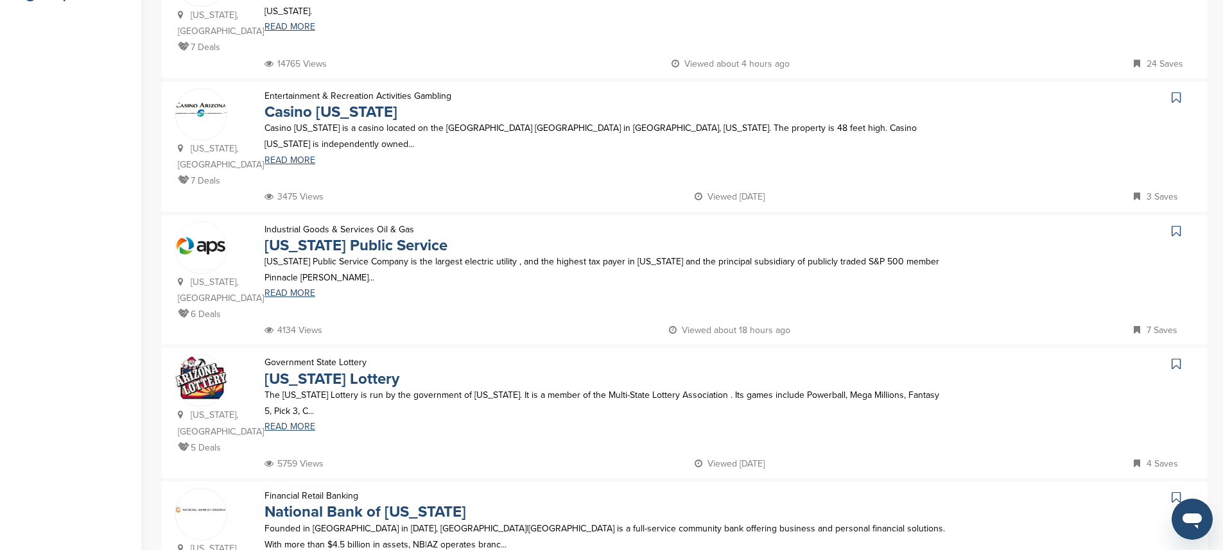
scroll to position [363, 0]
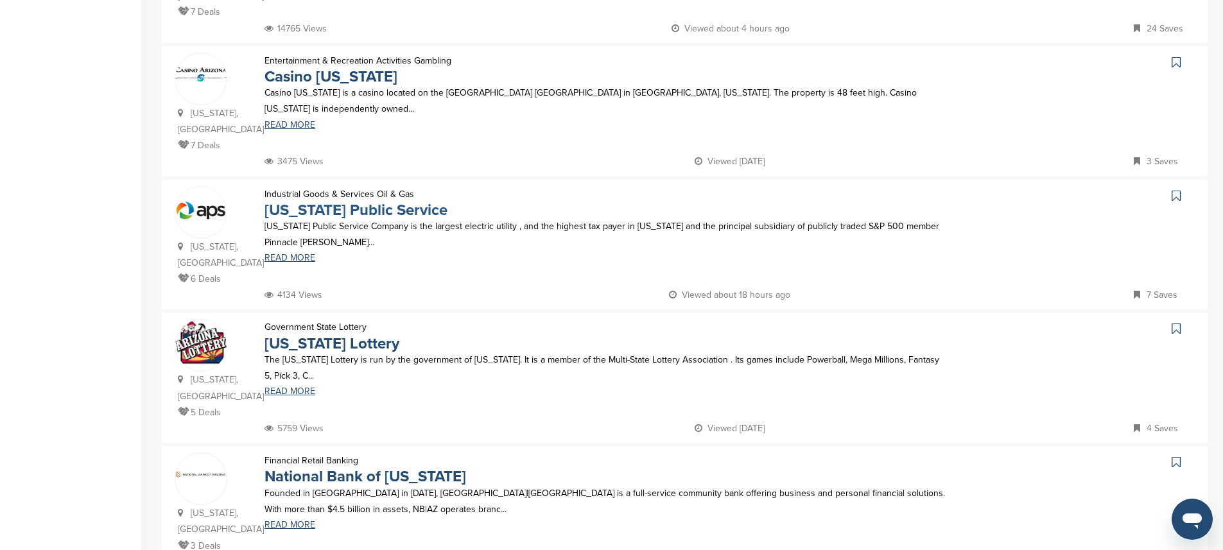
click at [376, 201] on link "Arizona Public Service" at bounding box center [356, 210] width 183 height 19
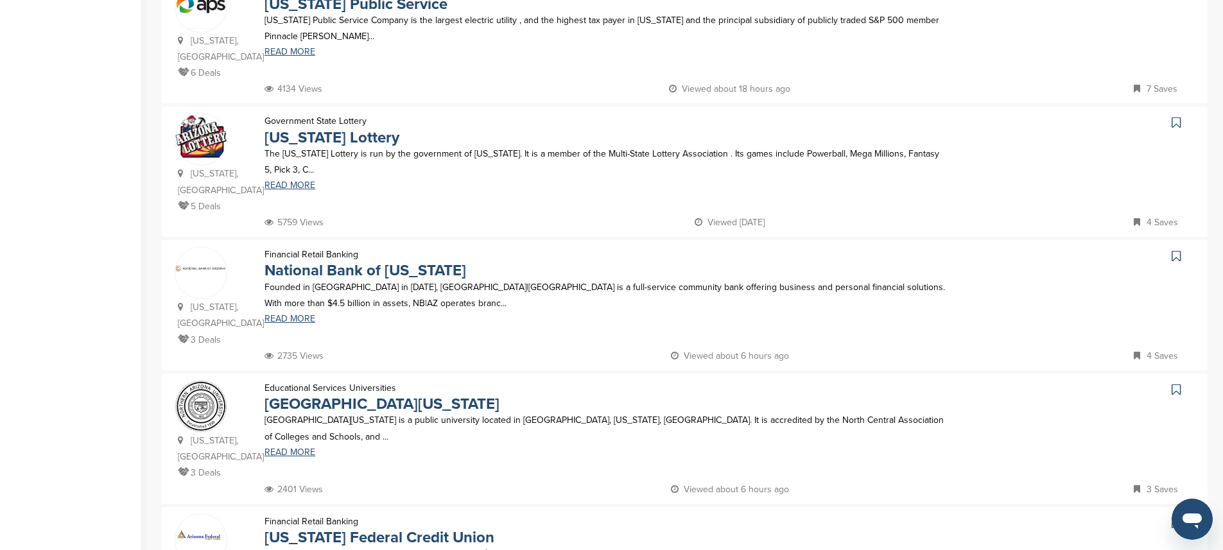
scroll to position [599, 0]
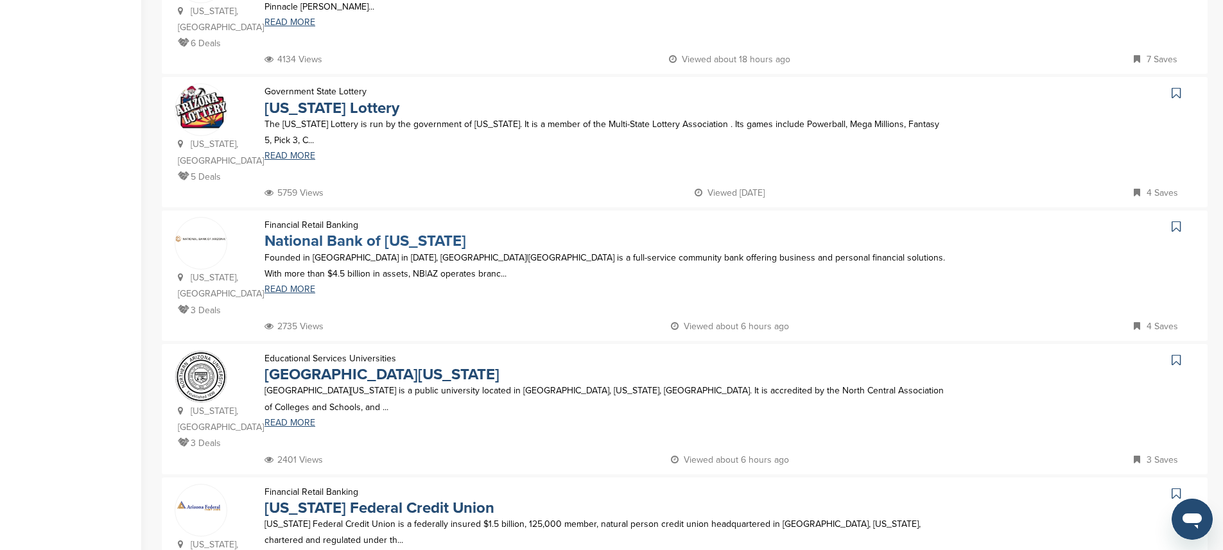
click at [422, 232] on link "National Bank of Arizona" at bounding box center [366, 241] width 202 height 19
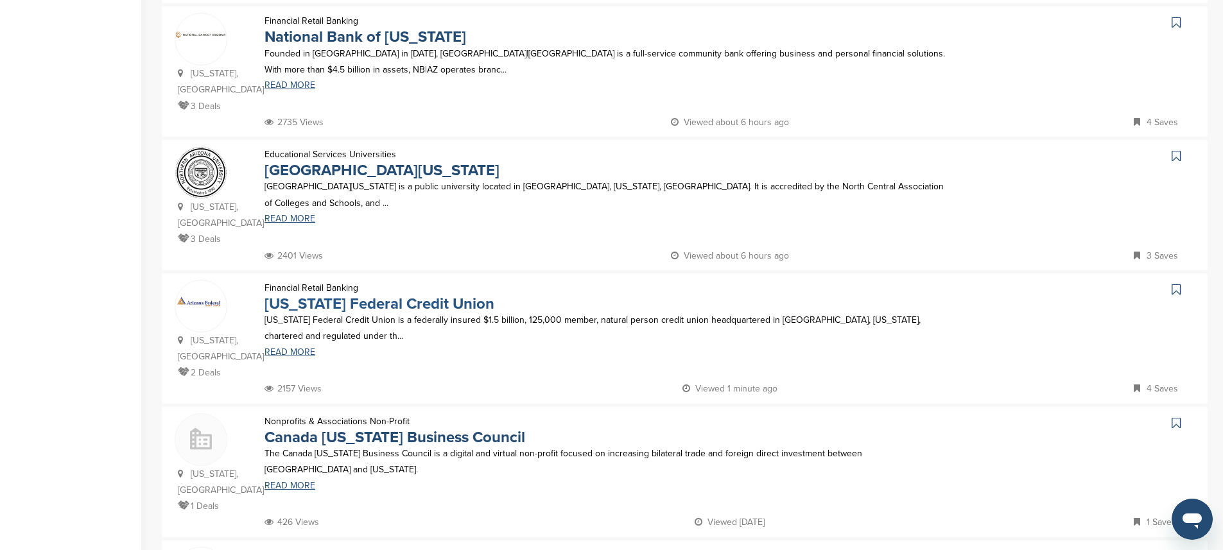
scroll to position [805, 0]
click at [414, 293] on link "Arizona Federal Credit Union" at bounding box center [380, 302] width 230 height 19
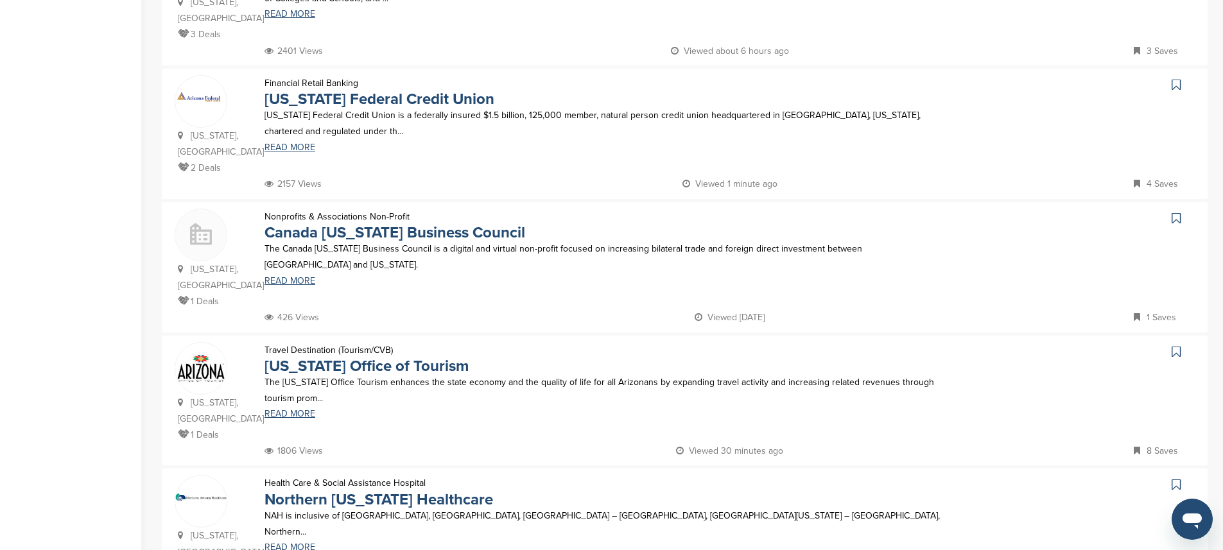
scroll to position [1127, 0]
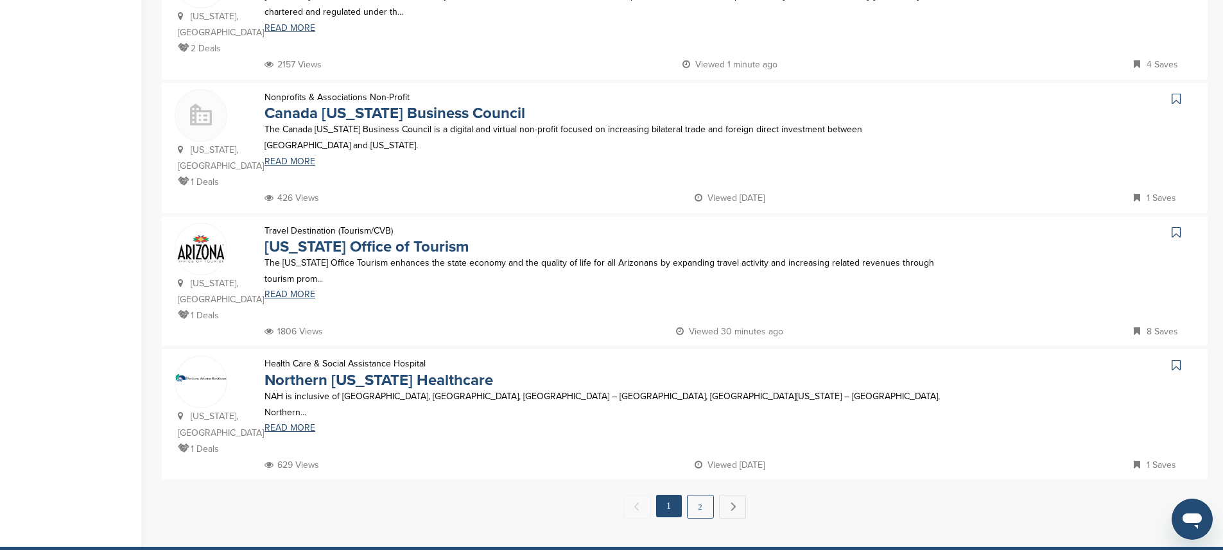
click at [699, 495] on link "2" at bounding box center [700, 507] width 27 height 24
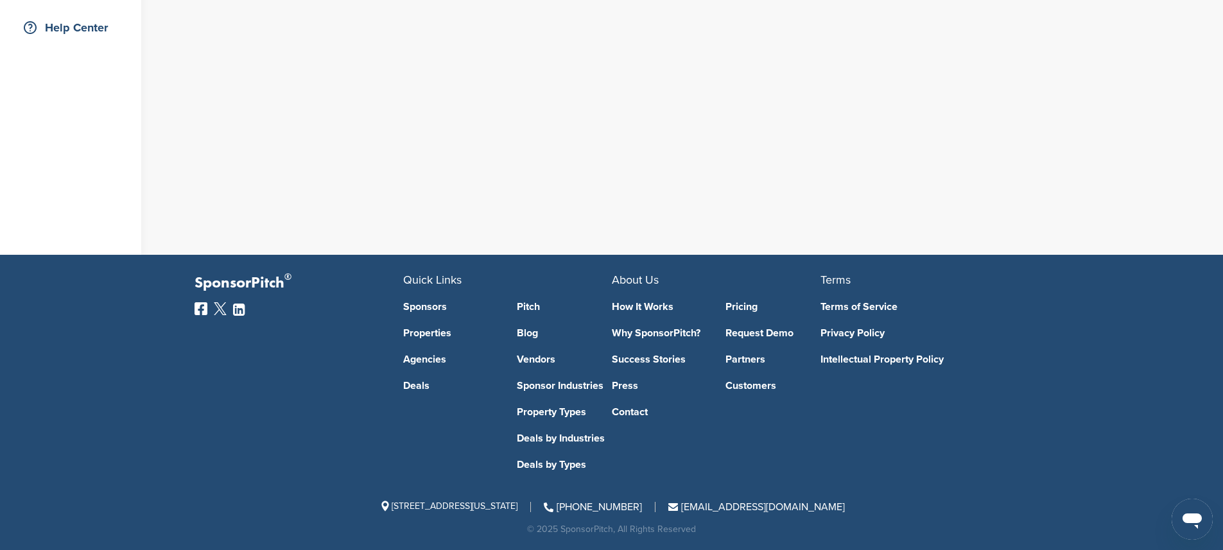
scroll to position [0, 0]
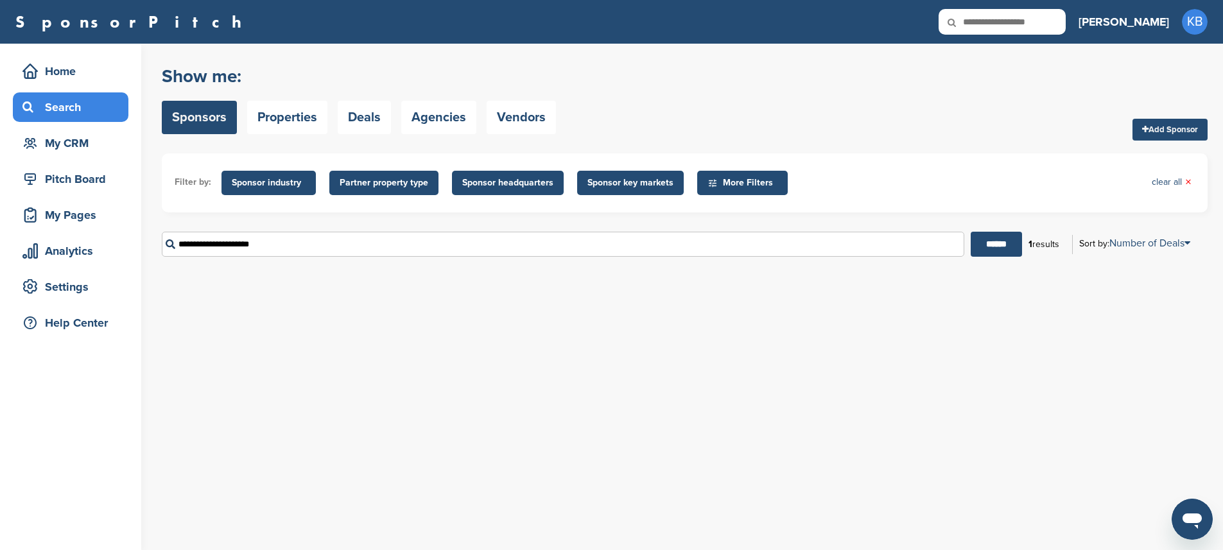
drag, startPoint x: 314, startPoint y: 251, endPoint x: 207, endPoint y: 244, distance: 106.8
click at [207, 244] on input "**********" at bounding box center [563, 244] width 803 height 25
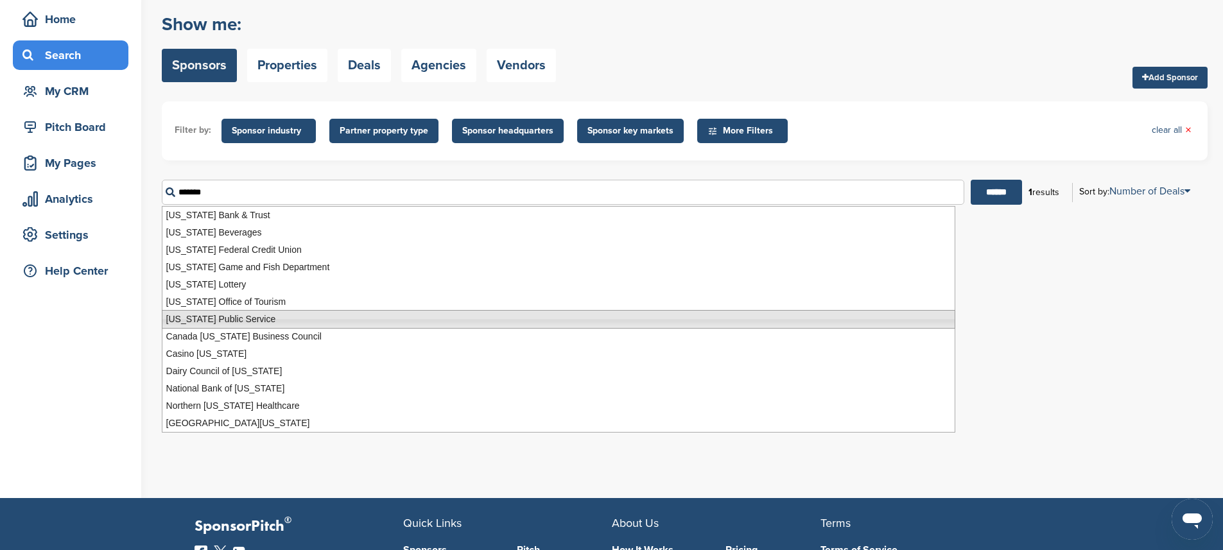
scroll to position [79, 0]
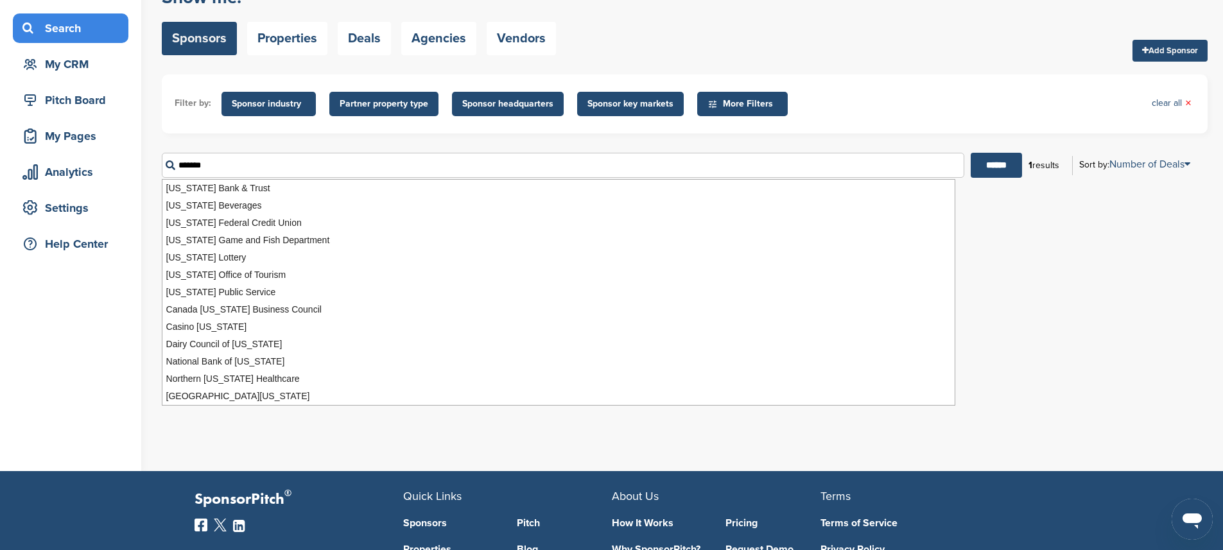
type input "*******"
click at [853, 105] on ul "Filter by: Sponsor industry Sponsor Industry × Apparel, Clothing, & Fashion Acc…" at bounding box center [685, 103] width 1020 height 33
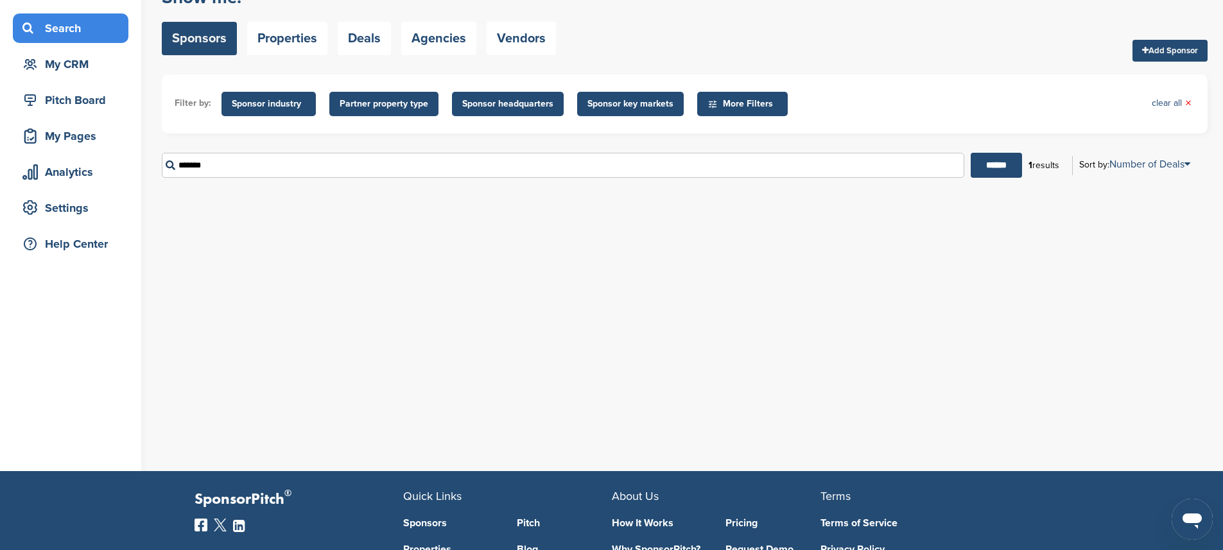
drag, startPoint x: 242, startPoint y: 166, endPoint x: 155, endPoint y: 166, distance: 87.3
click at [155, 166] on div "Home Search My CRM Pitch Board My Pages Analytics Settings Help Center You have…" at bounding box center [611, 218] width 1223 height 507
click at [84, 41] on div "Search" at bounding box center [71, 28] width 116 height 30
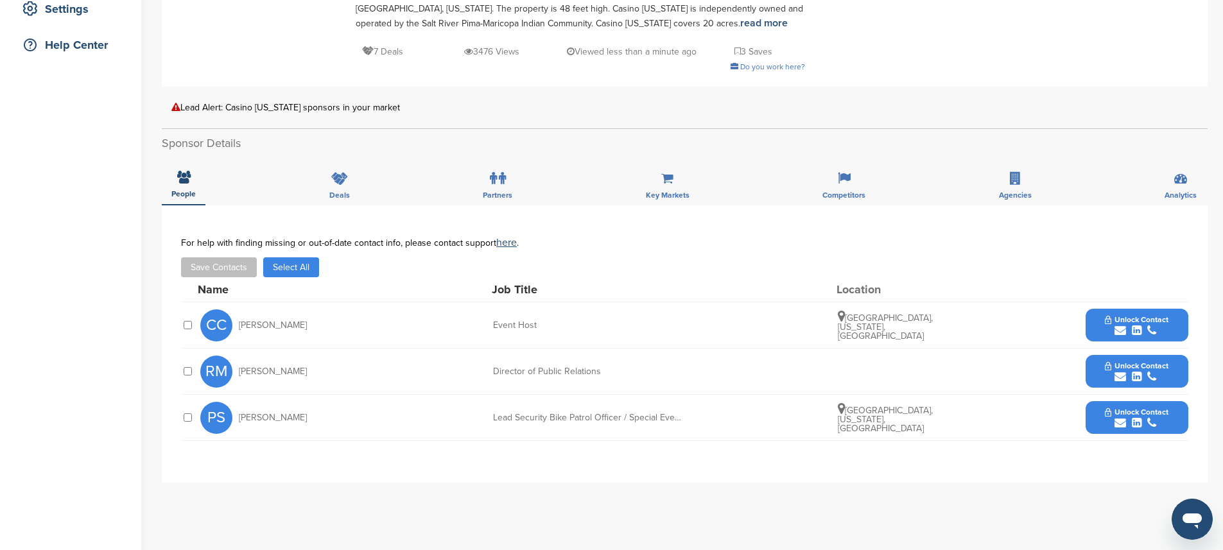
scroll to position [299, 0]
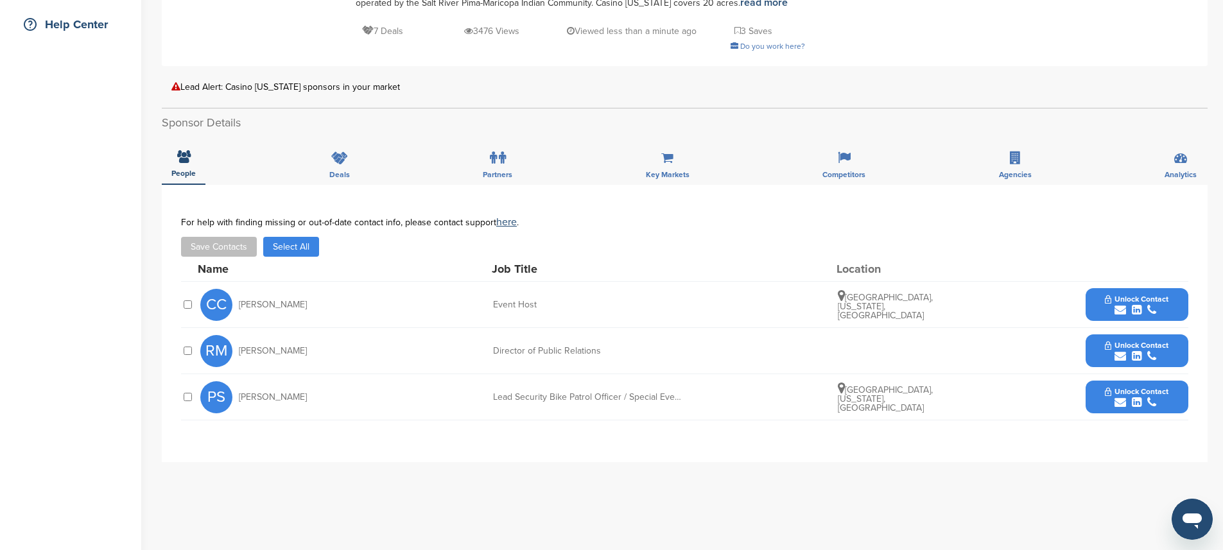
click at [182, 349] on div at bounding box center [187, 351] width 13 height 12
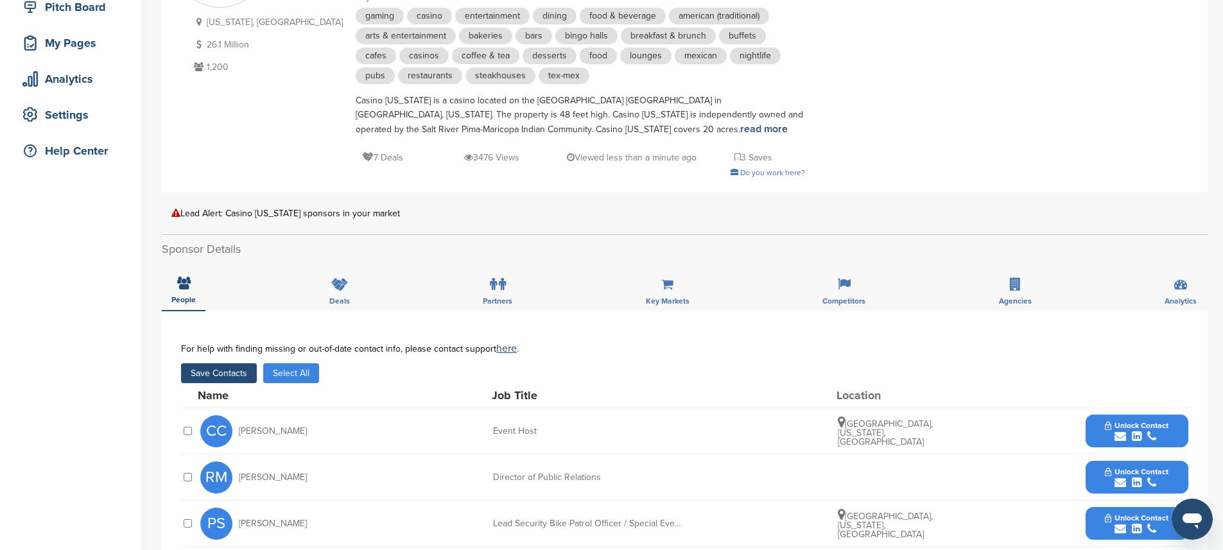
scroll to position [187, 0]
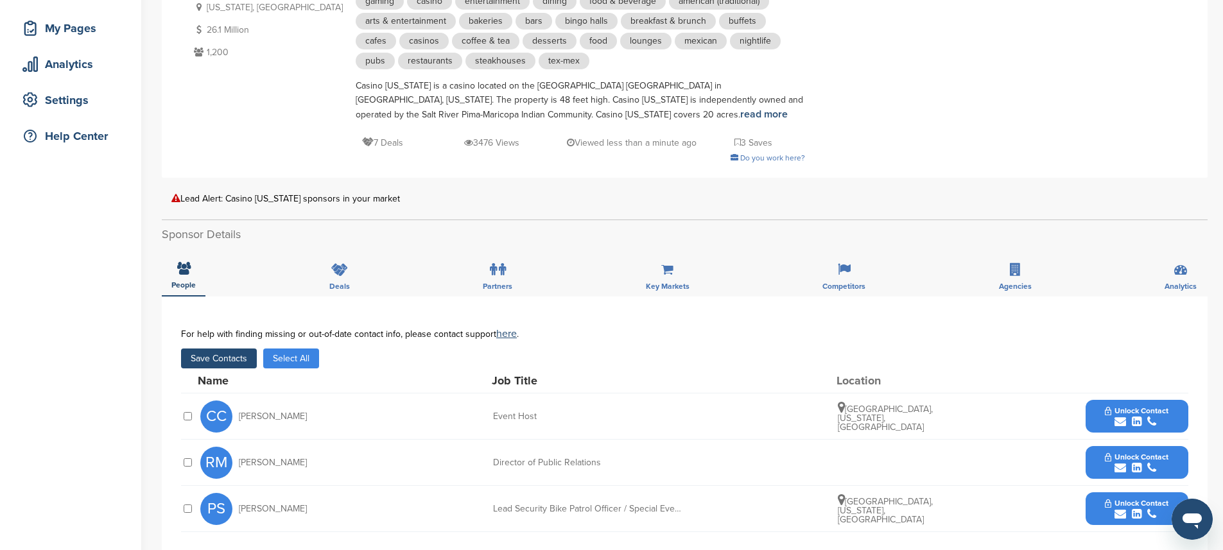
click at [214, 359] on button "Save Contacts" at bounding box center [219, 359] width 76 height 20
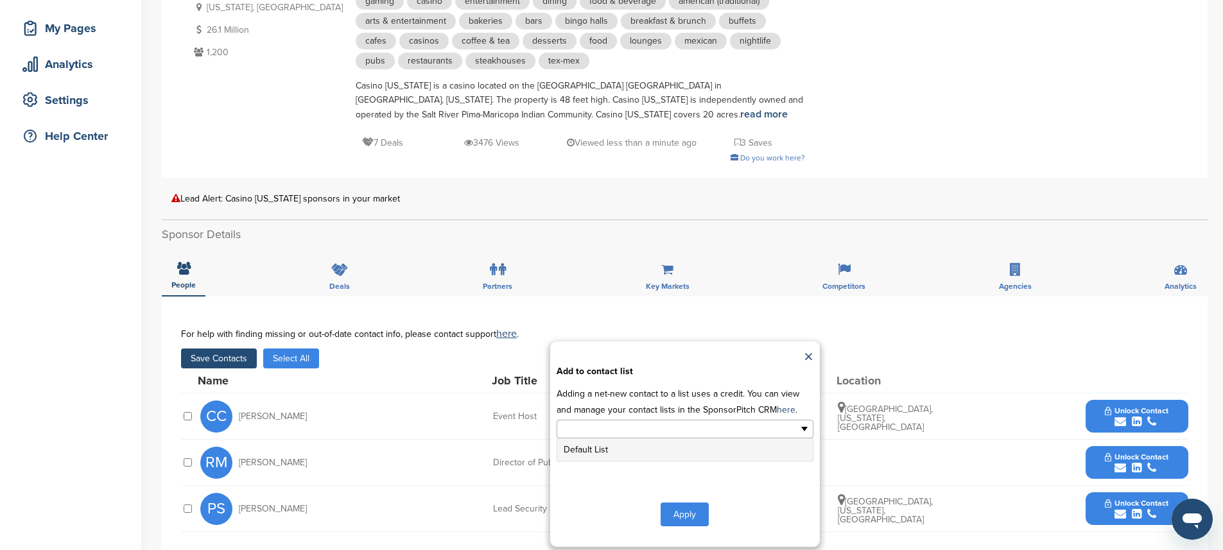
click at [639, 431] on input "text" at bounding box center [629, 429] width 135 height 15
click at [589, 448] on li "Default List" at bounding box center [685, 450] width 256 height 22
click at [681, 508] on button "Apply" at bounding box center [685, 517] width 48 height 24
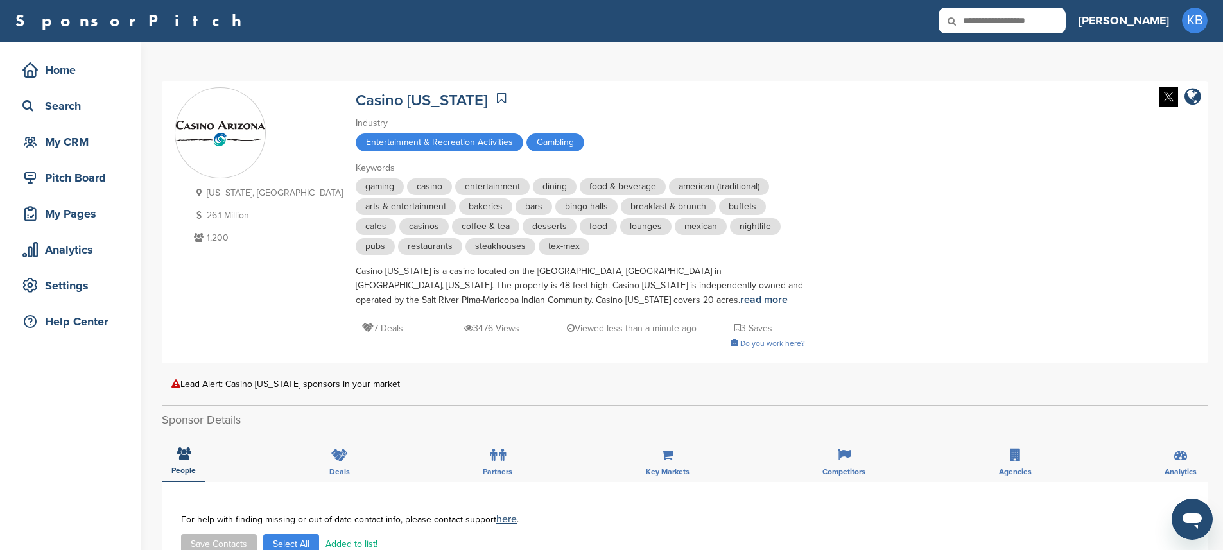
scroll to position [0, 0]
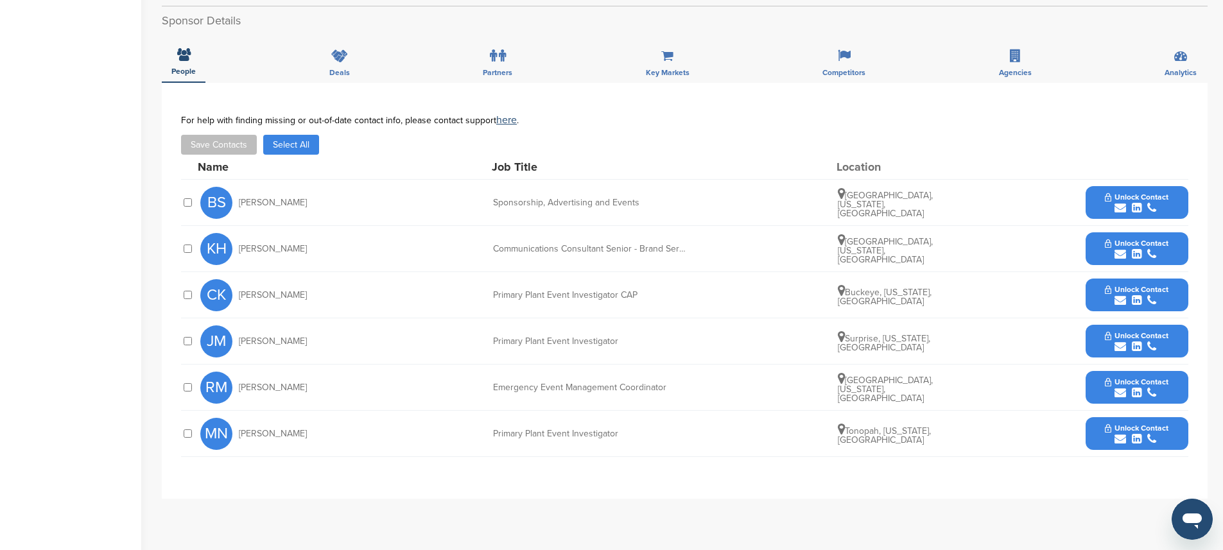
scroll to position [365, 0]
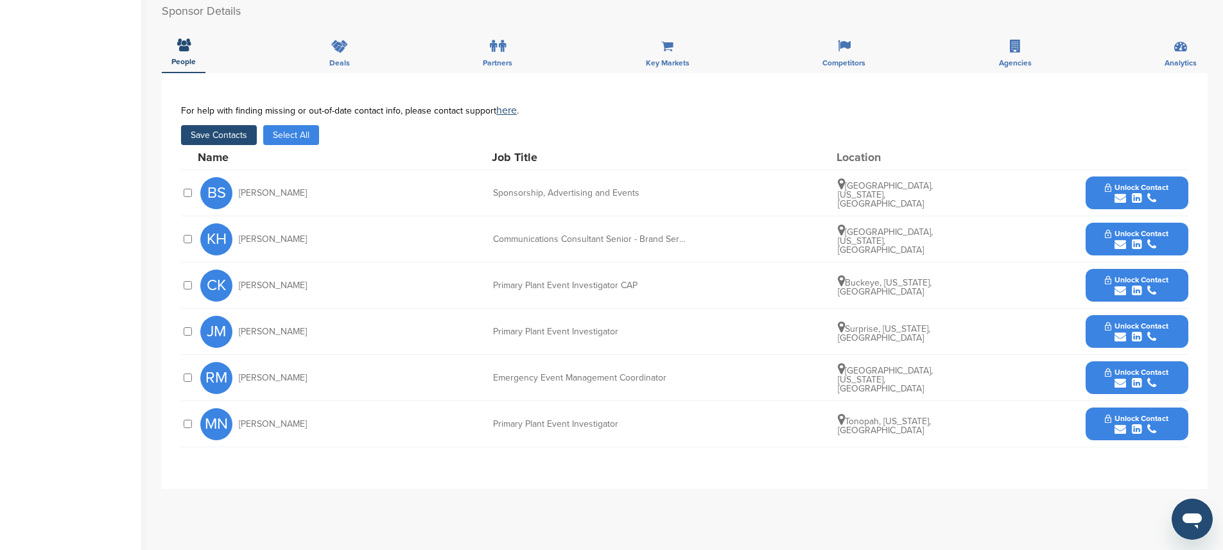
click at [220, 135] on button "Save Contacts" at bounding box center [219, 135] width 76 height 20
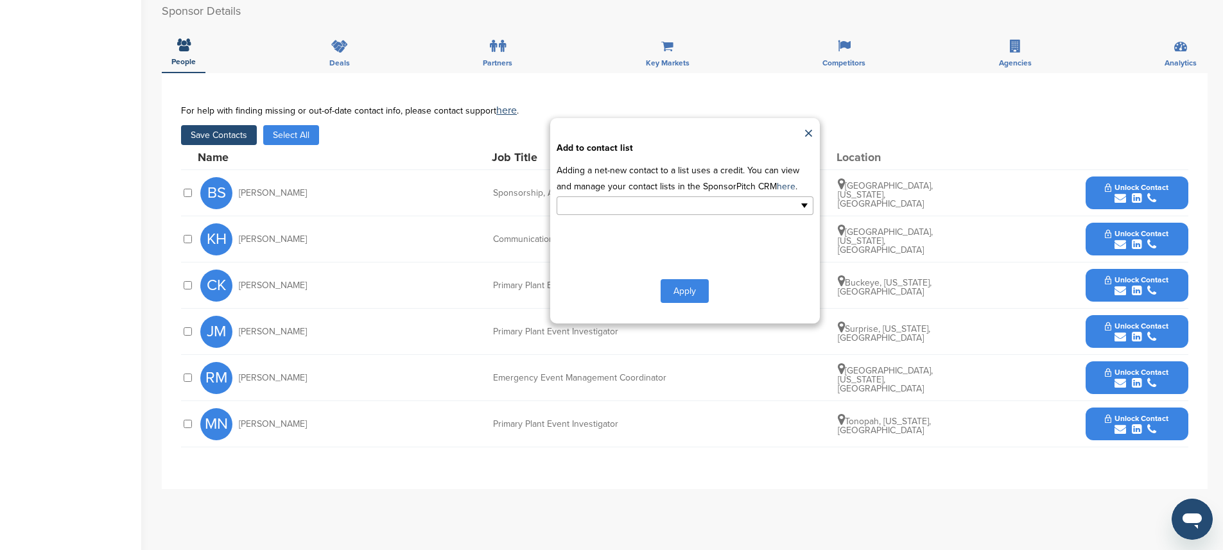
click at [698, 209] on ul at bounding box center [685, 205] width 257 height 19
click at [573, 227] on li "Default List" at bounding box center [685, 226] width 256 height 22
click at [684, 299] on button "Apply" at bounding box center [685, 294] width 48 height 24
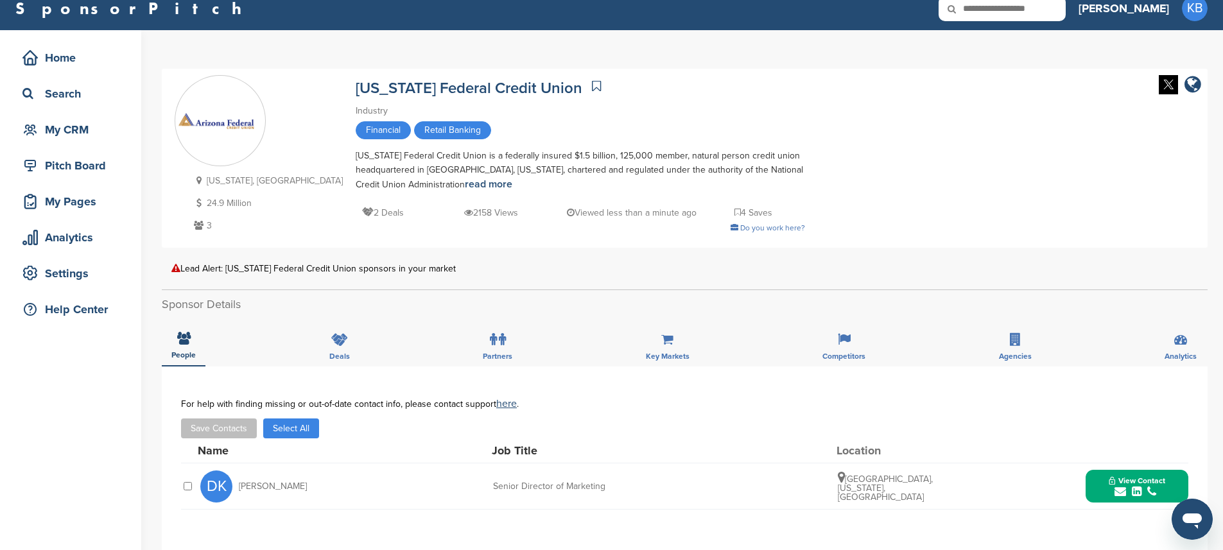
scroll to position [229, 0]
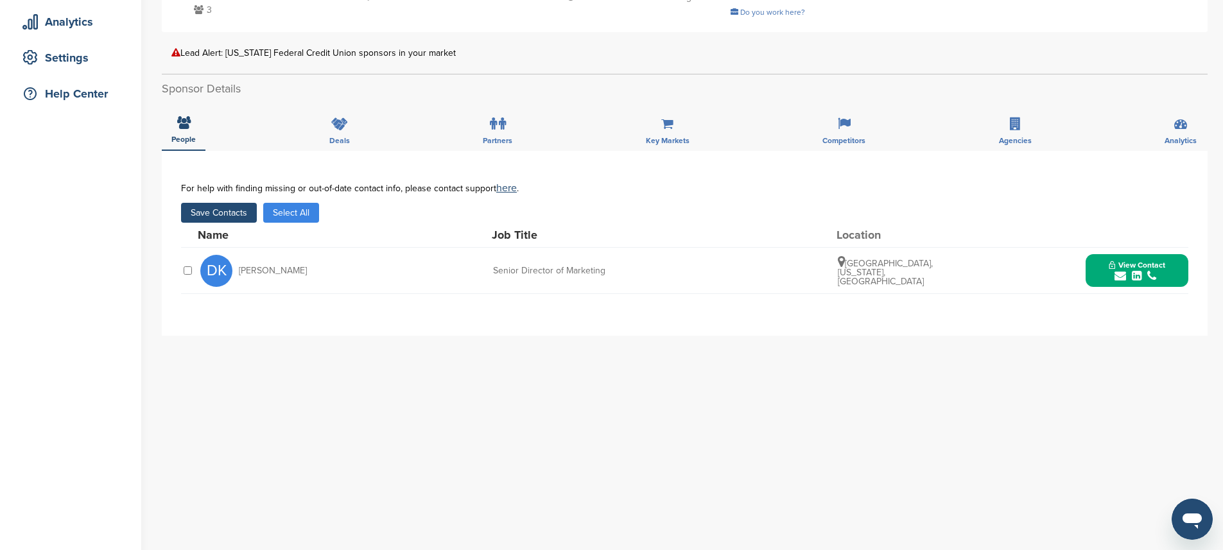
click at [214, 210] on button "Save Contacts" at bounding box center [219, 213] width 76 height 20
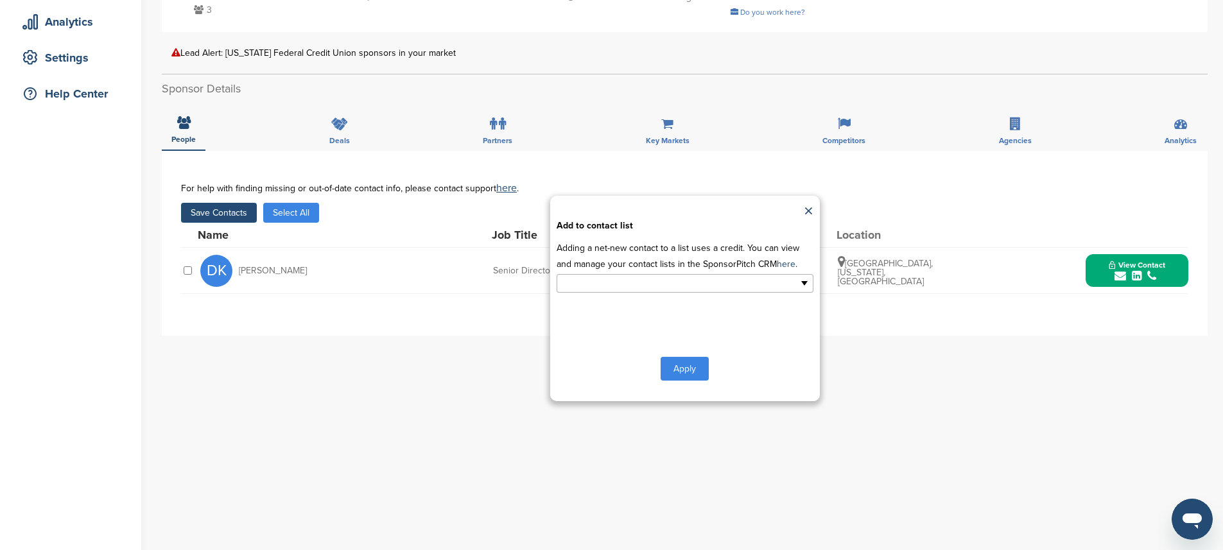
click at [640, 283] on input "text" at bounding box center [629, 283] width 135 height 15
click at [589, 302] on li "Default List" at bounding box center [685, 304] width 256 height 22
click at [690, 376] on button "Apply" at bounding box center [685, 372] width 48 height 24
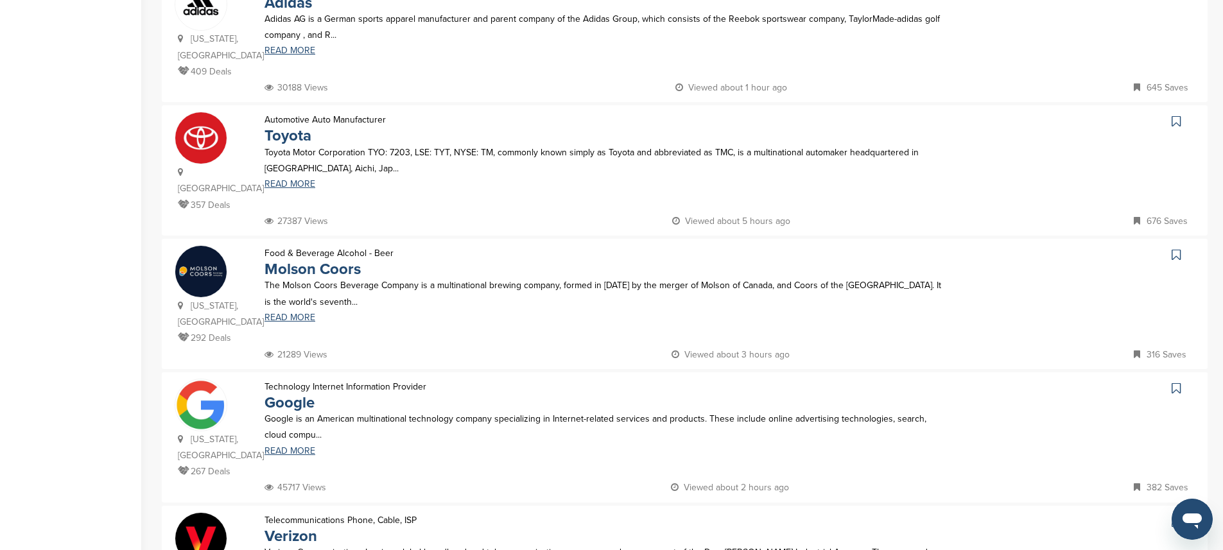
scroll to position [682, 0]
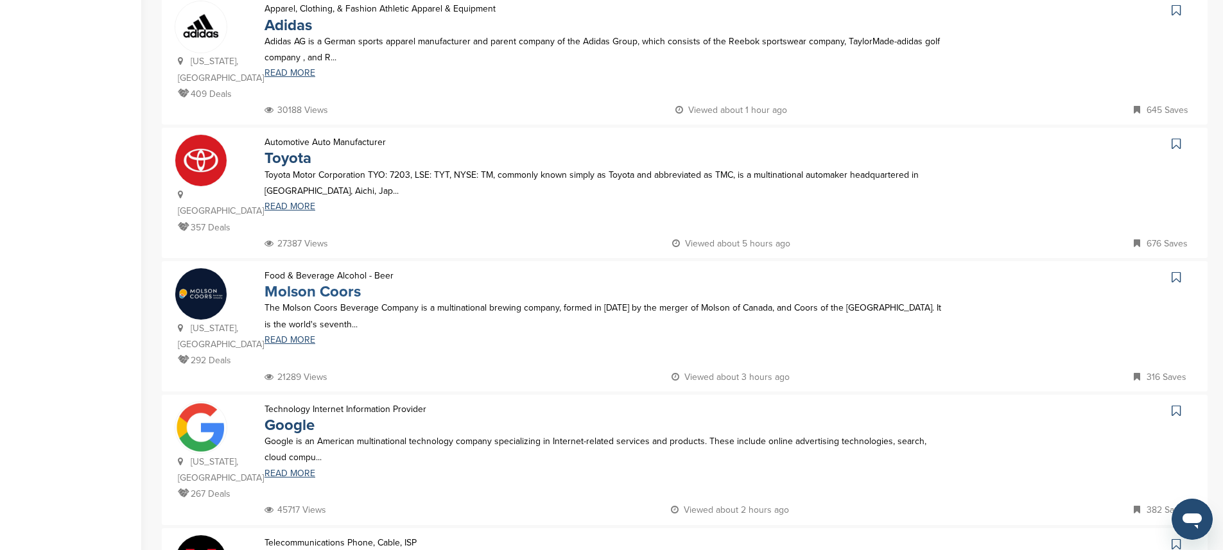
click at [333, 283] on link "Molson Coors" at bounding box center [313, 292] width 96 height 19
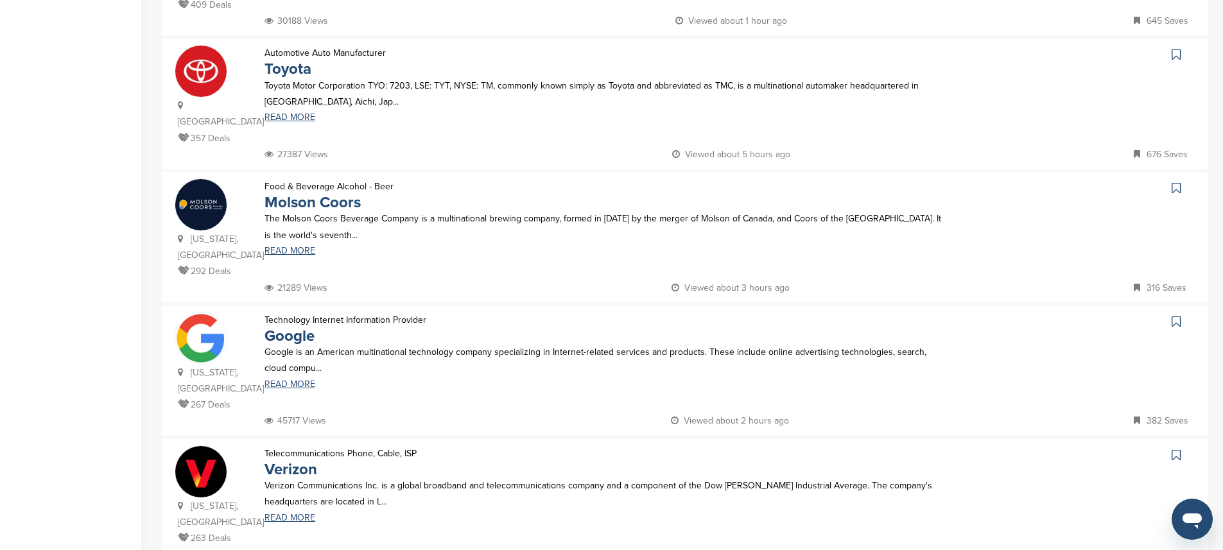
scroll to position [783, 0]
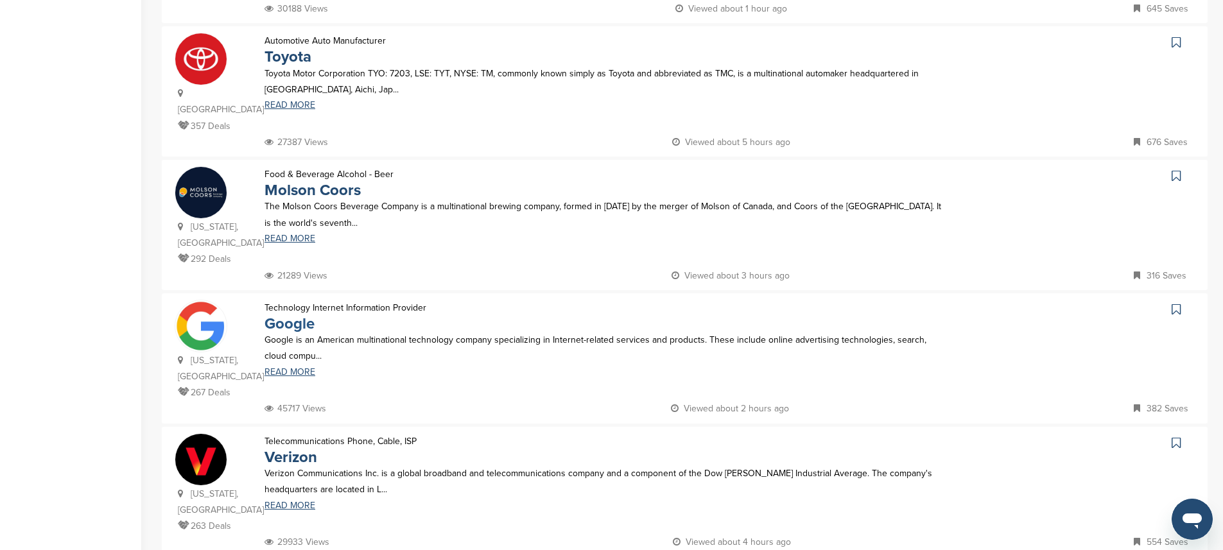
click at [297, 315] on link "Google" at bounding box center [290, 324] width 50 height 19
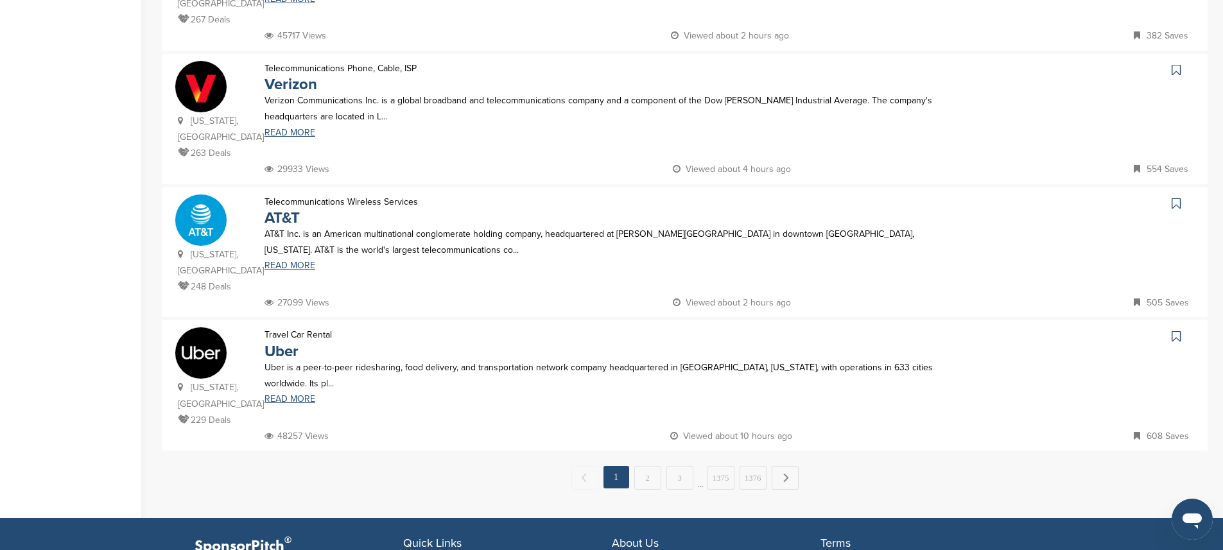
scroll to position [1157, 0]
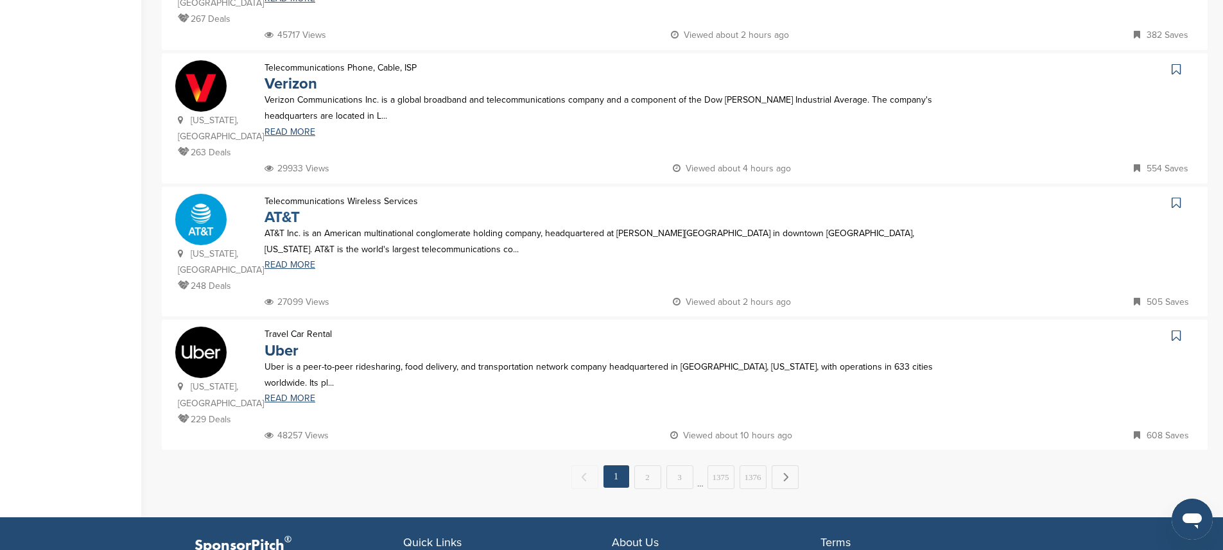
click at [284, 208] on link "AT&T" at bounding box center [282, 217] width 35 height 19
click at [286, 342] on link "Uber" at bounding box center [282, 351] width 34 height 19
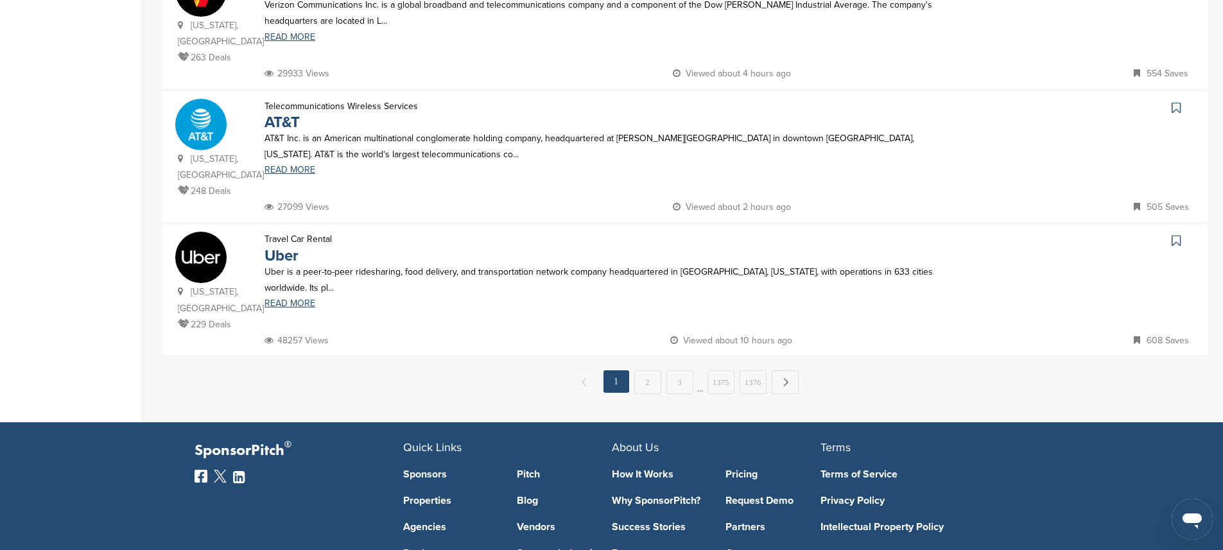
scroll to position [1270, 0]
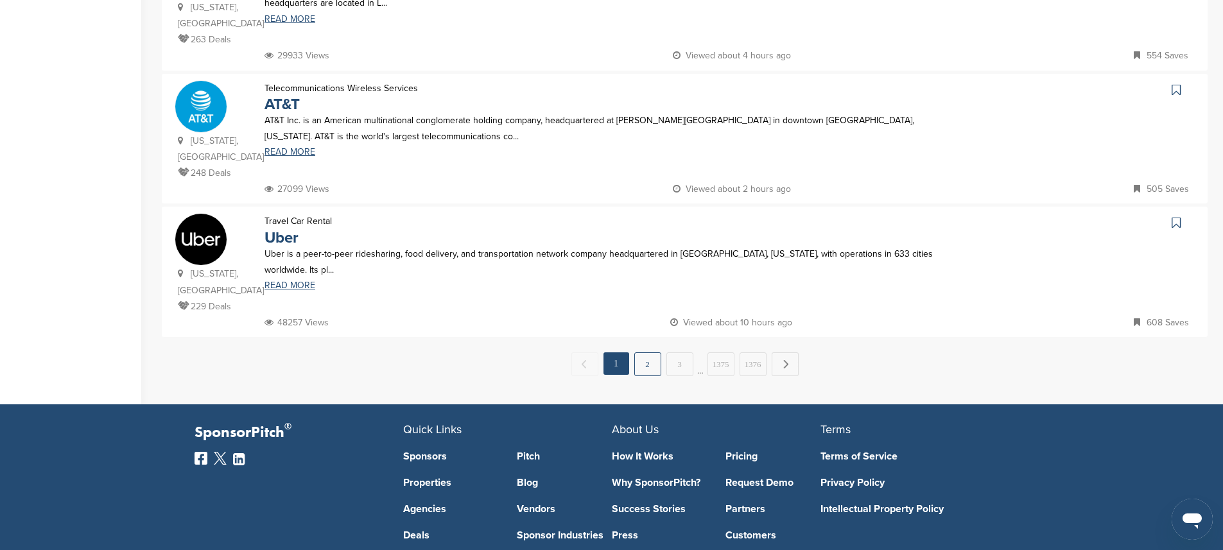
click at [656, 352] on link "2" at bounding box center [647, 364] width 27 height 24
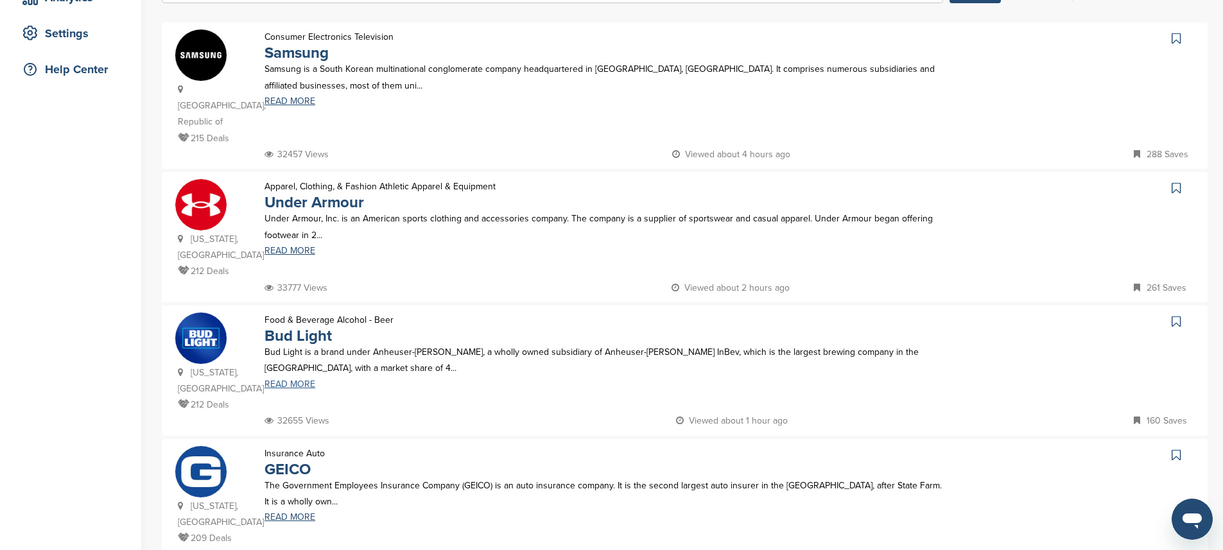
scroll to position [279, 0]
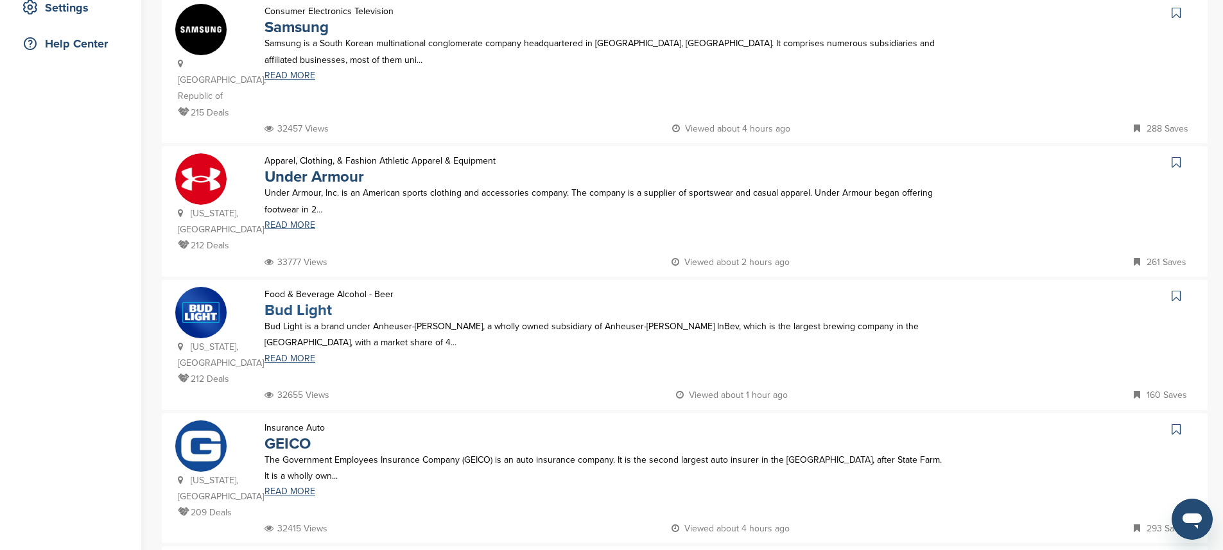
click at [308, 301] on link "Bud Light" at bounding box center [298, 310] width 67 height 19
click at [292, 435] on link "GEICO" at bounding box center [288, 444] width 46 height 19
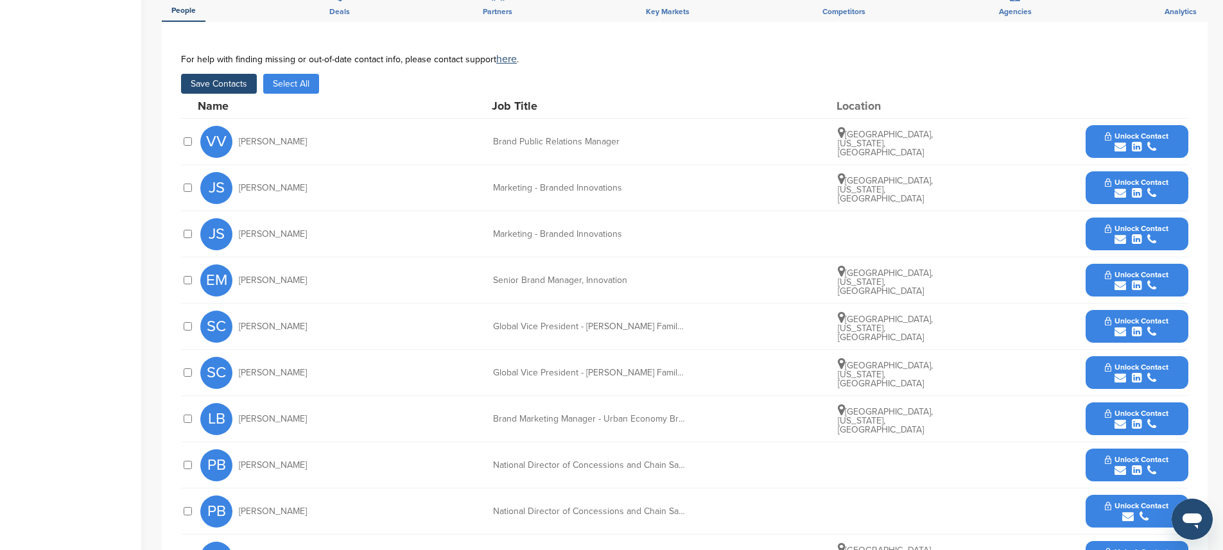
scroll to position [372, 0]
click at [224, 79] on button "Save Contacts" at bounding box center [219, 84] width 76 height 20
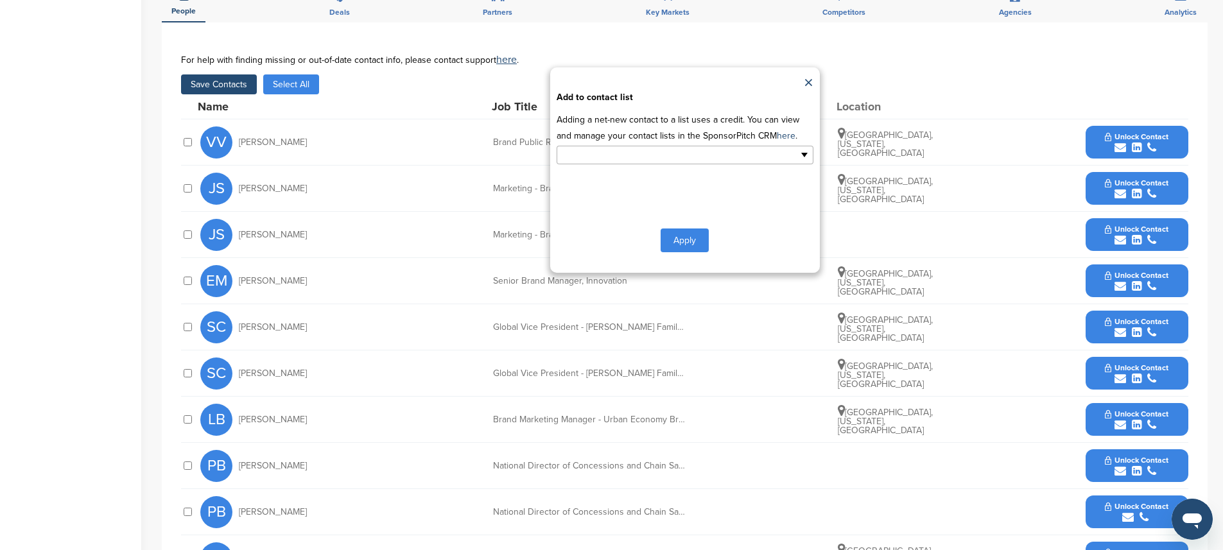
click at [666, 148] on input "text" at bounding box center [629, 155] width 135 height 15
click at [591, 168] on li "Default List" at bounding box center [685, 175] width 256 height 22
click at [685, 238] on button "Apply" at bounding box center [685, 243] width 48 height 24
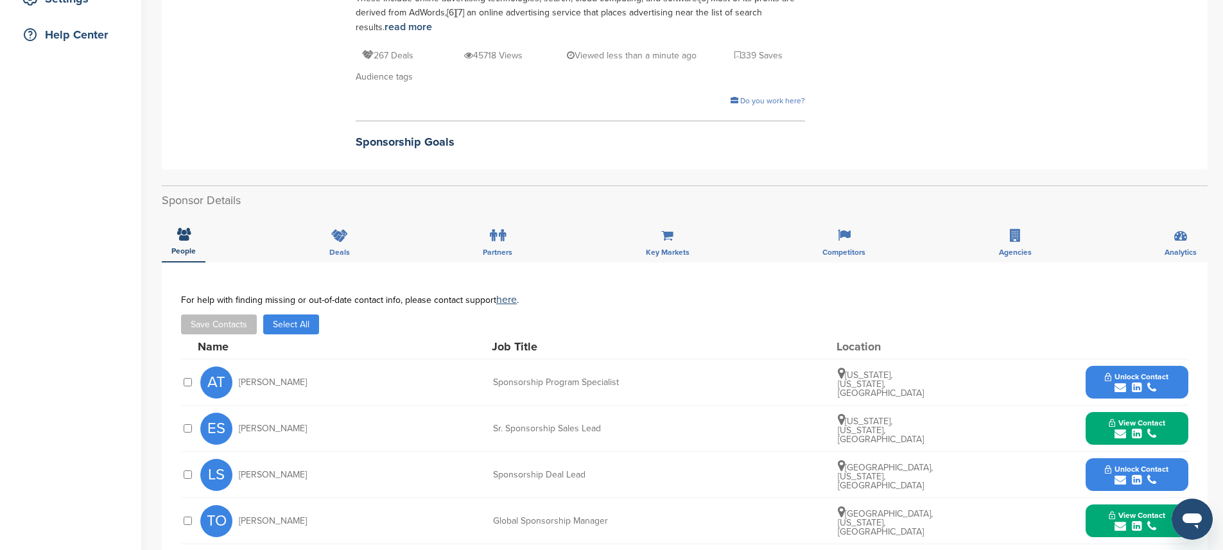
scroll to position [117, 0]
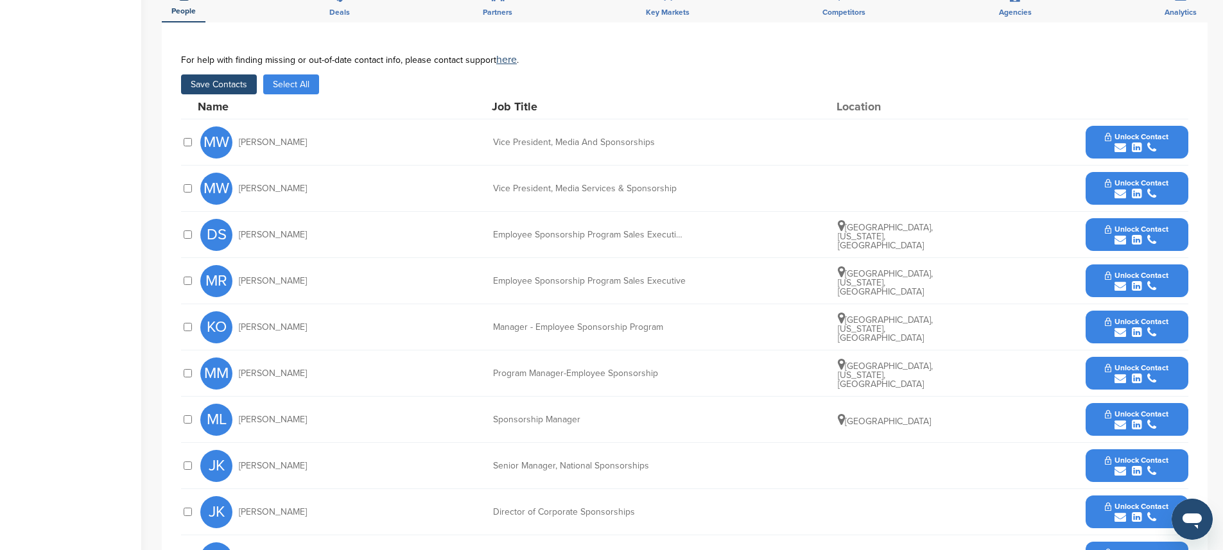
scroll to position [219, 0]
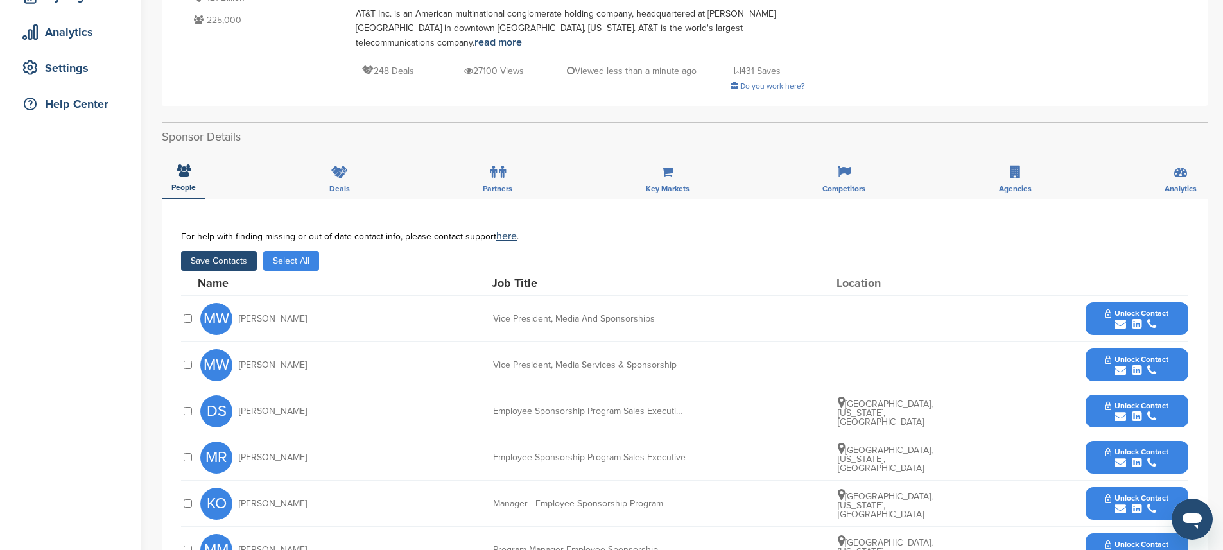
click at [216, 251] on button "Save Contacts" at bounding box center [219, 261] width 76 height 20
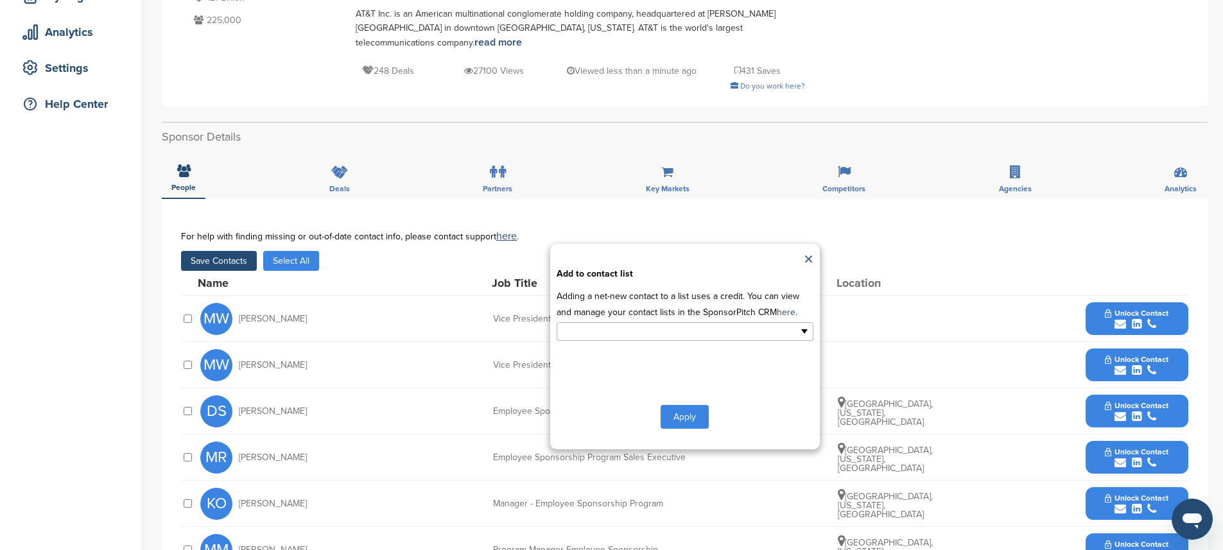
click at [632, 324] on input "text" at bounding box center [629, 331] width 135 height 15
click at [582, 341] on li "Default List" at bounding box center [685, 352] width 256 height 22
click at [692, 408] on button "Apply" at bounding box center [685, 420] width 48 height 24
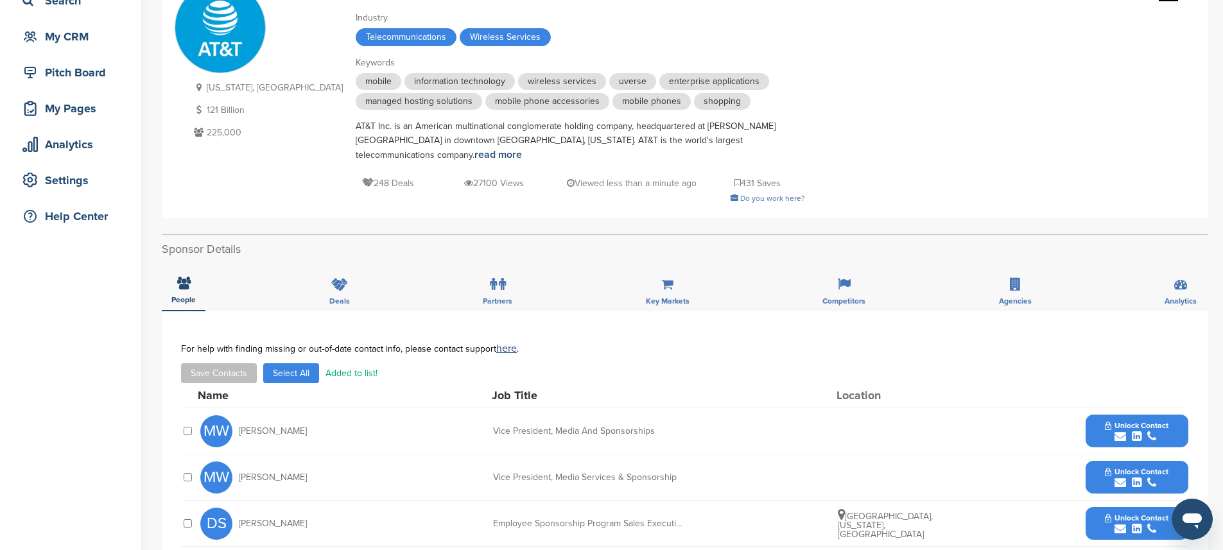
scroll to position [0, 0]
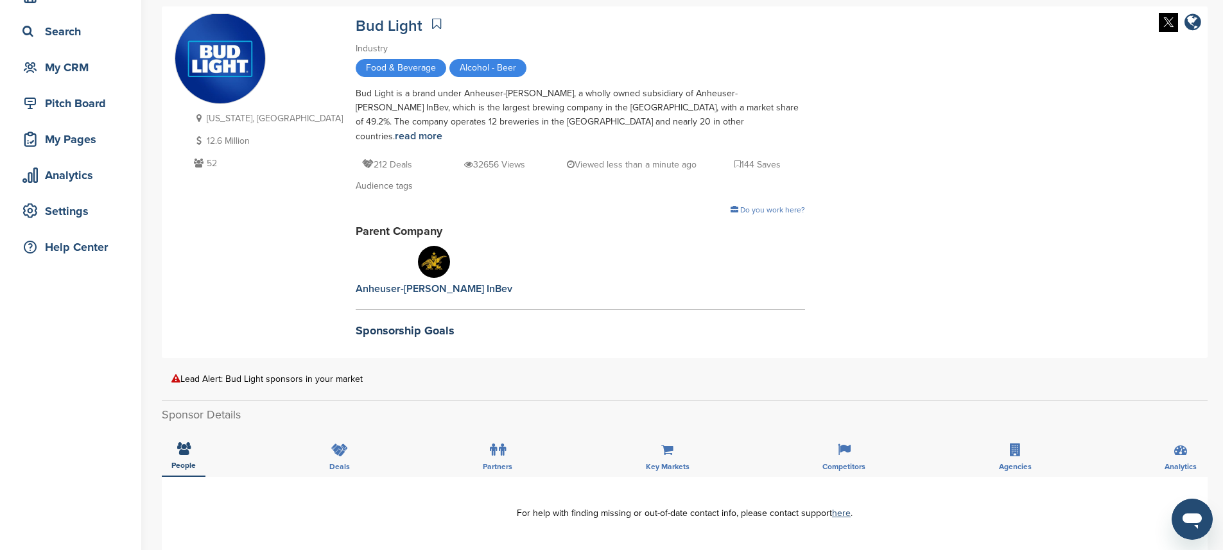
scroll to position [412, 0]
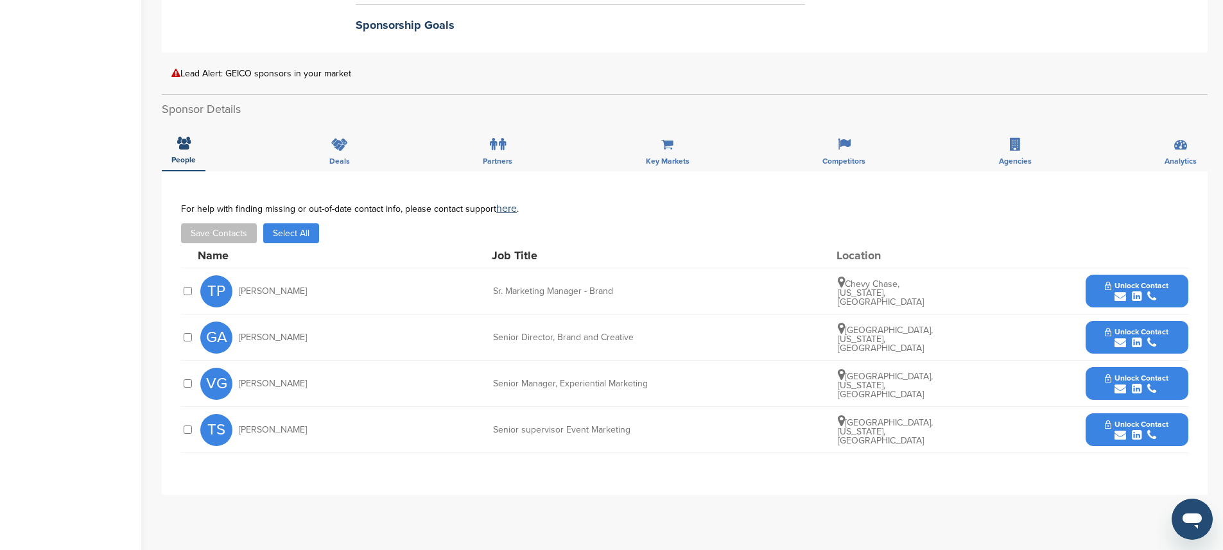
scroll to position [482, 0]
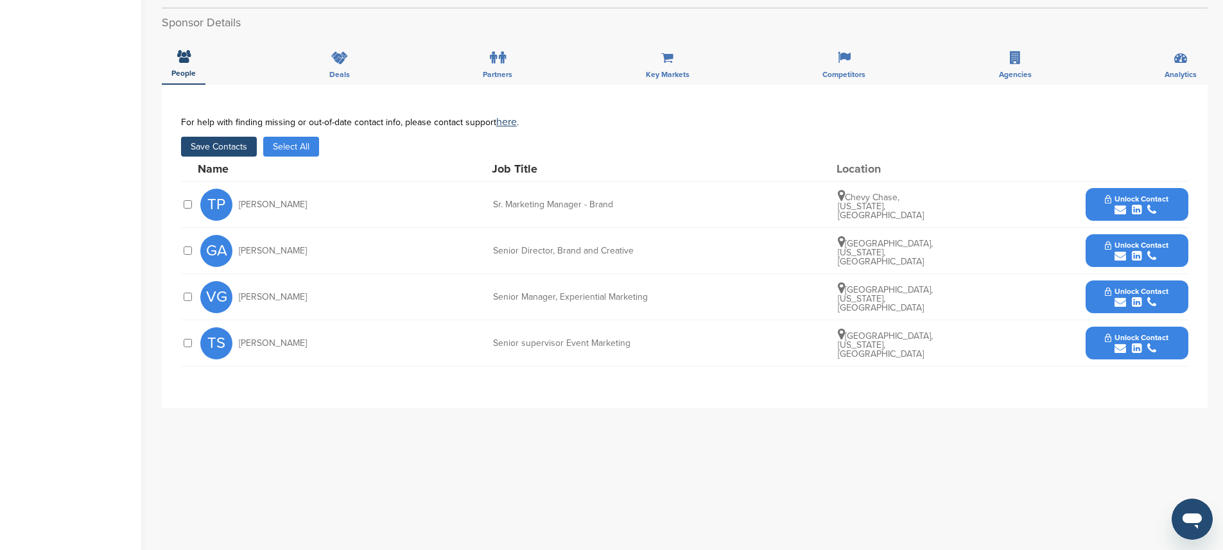
click at [182, 337] on div at bounding box center [187, 343] width 13 height 12
click at [241, 137] on button "Save Contacts" at bounding box center [219, 147] width 76 height 20
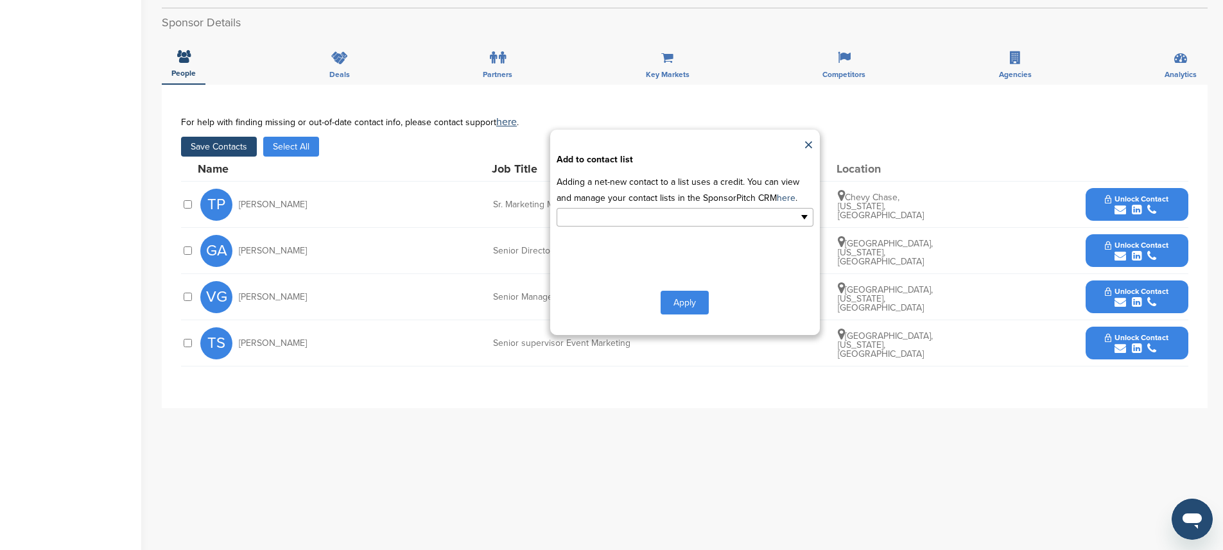
click at [583, 210] on input "text" at bounding box center [629, 217] width 135 height 15
click at [605, 227] on li "Default List" at bounding box center [685, 238] width 256 height 22
click at [679, 293] on button "Apply" at bounding box center [685, 305] width 48 height 24
